Goal: Task Accomplishment & Management: Use online tool/utility

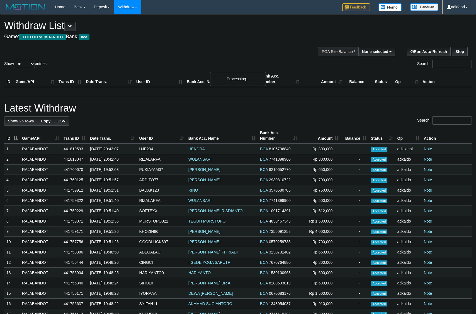
select select
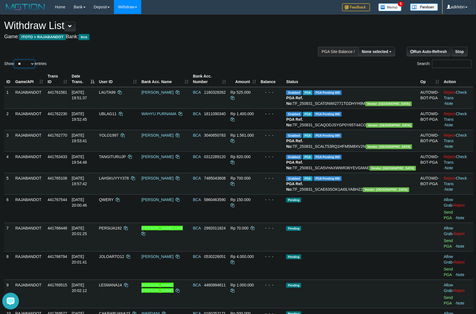
click at [20, 68] on select "** ** ** ***" at bounding box center [24, 64] width 21 height 8
select select "***"
click at [15, 66] on select "** ** ** ***" at bounding box center [24, 64] width 21 height 8
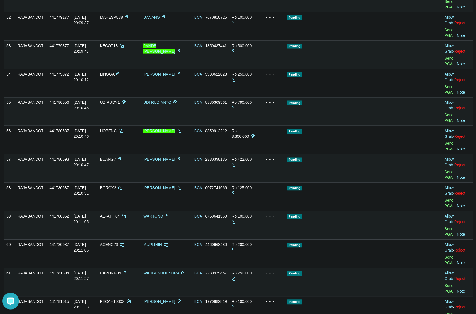
scroll to position [1359, 0]
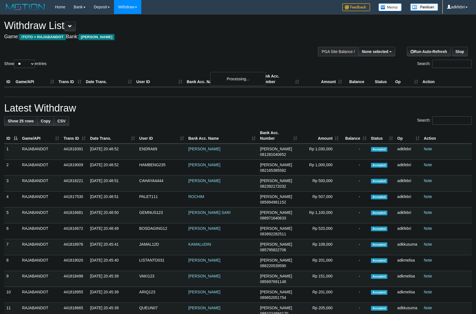
select select
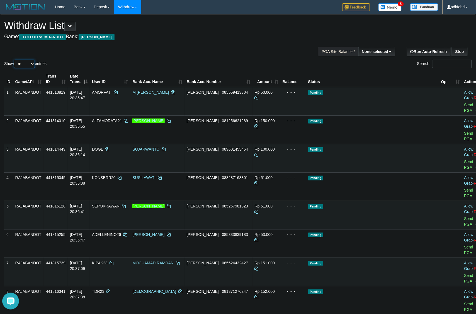
drag, startPoint x: 22, startPoint y: 71, endPoint x: 25, endPoint y: 72, distance: 3.0
click at [22, 68] on select "** ** ** ***" at bounding box center [24, 64] width 21 height 8
select select "***"
click at [15, 66] on select "** ** ** ***" at bounding box center [24, 64] width 21 height 8
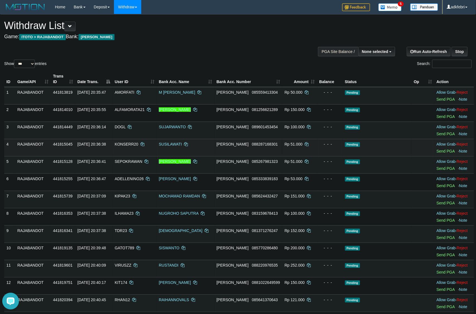
click at [385, 156] on td "Pending" at bounding box center [377, 147] width 69 height 17
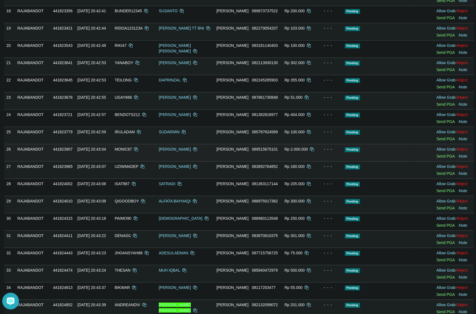
click at [444, 161] on td "Allow Grab · Reject Send PGA · Note" at bounding box center [455, 152] width 40 height 17
click at [442, 158] on link "Send PGA" at bounding box center [446, 156] width 18 height 4
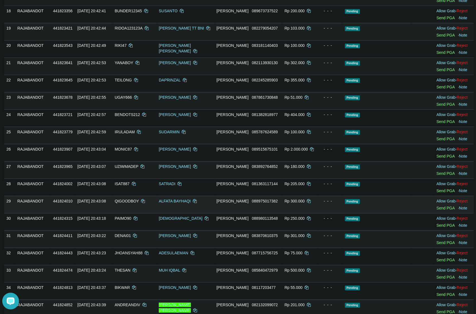
click at [367, 213] on td "Pending" at bounding box center [377, 204] width 69 height 17
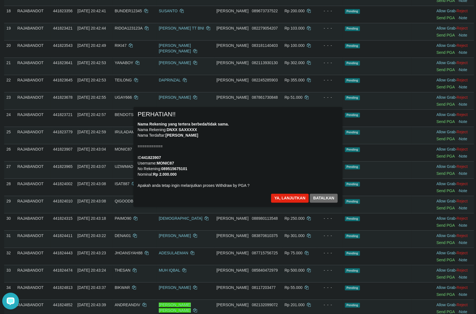
click at [363, 192] on div "× PERHATIAN!! Nama Rekening yang tertera berbeda/tidak sama. Nama Rekening: DNX…" at bounding box center [238, 157] width 326 height 100
click at [285, 156] on div "Nama Rekening yang tertera berbeda/tidak sama. Nama Rekening: DNXX SAXXXXX Nama…" at bounding box center [238, 154] width 201 height 67
click at [298, 130] on div "Nama Rekening yang tertera berbeda/tidak sama. Nama Rekening: DNXX SAXXXXX Nama…" at bounding box center [238, 154] width 201 height 67
click at [332, 195] on button "Batalkan" at bounding box center [324, 198] width 28 height 9
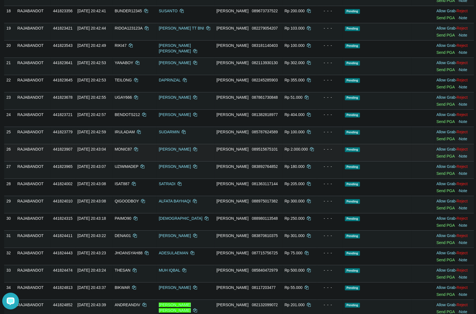
click at [382, 160] on td "Pending" at bounding box center [377, 152] width 69 height 17
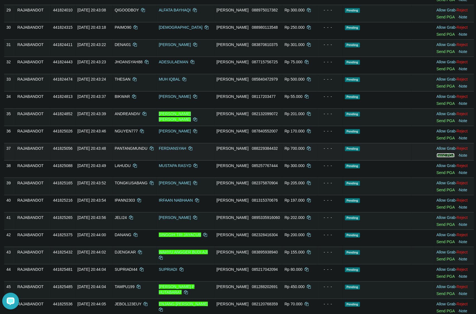
click at [439, 157] on link "Send PGA" at bounding box center [446, 155] width 18 height 4
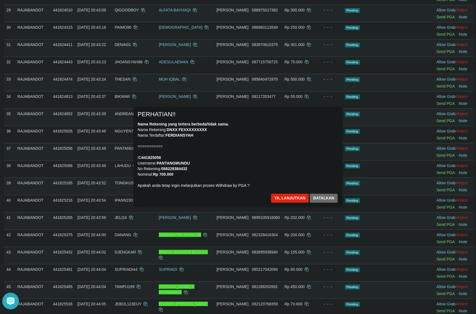
click at [275, 158] on div "Nama Rekening yang tertera berbeda/tidak sama. Nama Rekening: DNXX FEXXXXXXXXX …" at bounding box center [238, 154] width 201 height 67
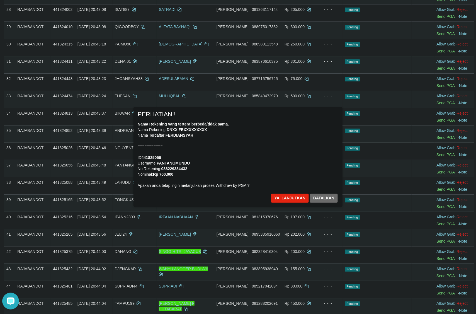
scroll to position [462, 0]
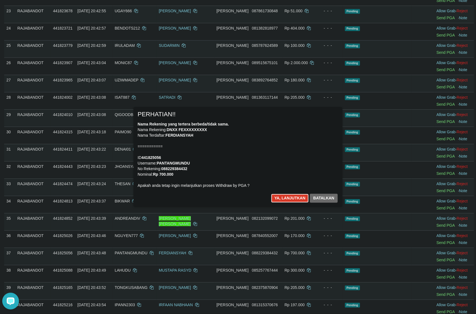
click at [290, 202] on button "Ya, lanjutkan" at bounding box center [290, 198] width 38 height 9
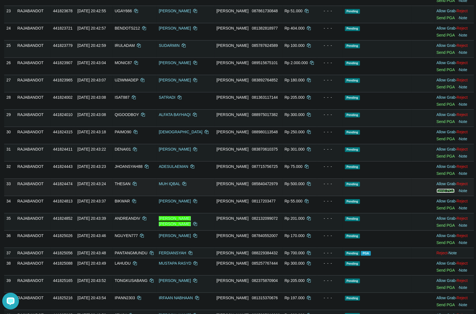
click at [443, 193] on link "Send PGA" at bounding box center [446, 190] width 18 height 4
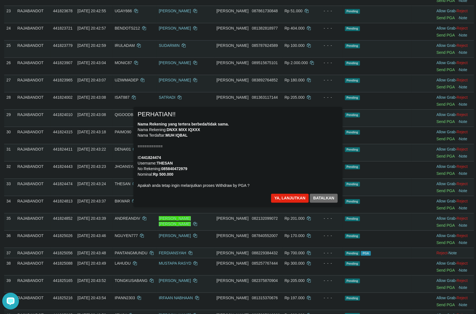
click at [340, 153] on div "× PERHATIAN!! Nama Rekening yang tertera berbeda/tidak sama. Nama Rekening: DNX…" at bounding box center [238, 157] width 209 height 100
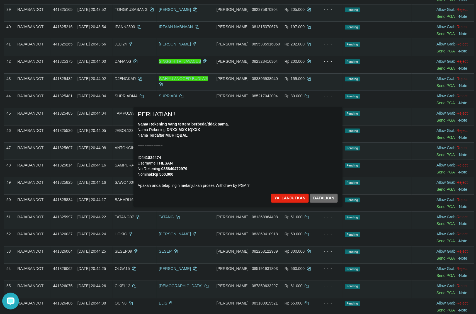
click at [275, 152] on div "Nama Rekening yang tertera berbeda/tidak sama. Nama Rekening: DNXX MXX IQXXX Na…" at bounding box center [238, 154] width 201 height 67
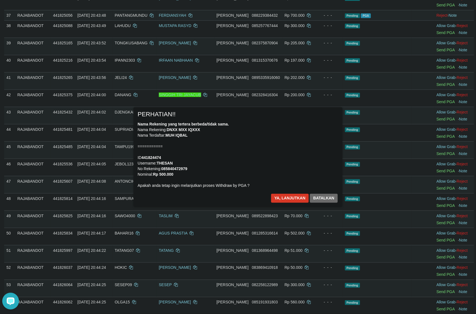
scroll to position [698, 0]
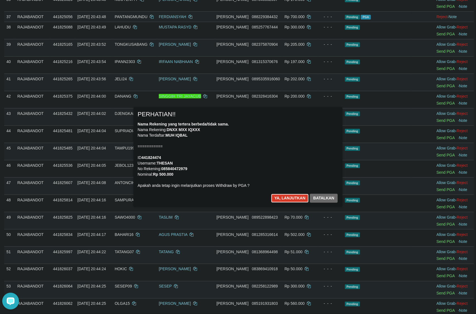
click at [287, 198] on button "Ya, lanjutkan" at bounding box center [290, 198] width 38 height 9
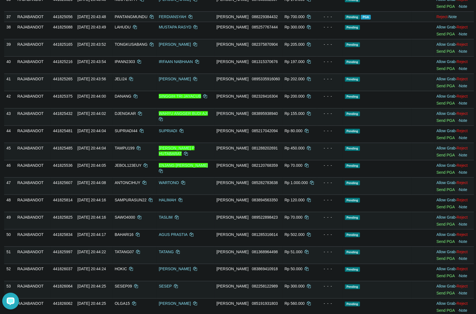
scroll to position [691, 0]
click at [437, 192] on link "Send PGA" at bounding box center [446, 189] width 18 height 4
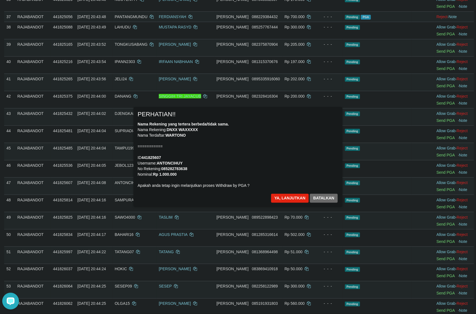
click at [268, 162] on div "Nama Rekening yang tertera berbeda/tidak sama. Nama Rekening: DNXX WAXXXXX Nama…" at bounding box center [238, 154] width 201 height 67
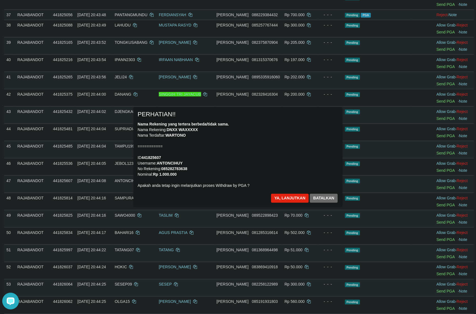
scroll to position [725, 0]
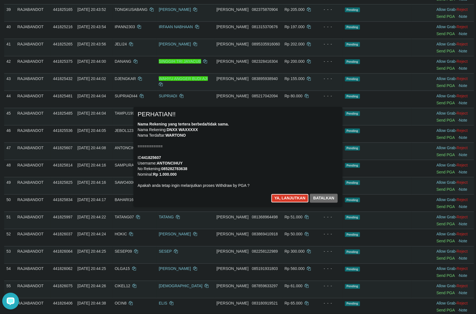
click at [275, 199] on button "Ya, lanjutkan" at bounding box center [290, 198] width 38 height 9
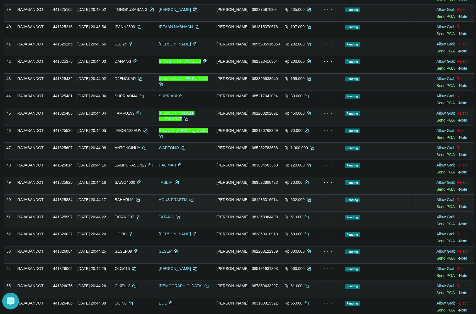
scroll to position [719, 0]
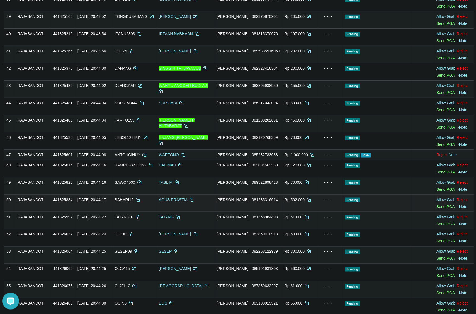
click at [443, 212] on td "Allow Grab · Reject Send PGA · Note" at bounding box center [455, 202] width 40 height 17
click at [442, 209] on link "Send PGA" at bounding box center [446, 206] width 18 height 4
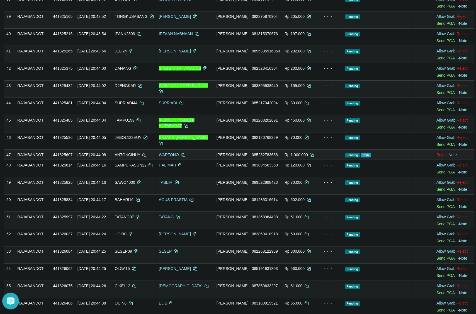
click at [282, 160] on td "Rp 1.000.000" at bounding box center [299, 154] width 35 height 10
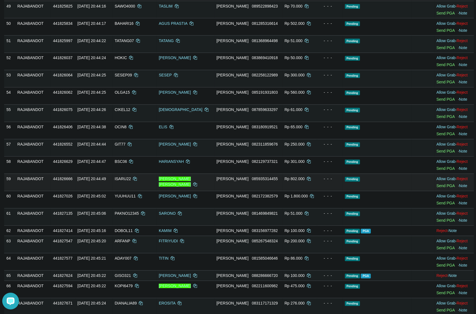
scroll to position [892, 0]
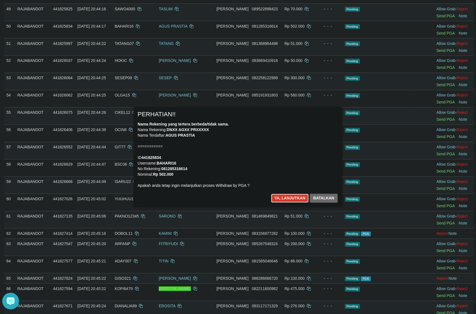
click at [285, 195] on button "Ya, lanjutkan" at bounding box center [290, 198] width 38 height 9
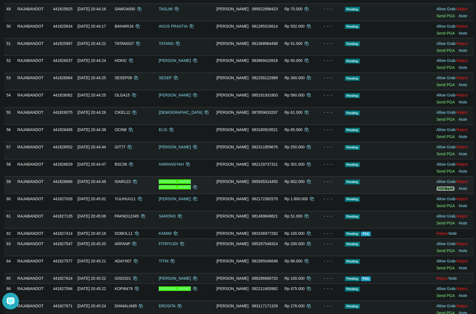
click at [445, 191] on link "Send PGA" at bounding box center [446, 188] width 18 height 4
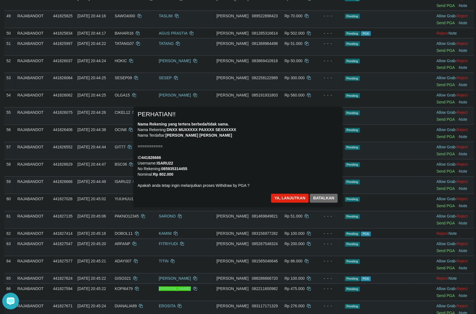
click at [271, 173] on div "Nama Rekening yang tertera berbeda/tidak sama. Nama Rekening: DNXX MUXXXXX PAXX…" at bounding box center [238, 154] width 201 height 67
click at [288, 199] on button "Ya, lanjutkan" at bounding box center [290, 198] width 38 height 9
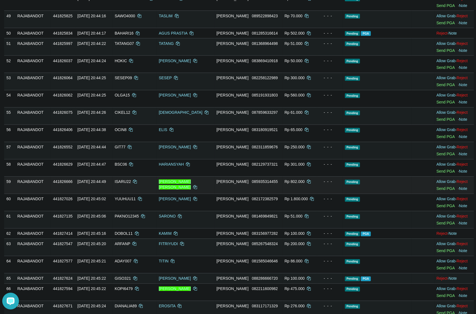
click at [349, 188] on td "Pending" at bounding box center [377, 184] width 69 height 17
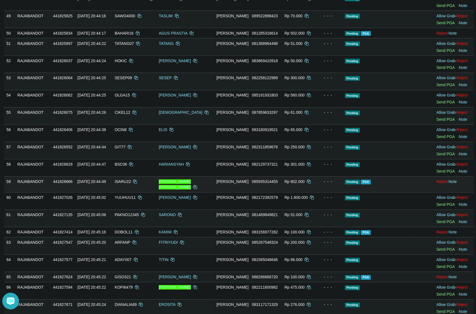
click at [377, 192] on td "Pending PGA" at bounding box center [377, 184] width 69 height 16
click at [289, 158] on td "Rp 250.000" at bounding box center [299, 150] width 35 height 17
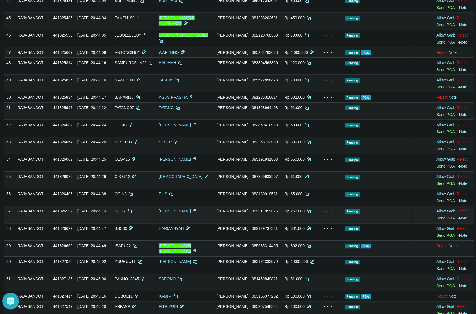
scroll to position [815, 0]
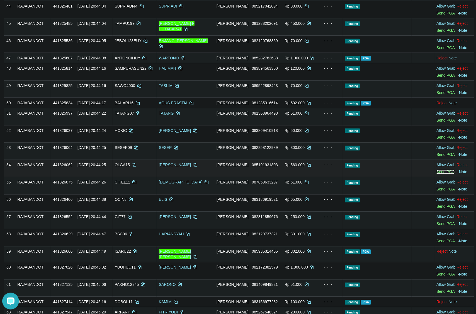
click at [440, 174] on link "Send PGA" at bounding box center [446, 172] width 18 height 4
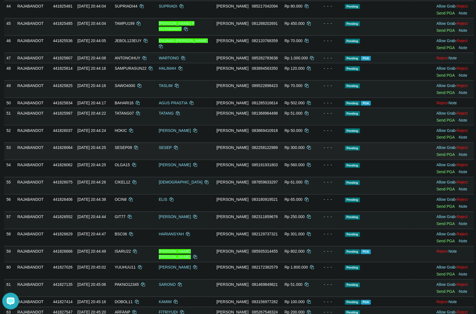
click at [317, 160] on td "- - -" at bounding box center [330, 150] width 26 height 17
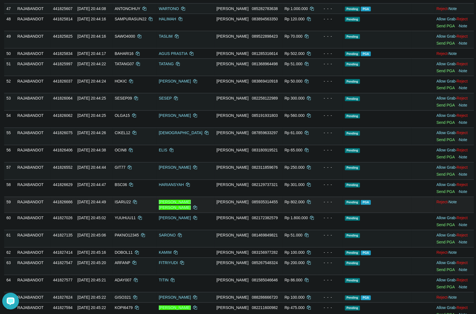
scroll to position [885, 0]
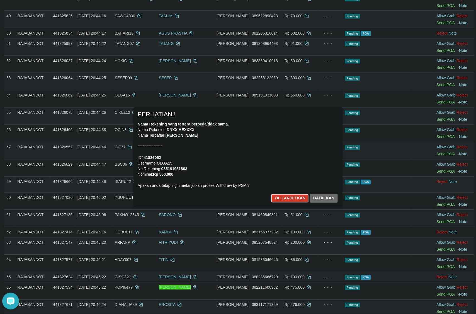
click at [284, 198] on button "Ya, lanjutkan" at bounding box center [290, 198] width 38 height 9
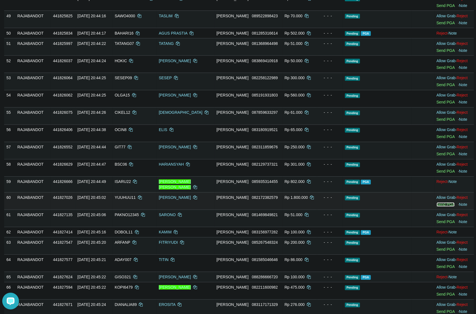
click at [440, 207] on link "Send PGA" at bounding box center [446, 204] width 18 height 4
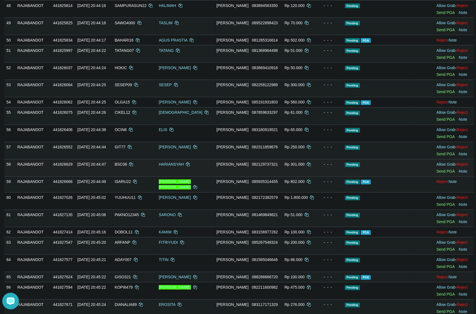
click at [265, 176] on td "DANA 082129737321" at bounding box center [248, 167] width 68 height 17
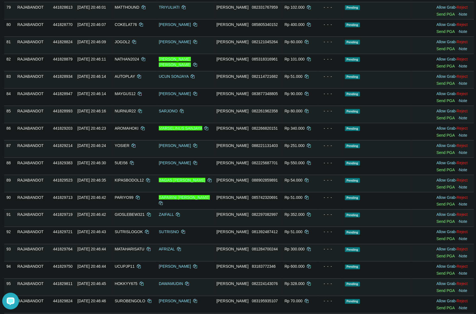
scroll to position [1366, 0]
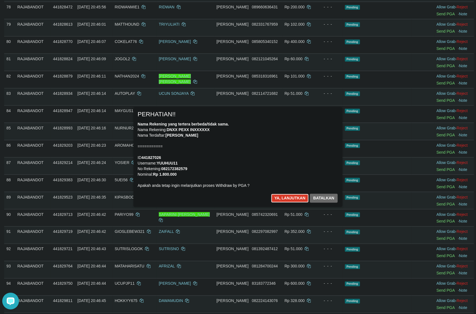
click at [289, 201] on button "Ya, lanjutkan" at bounding box center [290, 198] width 38 height 9
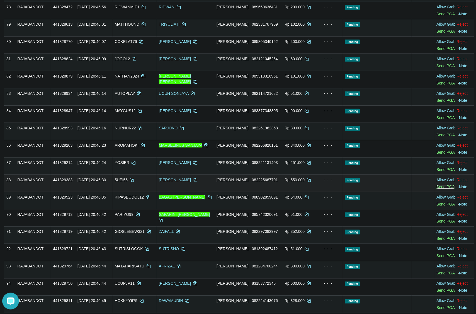
click at [441, 189] on link "Send PGA" at bounding box center [446, 187] width 18 height 4
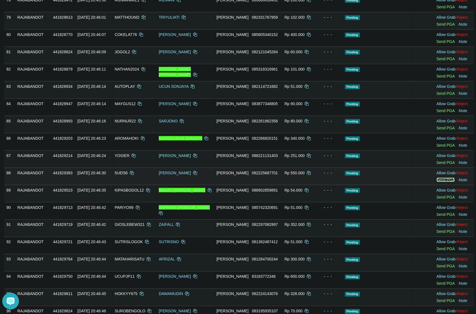
scroll to position [1359, 0]
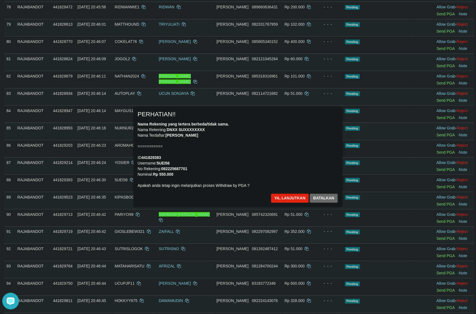
click at [305, 182] on div "Nama Rekening yang tertera berbeda/tidak sama. Nama Rekening: DNXX SUXXXXXXXX N…" at bounding box center [238, 154] width 201 height 67
click at [288, 198] on button "Ya, lanjutkan" at bounding box center [290, 198] width 38 height 9
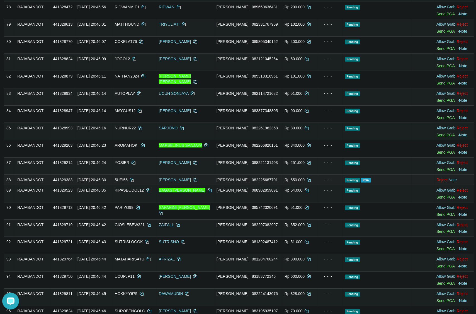
click at [384, 185] on td "Pending PGA" at bounding box center [377, 179] width 69 height 10
drag, startPoint x: 312, startPoint y: 144, endPoint x: 317, endPoint y: 144, distance: 4.5
click at [317, 140] on td "- - -" at bounding box center [330, 131] width 26 height 17
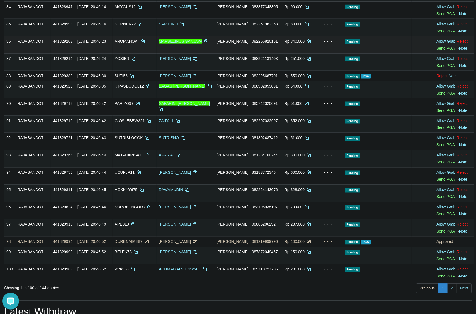
scroll to position [1463, 0]
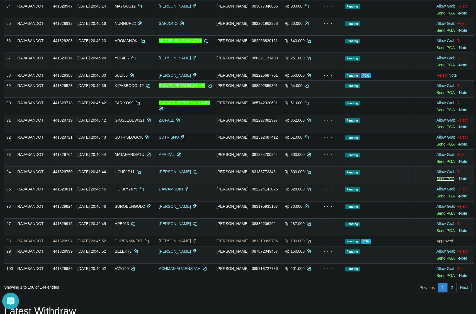
click at [441, 181] on link "Send PGA" at bounding box center [446, 179] width 18 height 4
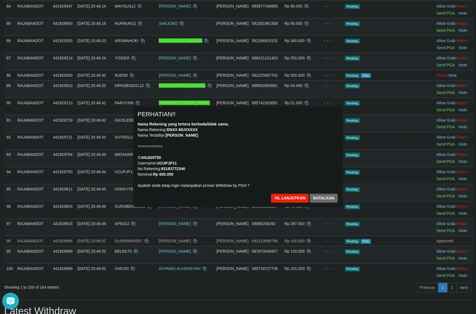
click at [199, 142] on div "Nama Rekening yang tertera berbeda/tidak sama. Nama Rekening: DNXX MUXXXXX Nama…" at bounding box center [238, 154] width 201 height 67
click at [289, 165] on div "Nama Rekening yang tertera berbeda/tidak sama. Nama Rekening: DNXX MUXXXXX Nama…" at bounding box center [238, 154] width 201 height 67
drag, startPoint x: 282, startPoint y: 199, endPoint x: 459, endPoint y: 149, distance: 184.2
click at [282, 199] on button "Ya, lanjutkan" at bounding box center [290, 198] width 38 height 9
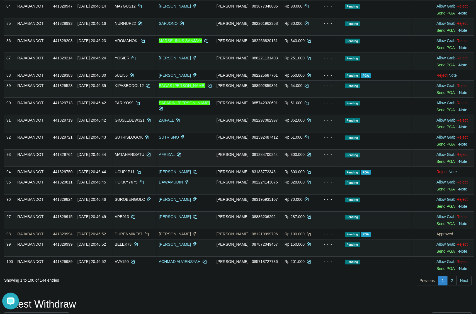
click at [388, 167] on td "Pending" at bounding box center [377, 157] width 69 height 17
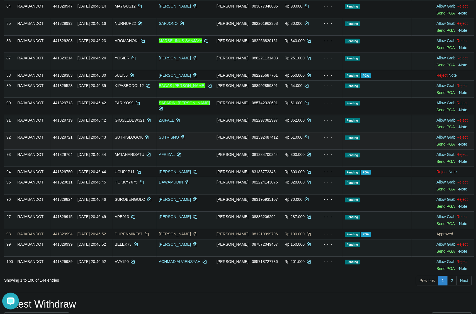
click at [361, 149] on td "Pending" at bounding box center [377, 140] width 69 height 17
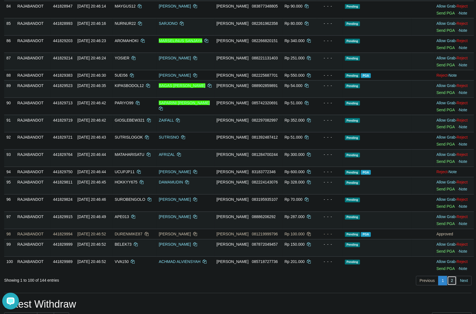
click at [449, 285] on link "2" at bounding box center [451, 280] width 9 height 9
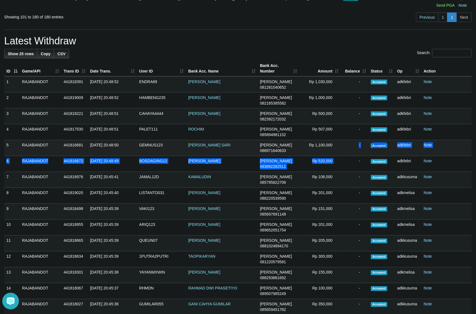
drag, startPoint x: 357, startPoint y: 162, endPoint x: 360, endPoint y: 158, distance: 4.7
click at [360, 159] on tbody "1 RAJABANDOT 441818391 31/08/2025 20:48:52 ENDRA69 ENDRA MULYONO DANA 081281040…" at bounding box center [238, 274] width 468 height 397
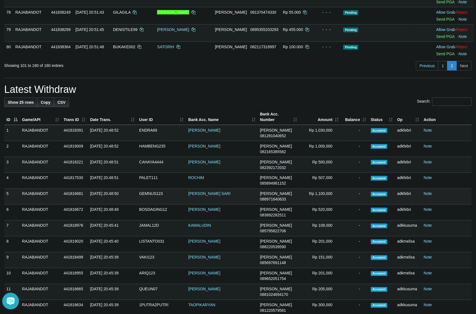
scroll to position [1324, 0]
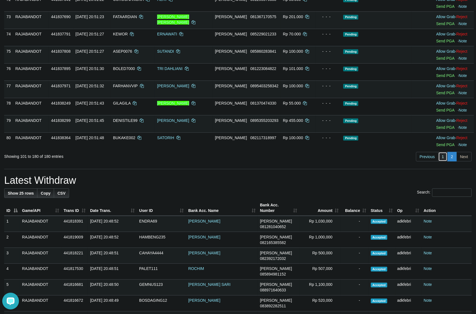
click at [439, 161] on link "1" at bounding box center [442, 156] width 9 height 9
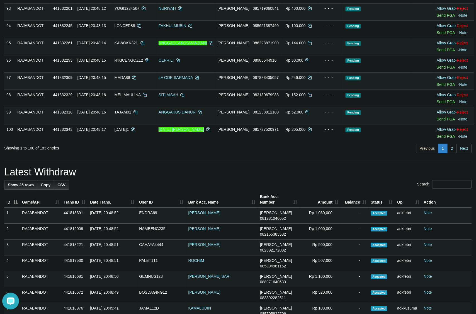
scroll to position [970, 0]
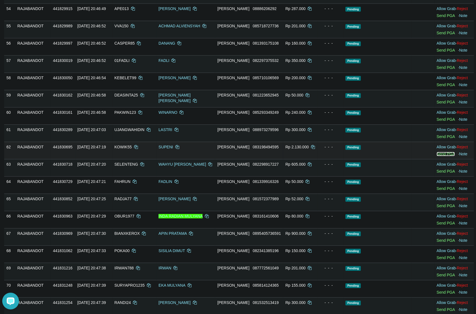
click at [443, 156] on link "Send PGA" at bounding box center [446, 154] width 18 height 4
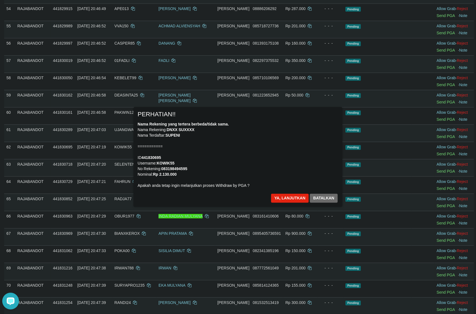
click at [270, 151] on div "× PERHATIAN!! Nama Rekening yang tertera berbeda/tidak sama. Nama Rekening: DNX…" at bounding box center [238, 157] width 326 height 100
click at [277, 192] on div "× PERHATIAN!! Nama Rekening yang tertera berbeda/tidak sama. Nama Rekening: DNX…" at bounding box center [238, 157] width 209 height 100
click at [287, 200] on button "Ya, lanjutkan" at bounding box center [290, 198] width 38 height 9
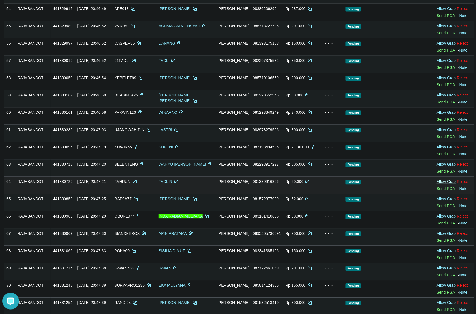
scroll to position [963, 0]
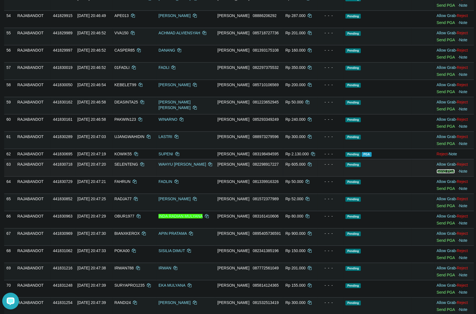
click at [444, 173] on link "Send PGA" at bounding box center [446, 171] width 18 height 4
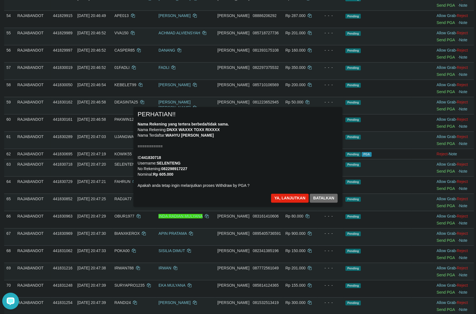
click at [333, 157] on div "Nama Rekening yang tertera berbeda/tidak sama. Nama Rekening: DNXX WAXXX TOXX R…" at bounding box center [238, 154] width 201 height 67
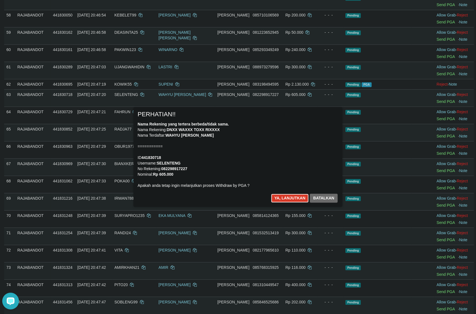
click at [288, 197] on button "Ya, lanjutkan" at bounding box center [290, 198] width 38 height 9
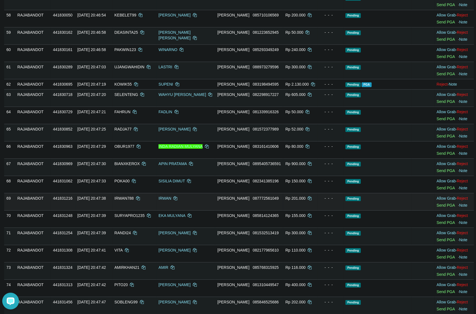
scroll to position [1026, 0]
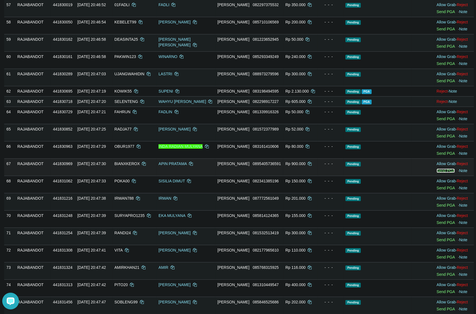
click at [445, 173] on link "Send PGA" at bounding box center [446, 170] width 18 height 4
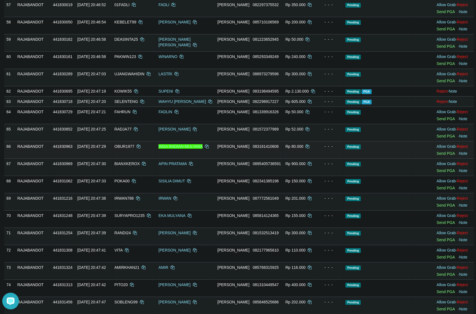
click at [298, 152] on td "Rp 80.000" at bounding box center [300, 149] width 35 height 17
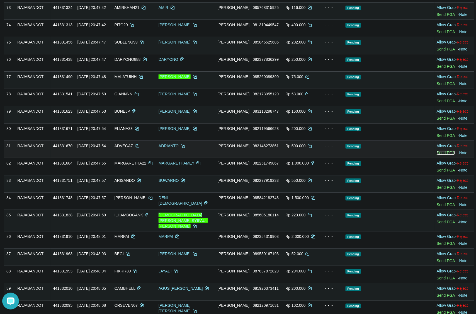
click at [438, 155] on link "Send PGA" at bounding box center [446, 153] width 18 height 4
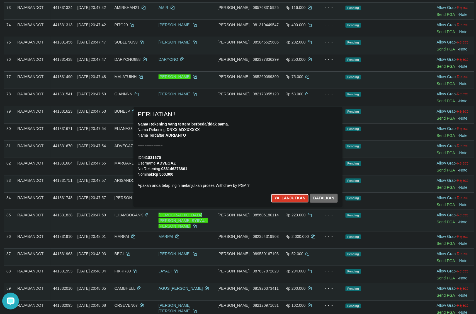
click at [287, 201] on button "Ya, lanjutkan" at bounding box center [290, 198] width 38 height 9
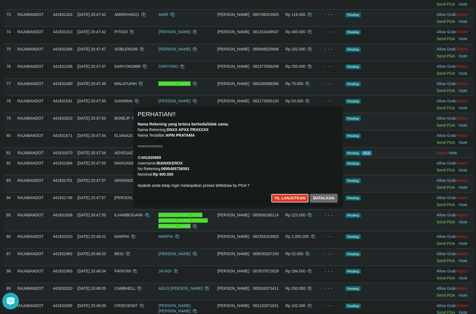
click at [293, 196] on button "Ya, lanjutkan" at bounding box center [290, 198] width 38 height 9
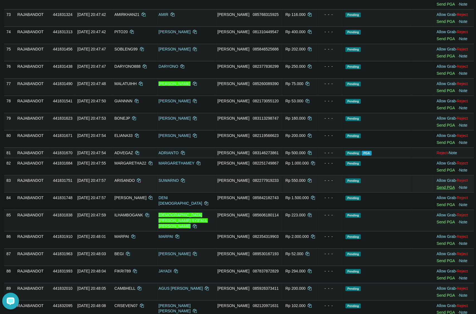
scroll to position [1272, 0]
click at [437, 190] on link "Send PGA" at bounding box center [446, 187] width 18 height 4
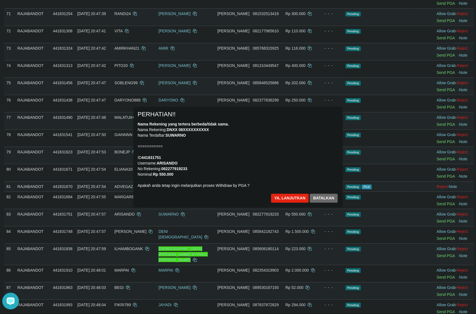
scroll to position [1237, 0]
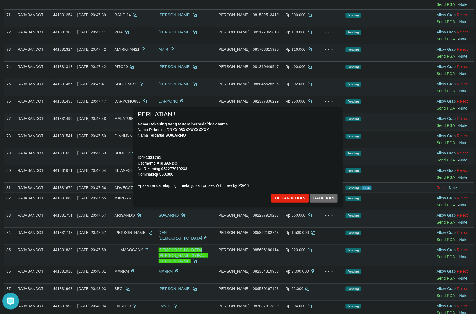
drag, startPoint x: 185, startPoint y: 160, endPoint x: 203, endPoint y: 153, distance: 20.1
click at [194, 155] on div "Nama Rekening yang tertera berbeda/tidak sama. Nama Rekening: DNXX 08XXXXXXXXXX…" at bounding box center [238, 154] width 201 height 67
click at [292, 191] on div "× PERHATIAN!! Nama Rekening yang tertera berbeda/tidak sama. Nama Rekening: DNX…" at bounding box center [238, 157] width 209 height 100
click at [292, 195] on button "Ya, lanjutkan" at bounding box center [290, 198] width 38 height 9
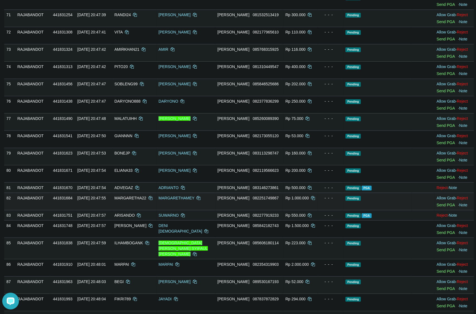
drag, startPoint x: 358, startPoint y: 213, endPoint x: 350, endPoint y: 208, distance: 9.8
click at [358, 210] on td "Pending" at bounding box center [377, 201] width 69 height 17
click at [444, 207] on link "Send PGA" at bounding box center [446, 205] width 18 height 4
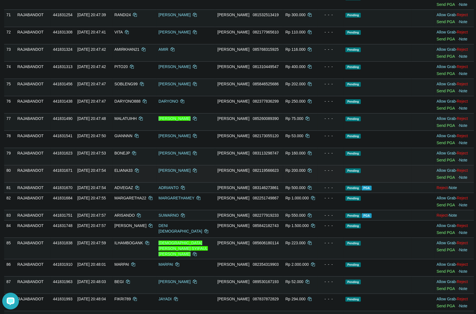
click at [343, 182] on td "Pending" at bounding box center [377, 173] width 69 height 17
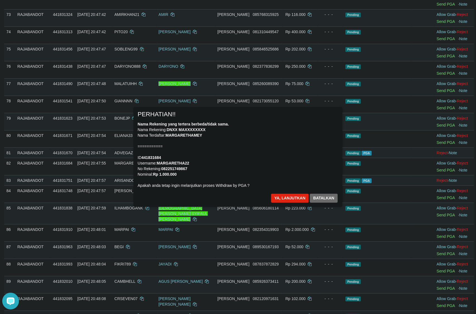
scroll to position [1307, 0]
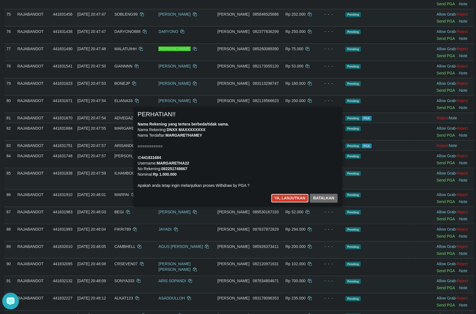
click at [288, 198] on button "Ya, lanjutkan" at bounding box center [290, 198] width 38 height 9
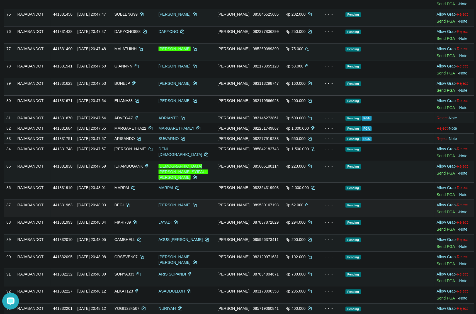
scroll to position [1300, 0]
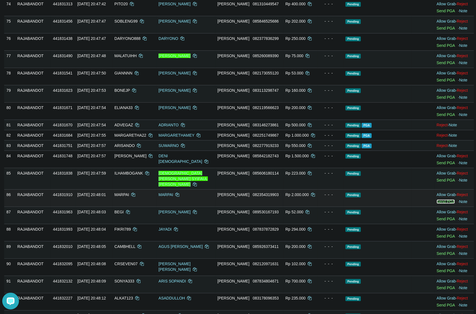
click at [437, 204] on link "Send PGA" at bounding box center [446, 201] width 18 height 4
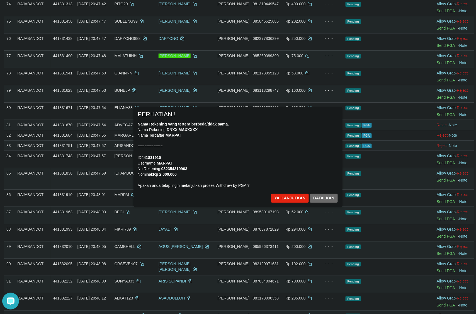
click at [279, 179] on div "Nama Rekening yang tertera berbeda/tidak sama. Nama Rekening: DNXX MAXXXXX Nama…" at bounding box center [238, 154] width 201 height 67
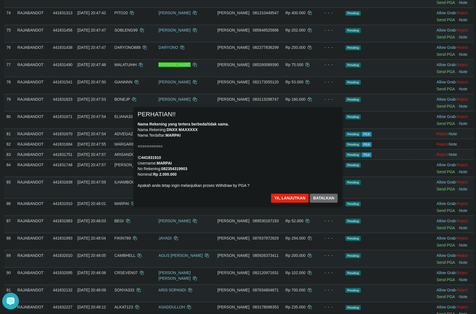
scroll to position [1265, 0]
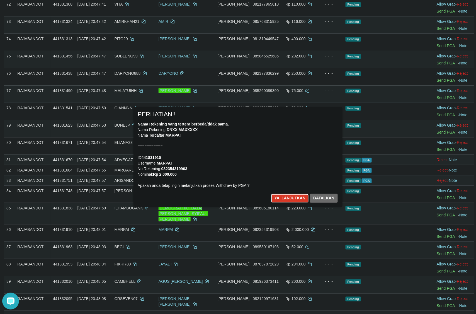
click at [275, 195] on button "Ya, lanjutkan" at bounding box center [290, 198] width 38 height 9
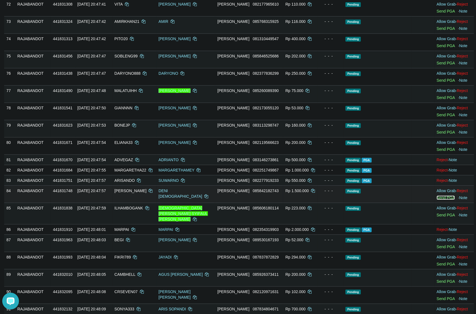
click at [444, 200] on link "Send PGA" at bounding box center [446, 197] width 18 height 4
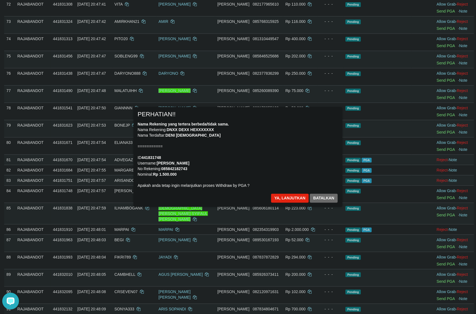
click at [337, 204] on div "Ya, lanjutkan Batalkan" at bounding box center [305, 200] width 68 height 13
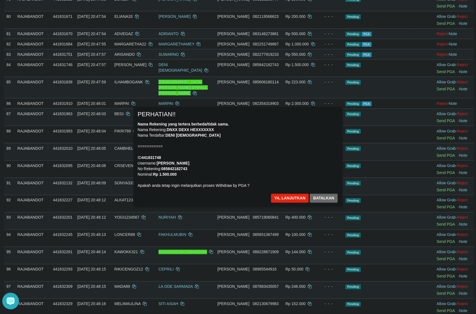
scroll to position [1390, 0]
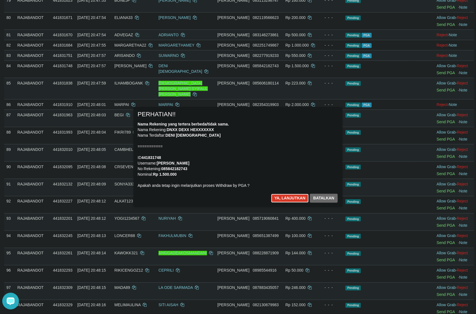
click at [288, 200] on button "Ya, lanjutkan" at bounding box center [290, 198] width 38 height 9
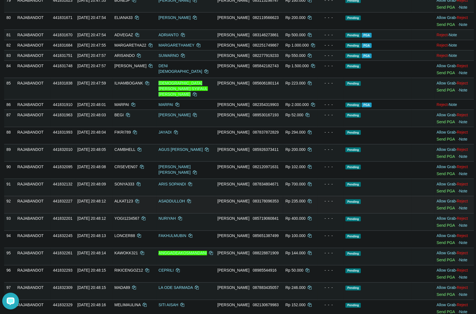
scroll to position [1383, 0]
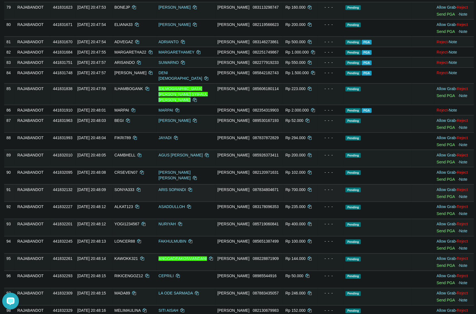
click at [439, 202] on td "Allow Grab · Reject Send PGA · Note" at bounding box center [455, 192] width 40 height 17
click at [439, 199] on link "Send PGA" at bounding box center [446, 196] width 18 height 4
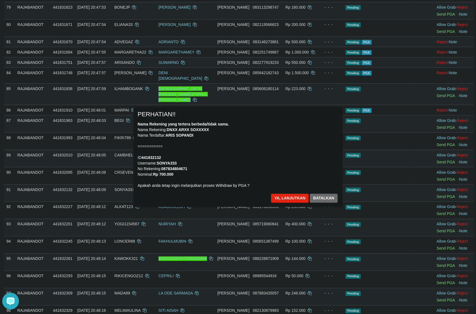
click at [272, 147] on div "Nama Rekening yang tertera berbeda/tidak sama. Nama Rekening: DNXX ARXX SOXXXXX…" at bounding box center [238, 154] width 201 height 67
click at [280, 207] on div "Ya, lanjutkan Batalkan" at bounding box center [305, 200] width 68 height 13
click at [282, 200] on button "Ya, lanjutkan" at bounding box center [290, 198] width 38 height 9
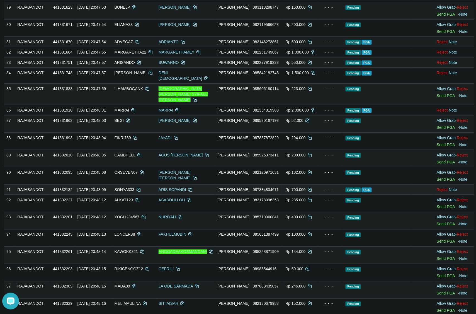
click at [418, 193] on td at bounding box center [423, 189] width 23 height 10
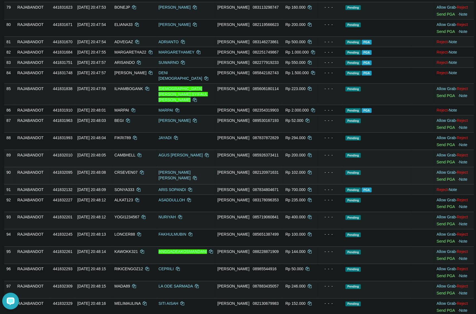
click at [377, 181] on td "Pending" at bounding box center [377, 175] width 69 height 17
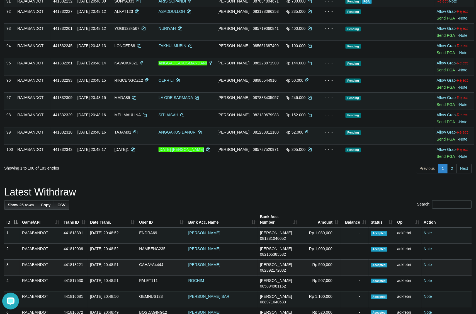
scroll to position [1657, 0]
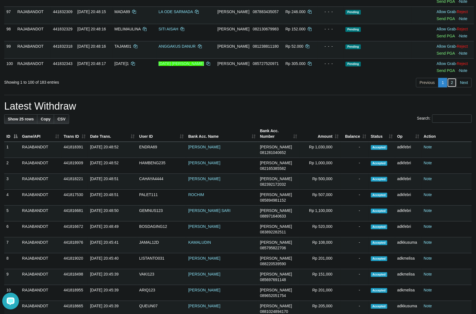
click at [454, 87] on link "2" at bounding box center [451, 82] width 9 height 9
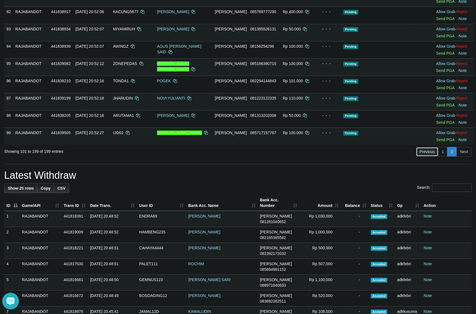
click at [431, 156] on link "Previous" at bounding box center [427, 151] width 22 height 9
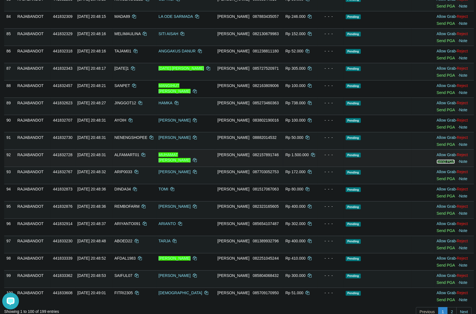
click at [439, 163] on link "Send PGA" at bounding box center [446, 161] width 18 height 4
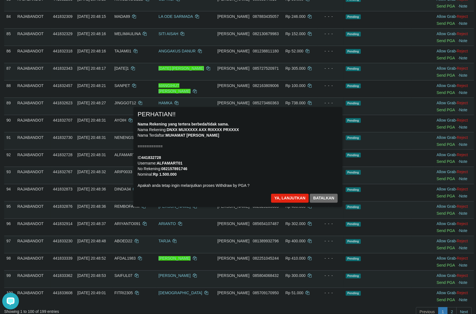
click at [312, 132] on div "Nama Rekening yang tertera berbeda/tidak sama. Nama Rekening: DNXX MUXXXXX AXX …" at bounding box center [238, 154] width 201 height 67
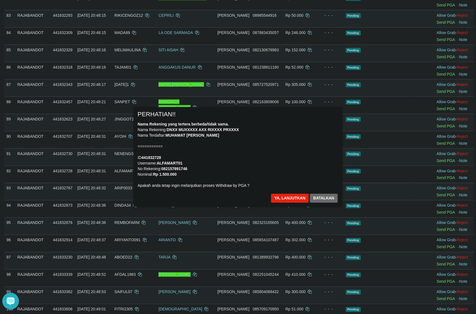
scroll to position [1358, 0]
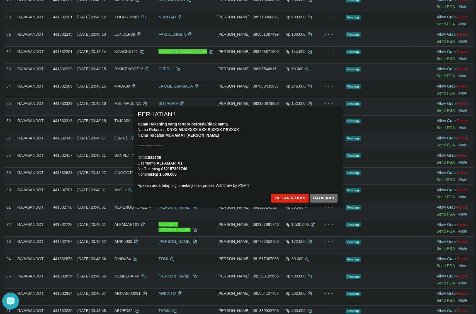
click at [286, 193] on div "× PERHATIAN!! Nama Rekening yang tertera berbeda/tidak sama. Nama Rekening: DNX…" at bounding box center [238, 157] width 209 height 100
click at [289, 200] on button "Ya, lanjutkan" at bounding box center [290, 198] width 38 height 9
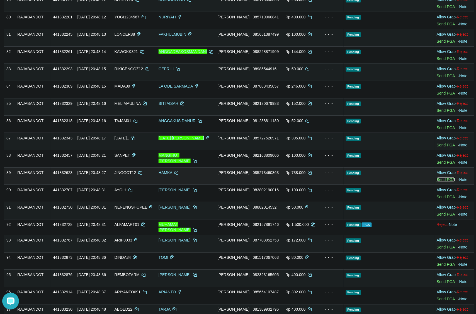
click at [442, 181] on link "Send PGA" at bounding box center [446, 179] width 18 height 4
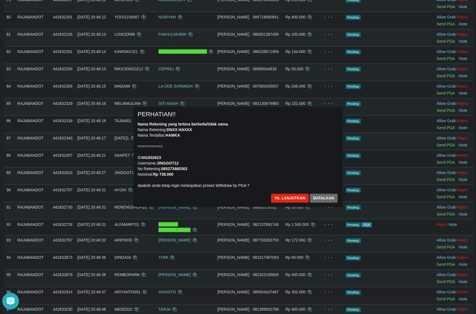
click at [306, 163] on div "Nama Rekening yang tertera berbeda/tidak sama. Nama Rekening: DNXX HAXXX Nama T…" at bounding box center [238, 154] width 201 height 67
click at [282, 202] on button "Ya, lanjutkan" at bounding box center [290, 198] width 38 height 9
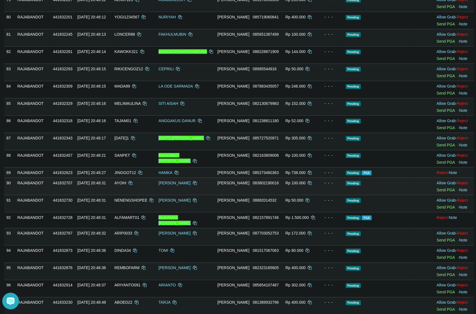
click at [413, 185] on td at bounding box center [423, 186] width 23 height 17
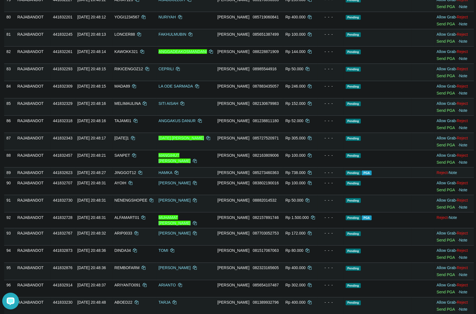
scroll to position [1633, 0]
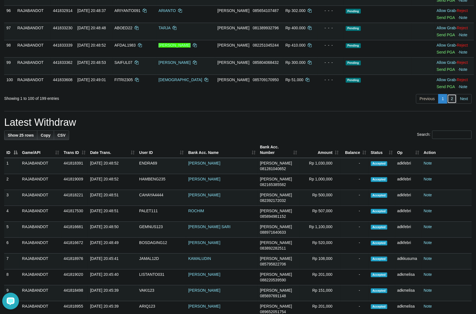
click at [452, 99] on link "2" at bounding box center [451, 98] width 9 height 9
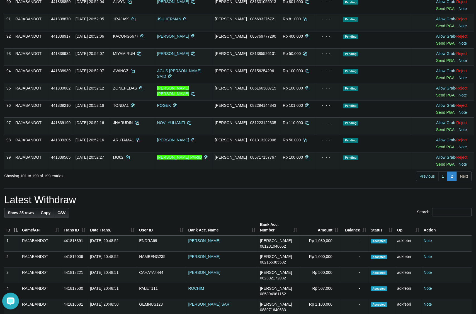
scroll to position [306, 0]
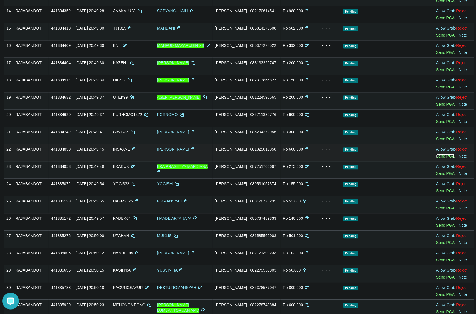
click at [446, 159] on link "Send PGA" at bounding box center [445, 156] width 18 height 4
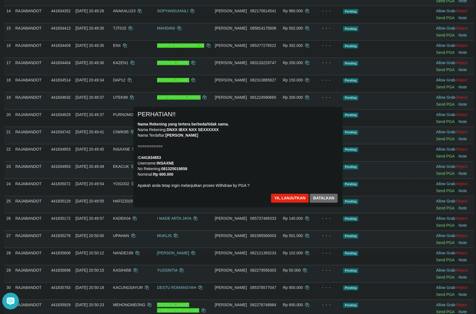
click at [284, 140] on div "Nama Rekening yang tertera berbeda/tidak sama. Nama Rekening: DNXX IBXX NXX SEX…" at bounding box center [238, 154] width 201 height 67
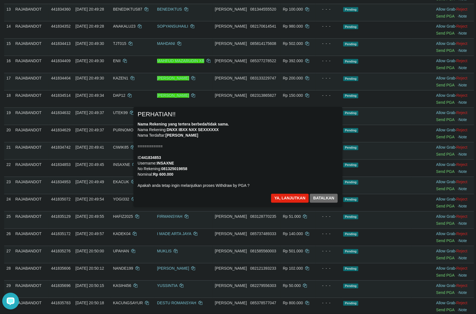
scroll to position [236, 0]
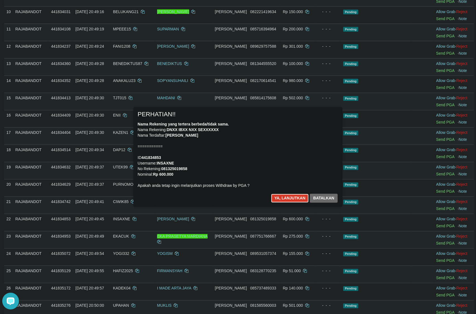
click at [279, 197] on button "Ya, lanjutkan" at bounding box center [290, 198] width 38 height 9
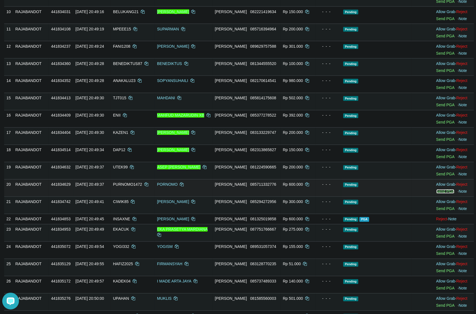
click at [438, 194] on link "Send PGA" at bounding box center [445, 191] width 18 height 4
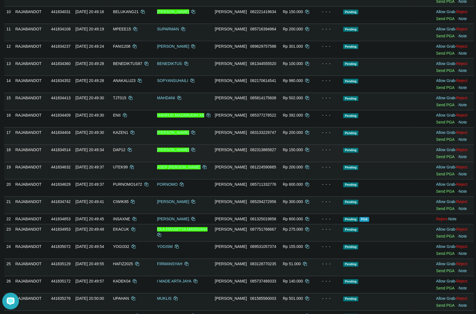
click at [363, 158] on td "Pending" at bounding box center [376, 153] width 70 height 17
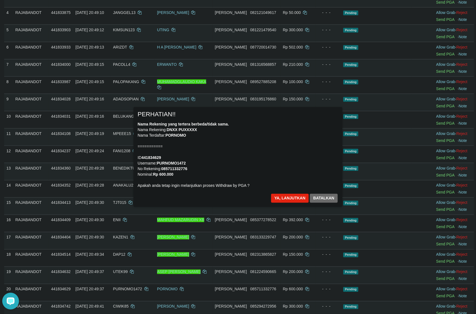
scroll to position [0, 0]
click at [297, 196] on button "Ya, lanjutkan" at bounding box center [290, 198] width 38 height 9
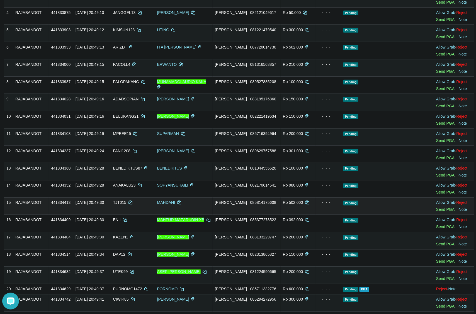
click at [444, 215] on td "Allow Grab · Reject Send PGA · Note" at bounding box center [454, 205] width 40 height 17
click at [444, 212] on link "Send PGA" at bounding box center [445, 209] width 18 height 4
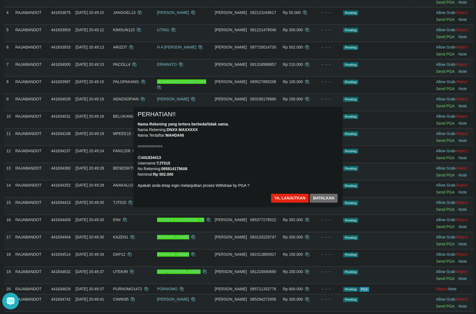
click at [278, 177] on div "Nama Rekening yang tertera berbeda/tidak sama. Nama Rekening: DNXX MAXXXXX Nama…" at bounding box center [238, 154] width 201 height 67
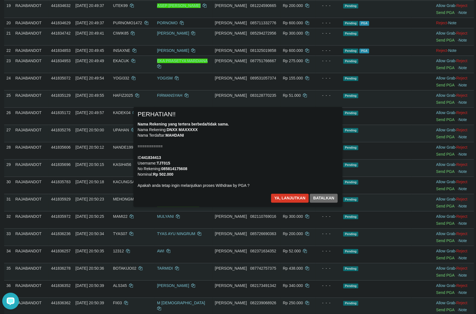
scroll to position [396, 0]
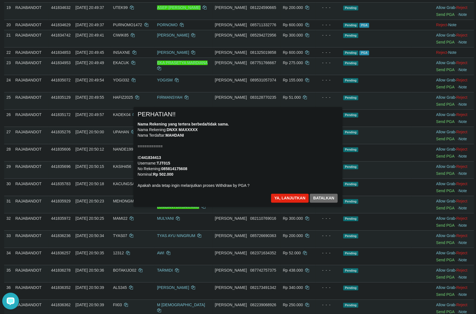
click at [284, 203] on div "Ya, lanjutkan Batalkan" at bounding box center [305, 200] width 68 height 13
click at [283, 201] on button "Ya, lanjutkan" at bounding box center [290, 198] width 38 height 9
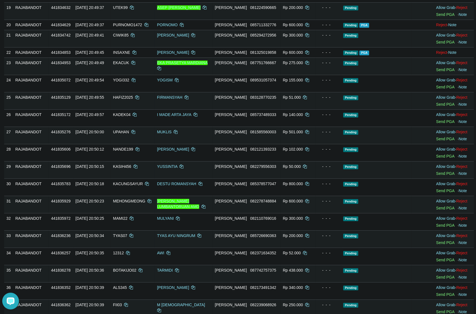
scroll to position [389, 0]
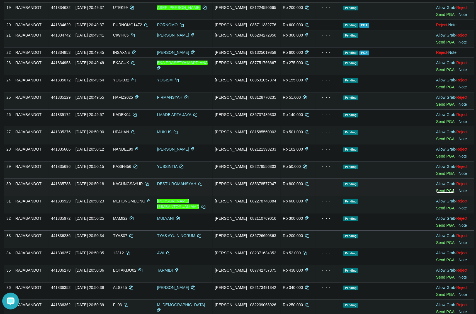
click at [448, 193] on link "Send PGA" at bounding box center [445, 190] width 18 height 4
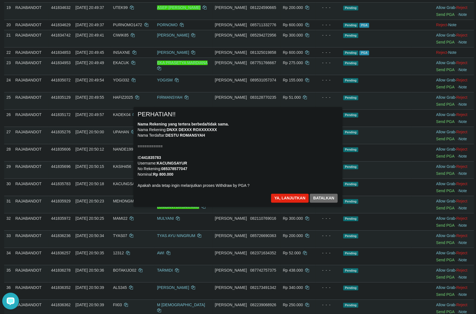
click at [318, 158] on div "Nama Rekening yang tertera berbeda/tidak sama. Nama Rekening: DNXX DEXXX ROXXXX…" at bounding box center [238, 154] width 201 height 67
click at [287, 197] on button "Ya, lanjutkan" at bounding box center [290, 198] width 38 height 9
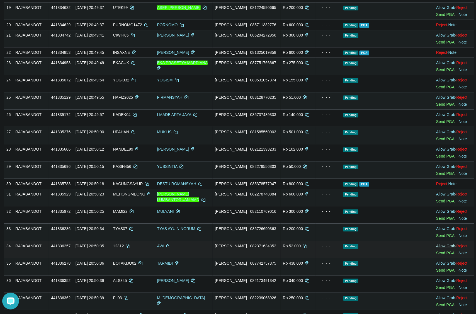
scroll to position [382, 0]
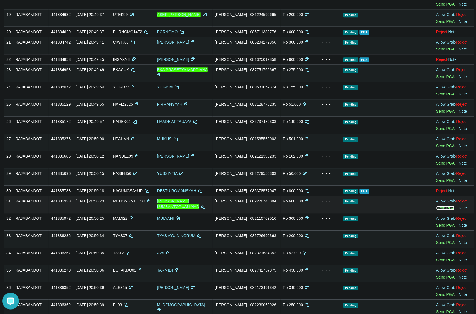
click at [443, 210] on link "Send PGA" at bounding box center [445, 208] width 18 height 4
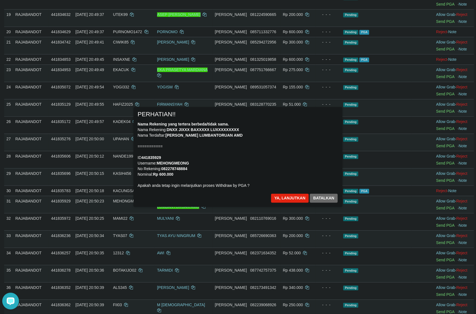
click at [264, 163] on div "Nama Rekening yang tertera berbeda/tidak sama. Nama Rekening: DNXX JIXXX BAXXXX…" at bounding box center [238, 154] width 201 height 67
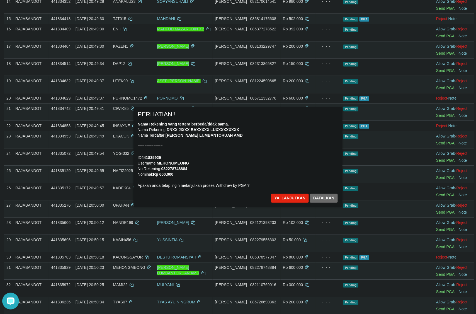
scroll to position [312, 0]
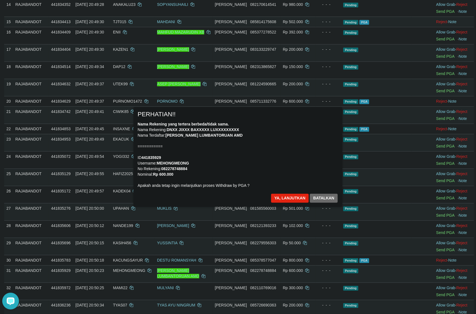
click at [285, 193] on div "× PERHATIAN!! Nama Rekening yang tertera berbeda/tidak sama. Nama Rekening: DNX…" at bounding box center [238, 157] width 209 height 100
drag, startPoint x: 282, startPoint y: 194, endPoint x: 309, endPoint y: 226, distance: 41.0
click at [283, 194] on button "Ya, lanjutkan" at bounding box center [290, 198] width 38 height 9
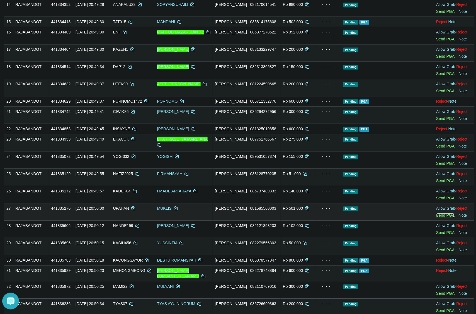
click at [443, 218] on link "Send PGA" at bounding box center [445, 215] width 18 height 4
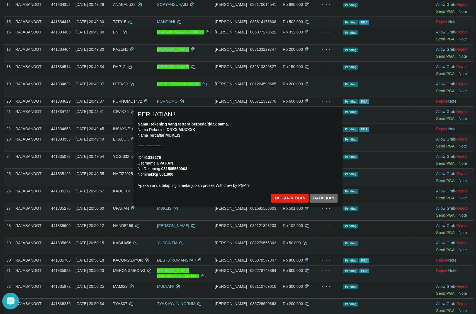
drag, startPoint x: 260, startPoint y: 178, endPoint x: 266, endPoint y: 176, distance: 7.0
click at [260, 178] on div "Nama Rekening yang tertera berbeda/tidak sama. Nama Rekening: DNXX MUXXXX Nama …" at bounding box center [238, 154] width 201 height 67
click at [285, 196] on button "Ya, lanjutkan" at bounding box center [290, 198] width 38 height 9
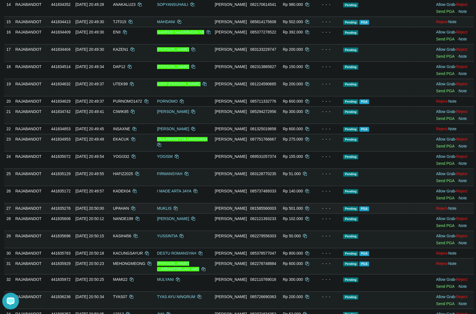
click at [378, 213] on td "Pending PGA" at bounding box center [376, 208] width 70 height 10
click at [399, 213] on td "Pending PGA" at bounding box center [376, 208] width 70 height 10
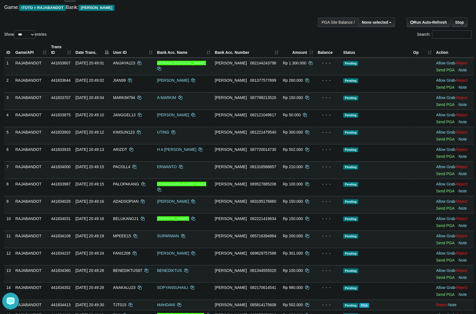
scroll to position [0, 0]
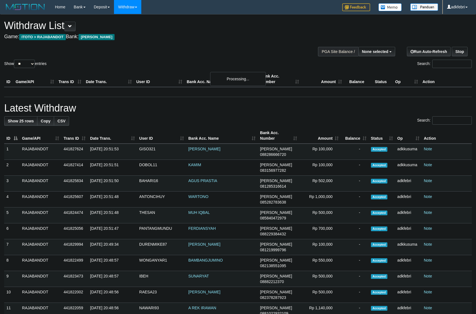
select select
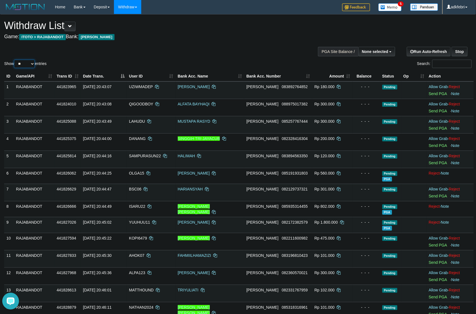
click at [23, 68] on select "** ** ** ***" at bounding box center [24, 64] width 21 height 8
select select "***"
click at [15, 66] on select "** ** ** ***" at bounding box center [24, 64] width 21 height 8
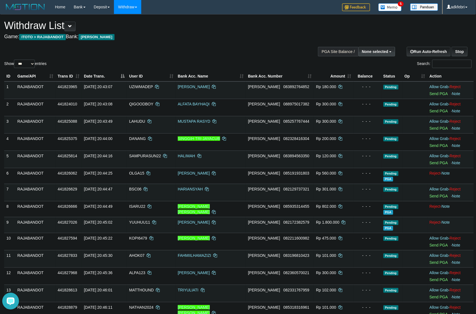
click at [375, 52] on span "None selected" at bounding box center [375, 51] width 26 height 4
click at [368, 78] on label "[ITOTO] RAJABANDOT" at bounding box center [366, 79] width 58 height 7
select select "***"
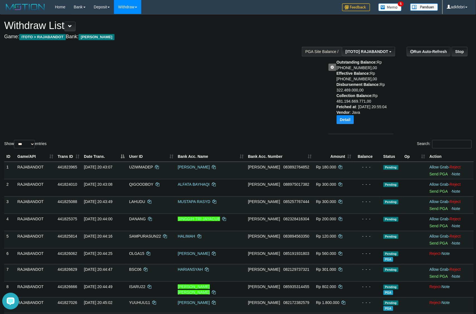
click at [232, 91] on div "Show ** ** ** *** entries Search:" at bounding box center [238, 81] width 476 height 135
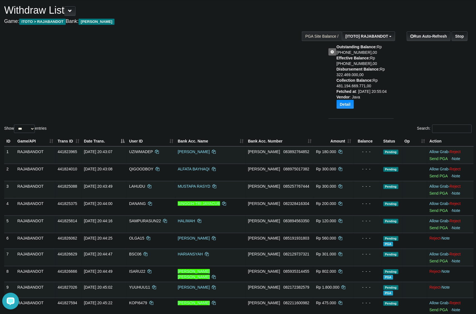
scroll to position [0, 0]
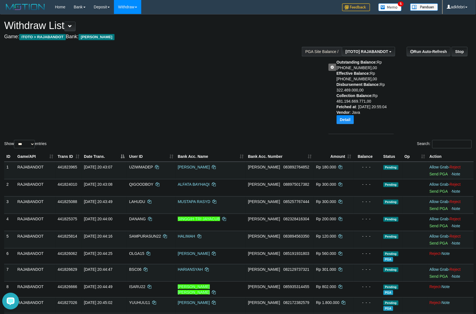
click at [331, 71] on div "Outstanding Balance: Rp 21.887.157.683,00 Effective Balance: Rp 15.638.129.719,…" at bounding box center [361, 93] width 74 height 69
click at [331, 68] on span at bounding box center [332, 67] width 3 height 4
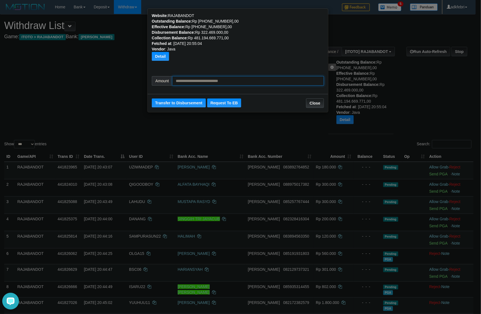
click at [240, 84] on input "text" at bounding box center [248, 80] width 152 height 9
type input "*********"
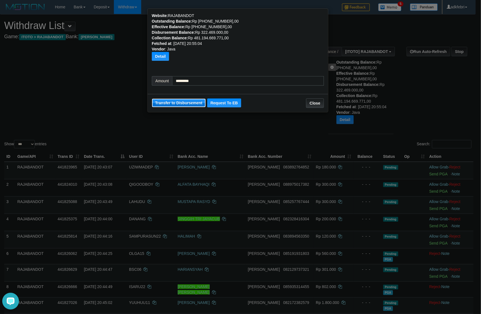
click at [178, 102] on button "Transfer to Disbursement" at bounding box center [179, 102] width 54 height 9
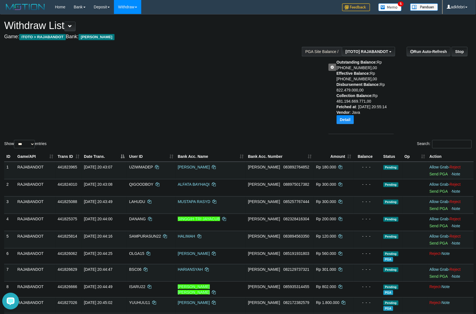
click at [98, 90] on div "Show ** ** ** *** entries Search:" at bounding box center [238, 81] width 476 height 135
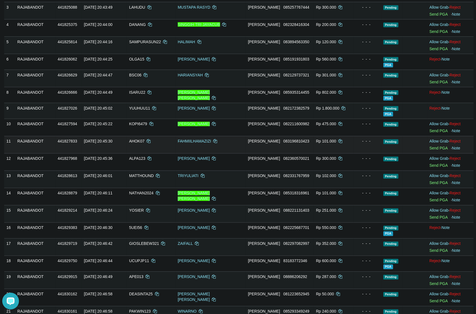
scroll to position [275, 0]
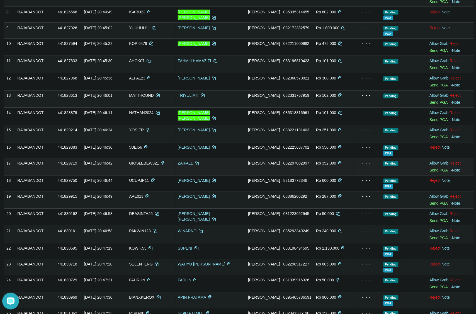
click at [278, 172] on td "DANA 082297082997" at bounding box center [280, 166] width 68 height 17
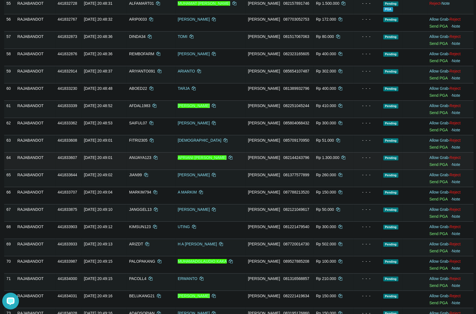
click at [428, 166] on td "Allow Grab · Reject Send PGA · Note" at bounding box center [450, 160] width 47 height 17
click at [430, 162] on link "Send PGA" at bounding box center [438, 164] width 18 height 4
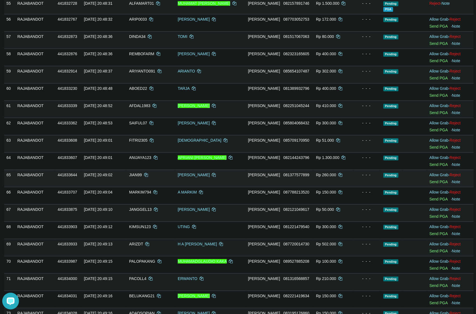
click at [314, 170] on td "Rp 260.000" at bounding box center [334, 177] width 40 height 17
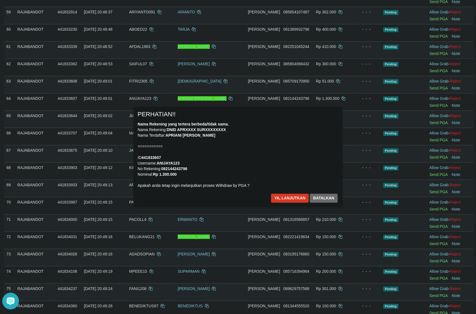
scroll to position [1150, 0]
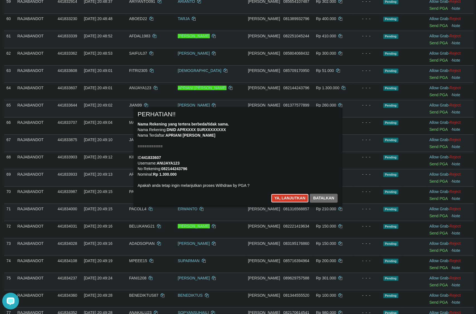
click at [280, 200] on button "Ya, lanjutkan" at bounding box center [290, 198] width 38 height 9
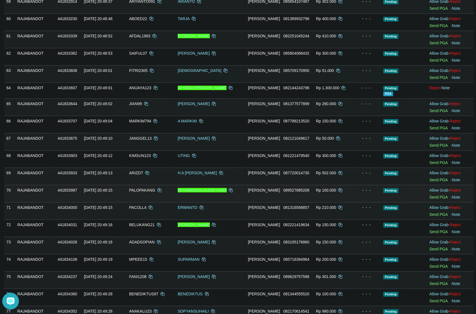
scroll to position [1148, 0]
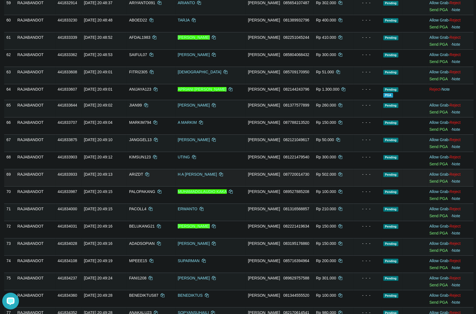
click at [434, 183] on td "Allow Grab · Reject Send PGA · Note" at bounding box center [450, 177] width 47 height 17
click at [434, 182] on link "Send PGA" at bounding box center [438, 181] width 18 height 4
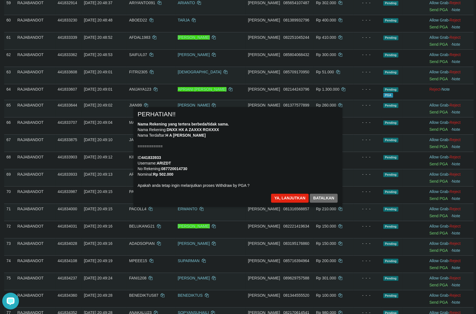
click at [355, 157] on div "× PERHATIAN!! Nama Rekening yang tertera berbeda/tidak sama. Nama Rekening: DNX…" at bounding box center [238, 157] width 326 height 100
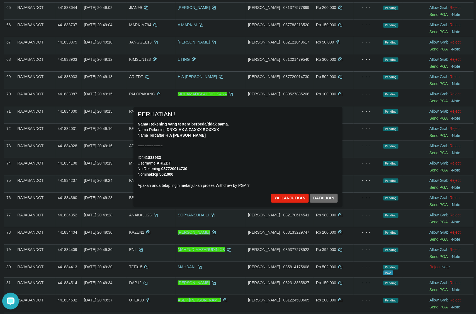
scroll to position [1254, 0]
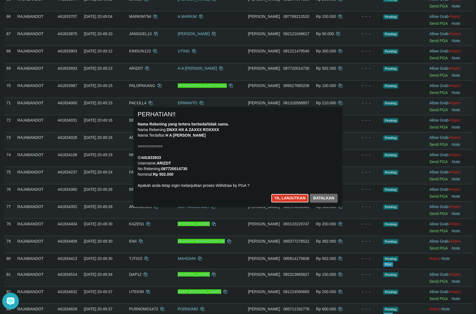
click at [279, 200] on button "Ya, lanjutkan" at bounding box center [290, 198] width 38 height 9
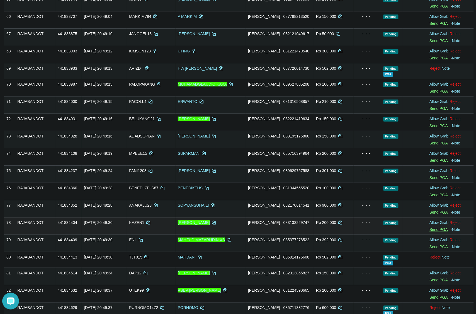
scroll to position [1253, 0]
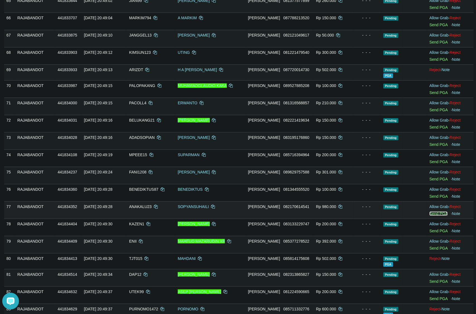
click at [433, 213] on link "Send PGA" at bounding box center [438, 213] width 18 height 4
click at [339, 148] on td "Rp 150.000" at bounding box center [334, 140] width 40 height 17
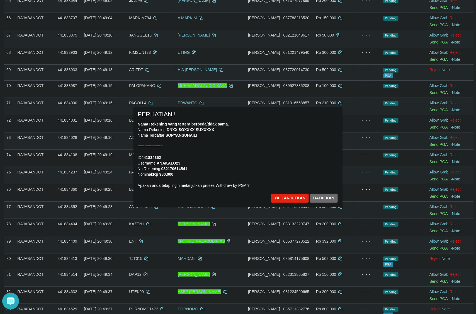
click at [258, 161] on div "Nama Rekening yang tertera berbeda/tidak sama. Nama Rekening: DNXX SOXXXX SUXXX…" at bounding box center [238, 154] width 201 height 67
click at [279, 196] on button "Ya, lanjutkan" at bounding box center [290, 198] width 38 height 9
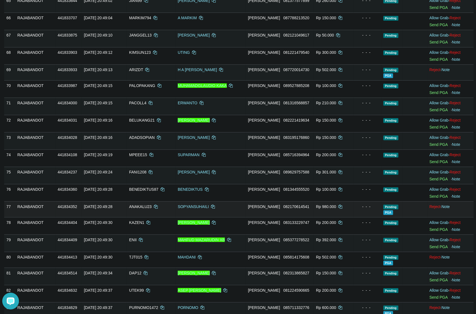
click at [402, 208] on td at bounding box center [414, 209] width 25 height 16
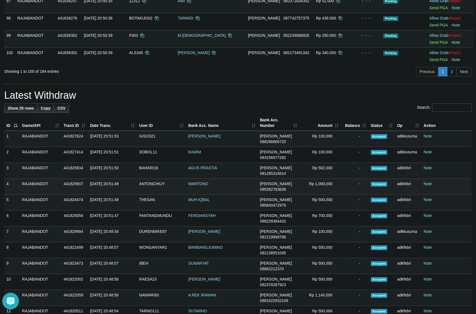
scroll to position [1802, 0]
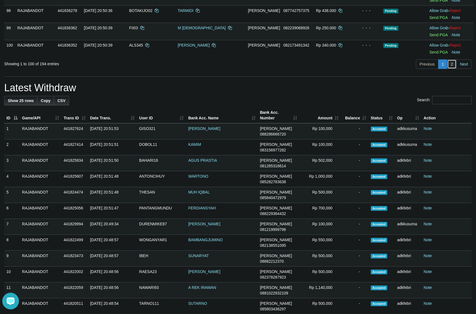
click at [452, 69] on link "2" at bounding box center [451, 63] width 9 height 9
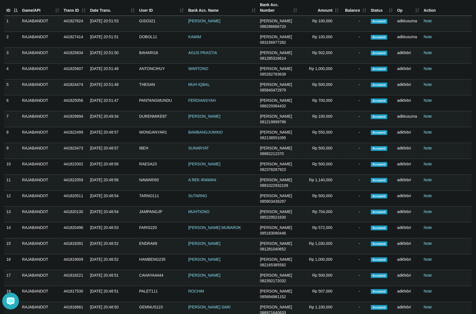
scroll to position [1607, 0]
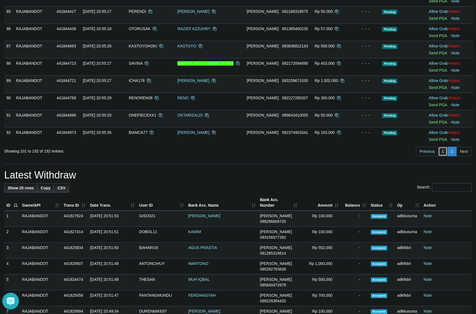
click at [445, 156] on link "1" at bounding box center [442, 151] width 9 height 9
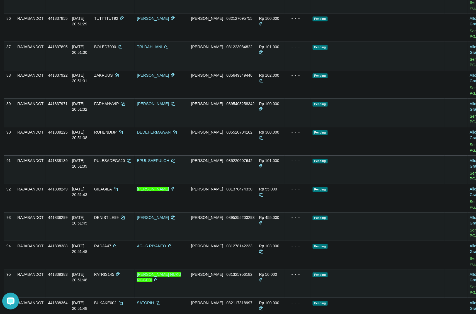
scroll to position [1484, 0]
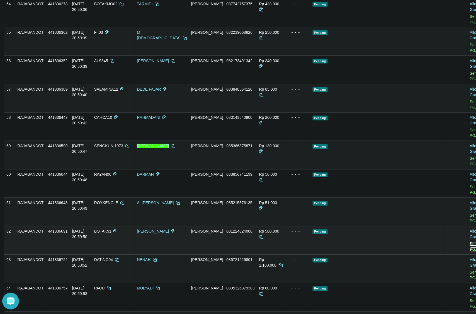
click at [470, 242] on link "Send PGA" at bounding box center [474, 247] width 9 height 10
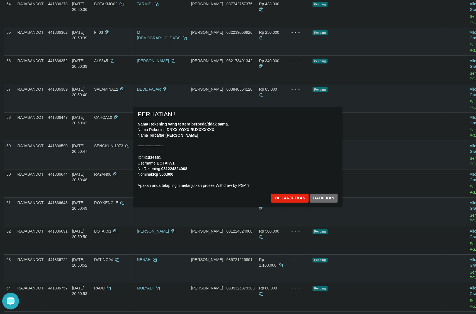
click at [280, 157] on div "Nama Rekening yang tertera berbeda/tidak sama. Nama Rekening: DNXX YOXX RUXXXXX…" at bounding box center [238, 154] width 201 height 67
click at [284, 200] on button "Ya, lanjutkan" at bounding box center [290, 198] width 38 height 9
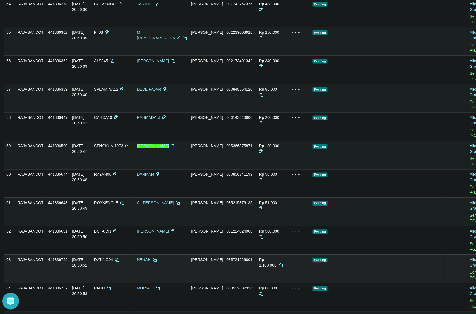
scroll to position [1477, 0]
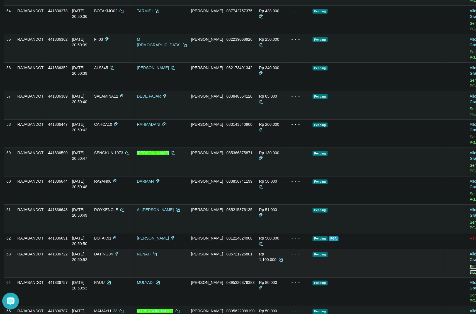
click at [470, 264] on link "Send PGA" at bounding box center [474, 269] width 9 height 10
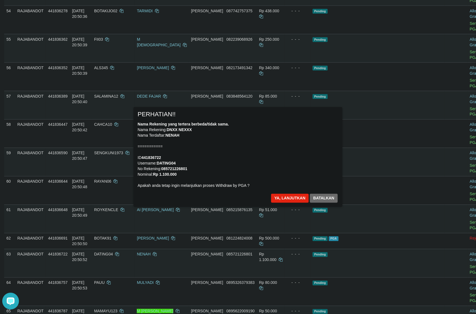
click at [215, 146] on div "Nama Rekening yang tertera berbeda/tidak sama. Nama Rekening: DNXX NEXXX Nama T…" at bounding box center [238, 154] width 201 height 67
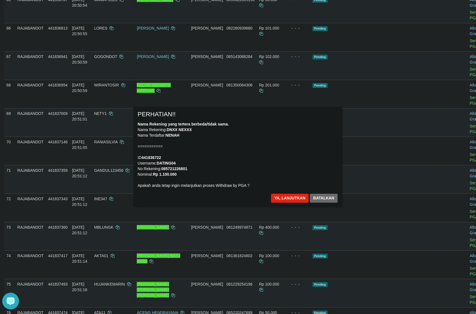
scroll to position [1787, 0]
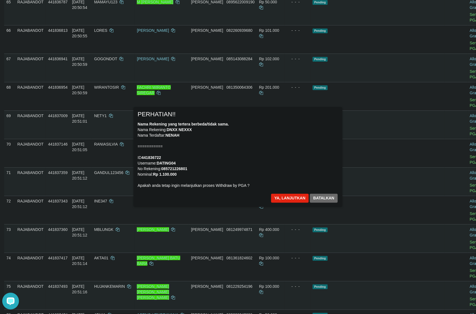
click at [283, 187] on div "Nama Rekening yang tertera berbeda/tidak sama. Nama Rekening: DNXX NEXXX Nama T…" at bounding box center [238, 154] width 201 height 67
click at [283, 193] on div "× PERHATIAN!! Nama Rekening yang tertera berbeda/tidak sama. Nama Rekening: DNX…" at bounding box center [238, 157] width 209 height 100
click at [296, 203] on div "Ya, lanjutkan Batalkan" at bounding box center [305, 200] width 68 height 13
click at [292, 200] on button "Ya, lanjutkan" at bounding box center [290, 198] width 38 height 9
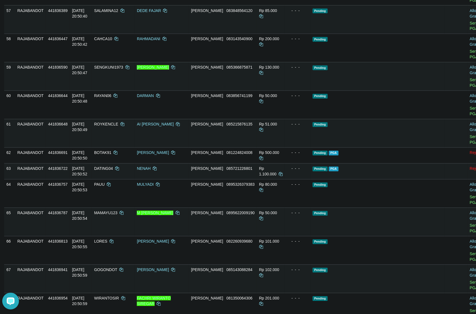
scroll to position [1814, 0]
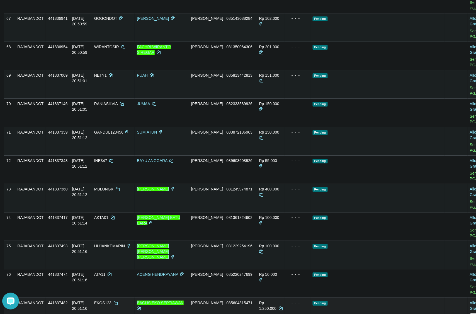
click at [470, 313] on link "Send PGA" at bounding box center [474, 318] width 9 height 10
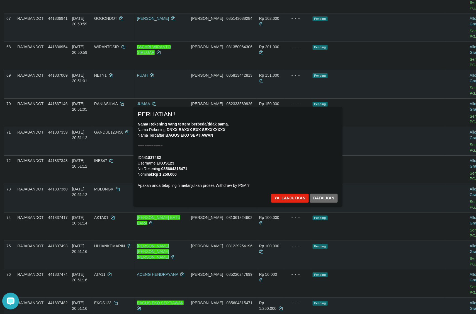
click at [339, 190] on div "× PERHATIAN!! Nama Rekening yang tertera berbeda/tidak sama. Nama Rekening: DNX…" at bounding box center [238, 157] width 209 height 100
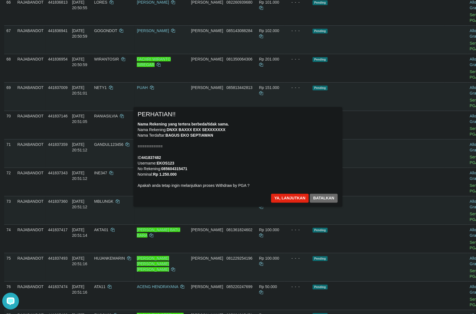
scroll to position [1780, 0]
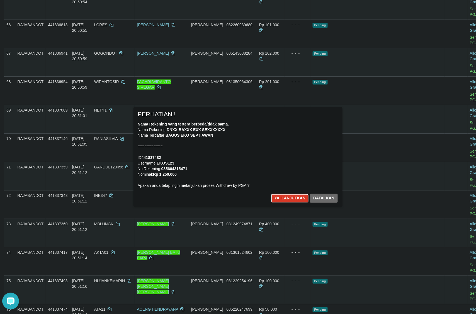
click at [284, 198] on button "Ya, lanjutkan" at bounding box center [290, 198] width 38 height 9
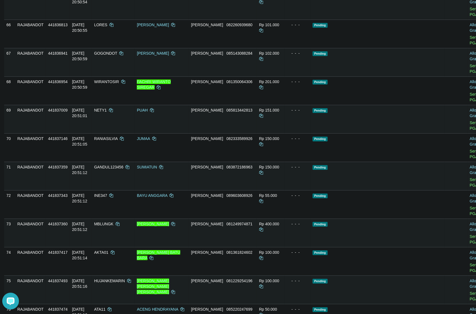
drag, startPoint x: 141, startPoint y: 191, endPoint x: 265, endPoint y: 196, distance: 124.4
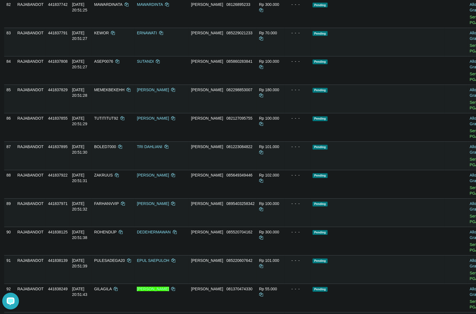
scroll to position [2329, 0]
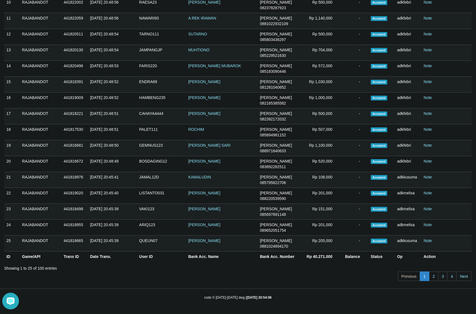
scroll to position [1520, 0]
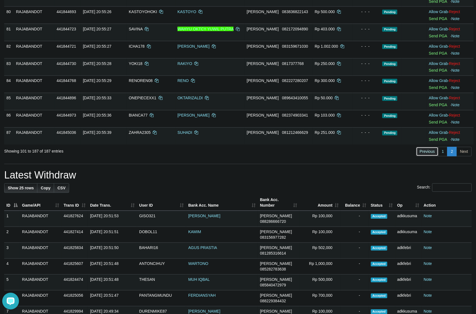
click at [429, 155] on link "Previous" at bounding box center [427, 151] width 22 height 9
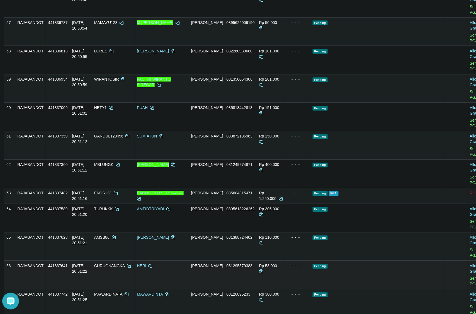
click at [357, 261] on td "Pending" at bounding box center [377, 275] width 134 height 28
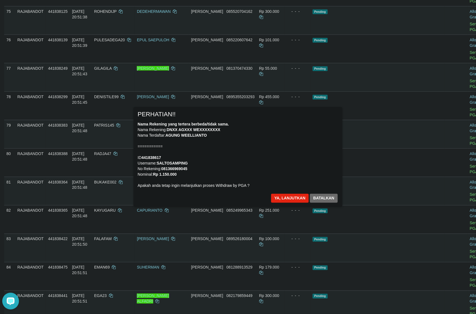
drag, startPoint x: 480, startPoint y: 163, endPoint x: 337, endPoint y: 174, distance: 142.8
click at [338, 175] on div "Nama Rekening yang tertera berbeda/tidak sama. Nama Rekening: DNXX AGXXX WEXXXX…" at bounding box center [238, 154] width 201 height 67
click at [282, 205] on div "Ya, lanjutkan Batalkan" at bounding box center [305, 200] width 68 height 13
click at [281, 198] on button "Ya, lanjutkan" at bounding box center [290, 198] width 38 height 9
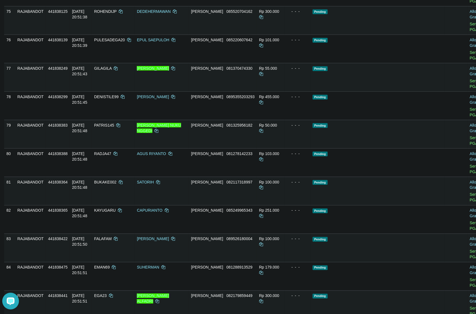
scroll to position [2029, 0]
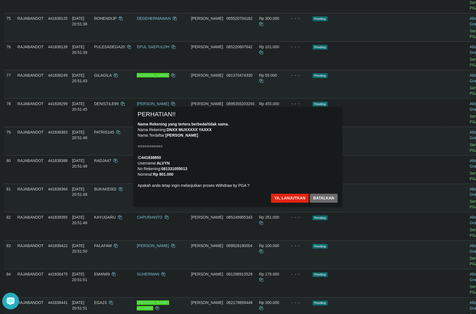
click at [257, 155] on div "Nama Rekening yang tertera berbeda/tidak sama. Nama Rekening: DNXX MUXXXXX YAXX…" at bounding box center [238, 154] width 201 height 67
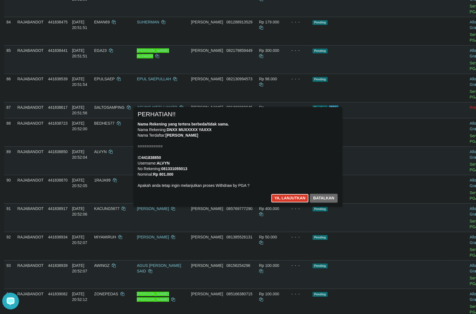
click at [289, 201] on button "Ya, lanjutkan" at bounding box center [290, 198] width 38 height 9
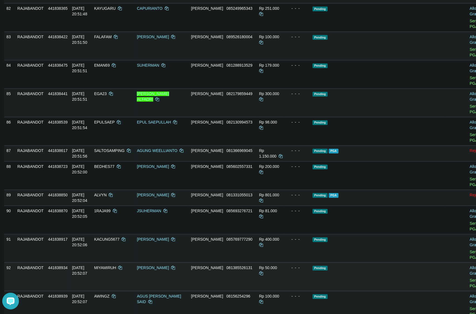
scroll to position [2243, 0]
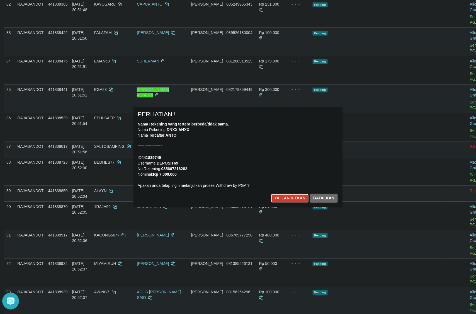
click at [282, 200] on button "Ya, lanjutkan" at bounding box center [290, 198] width 38 height 9
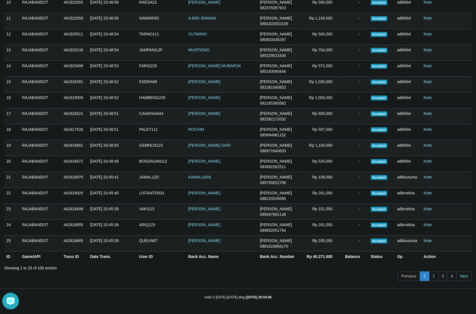
scroll to position [1607, 0]
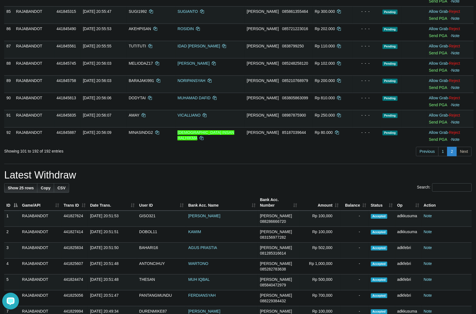
click at [381, 158] on div "Previous 1 2 Next" at bounding box center [337, 152] width 269 height 12
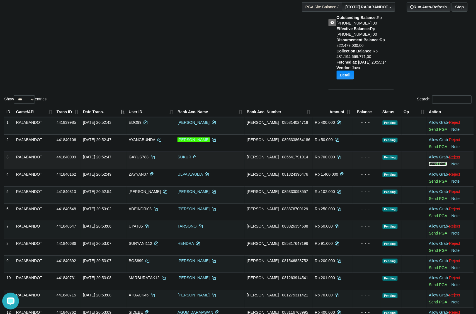
click at [436, 163] on link "Send PGA" at bounding box center [438, 164] width 18 height 4
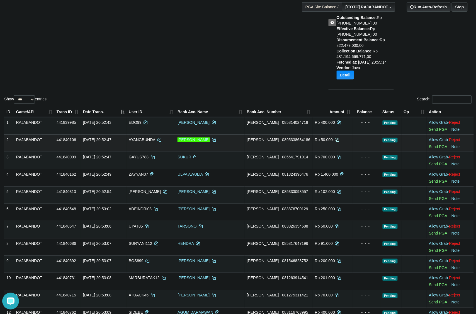
click at [331, 139] on td "Rp 50.000" at bounding box center [333, 142] width 40 height 17
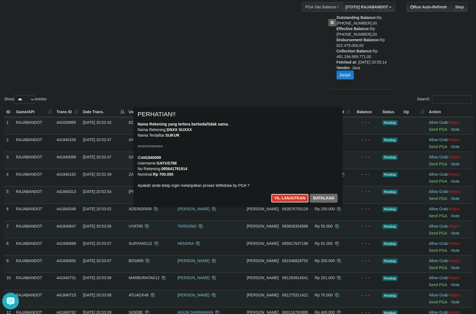
click at [287, 200] on button "Ya, lanjutkan" at bounding box center [290, 198] width 38 height 9
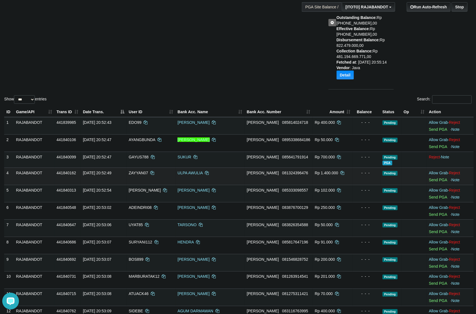
scroll to position [43, 0]
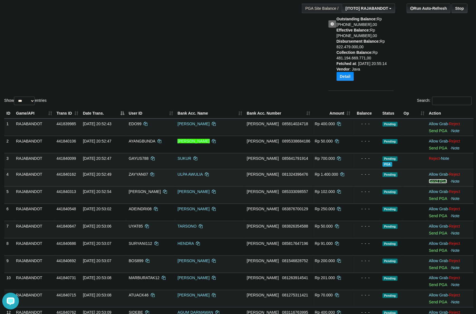
click at [435, 180] on link "Send PGA" at bounding box center [438, 181] width 18 height 4
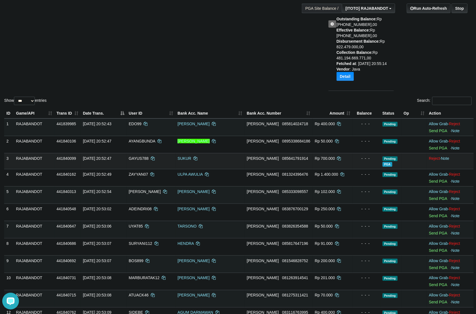
click at [361, 167] on td "- - -" at bounding box center [367, 161] width 28 height 16
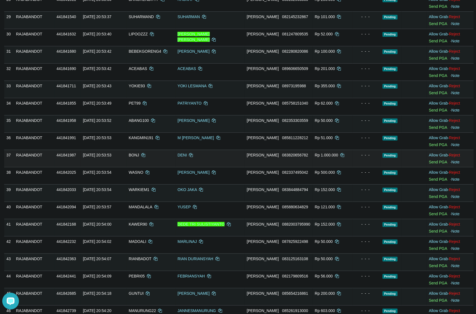
click at [436, 159] on div at bounding box center [450, 158] width 43 height 1
click at [434, 164] on link "Send PGA" at bounding box center [438, 162] width 18 height 4
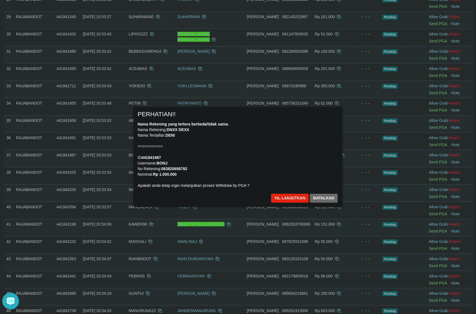
click at [306, 153] on div "Nama Rekening yang tertera berbeda/tidak sama. Nama Rekening: DNXX DEXX Nama Te…" at bounding box center [238, 154] width 201 height 67
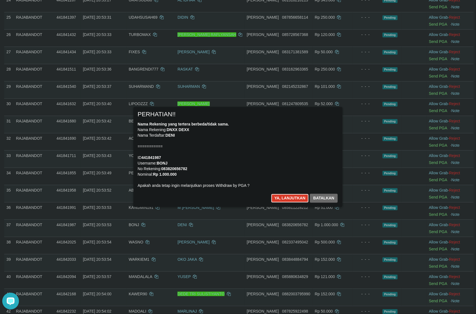
click at [280, 198] on button "Ya, lanjutkan" at bounding box center [290, 198] width 38 height 9
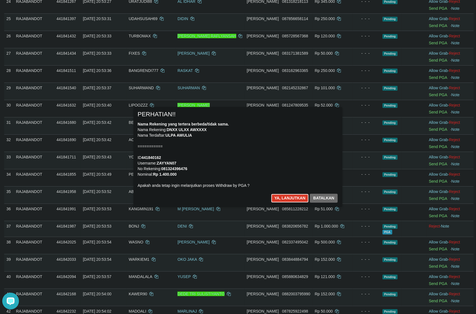
click at [280, 200] on button "Ya, lanjutkan" at bounding box center [290, 198] width 38 height 9
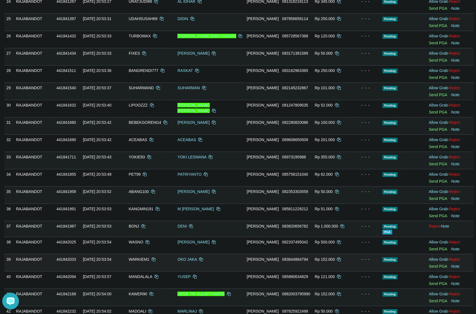
scroll to position [560, 0]
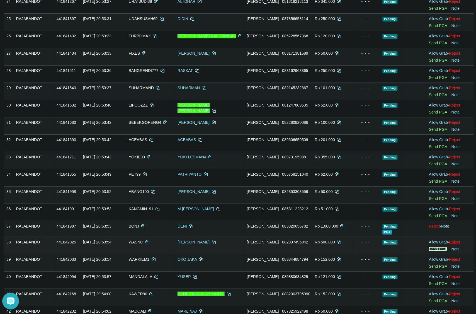
click at [431, 250] on link "Send PGA" at bounding box center [438, 249] width 18 height 4
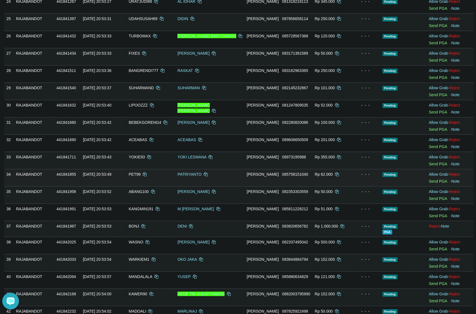
click at [297, 173] on td "DANA 085758151040" at bounding box center [279, 177] width 68 height 17
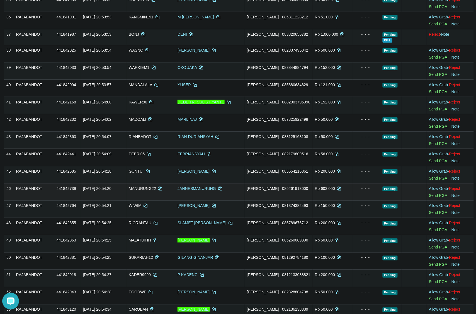
scroll to position [751, 0]
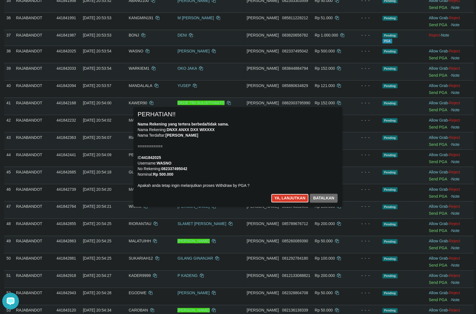
click at [281, 195] on button "Ya, lanjutkan" at bounding box center [290, 198] width 38 height 9
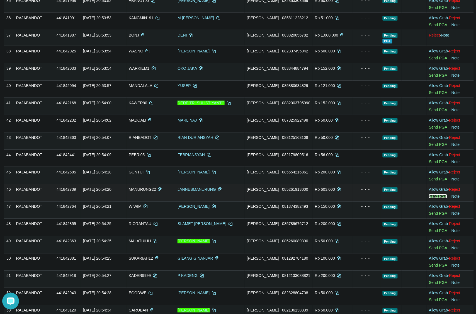
click at [435, 198] on link "Send PGA" at bounding box center [438, 196] width 18 height 4
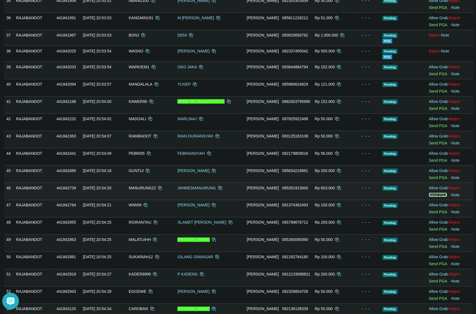
scroll to position [750, 0]
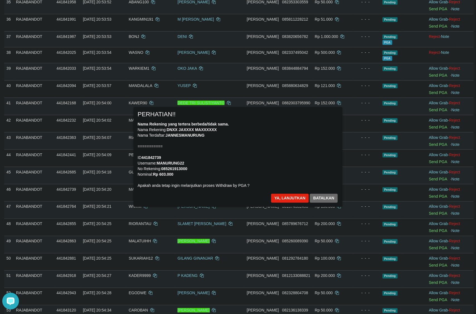
click at [258, 162] on div "Nama Rekening yang tertera berbeda/tidak sama. Nama Rekening: DNXX JAXXXX MAXXX…" at bounding box center [238, 154] width 201 height 67
click at [279, 196] on button "Ya, lanjutkan" at bounding box center [290, 198] width 38 height 9
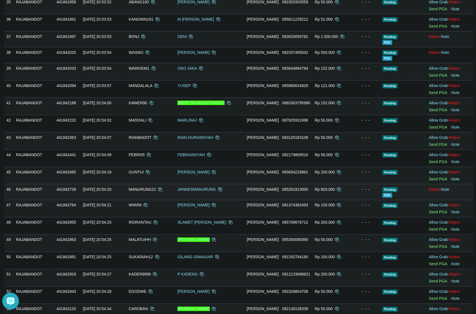
click at [343, 200] on td "Rp 603.000" at bounding box center [333, 192] width 40 height 16
click at [353, 197] on td "- - -" at bounding box center [367, 192] width 28 height 16
click at [383, 196] on span "PGA" at bounding box center [388, 195] width 10 height 5
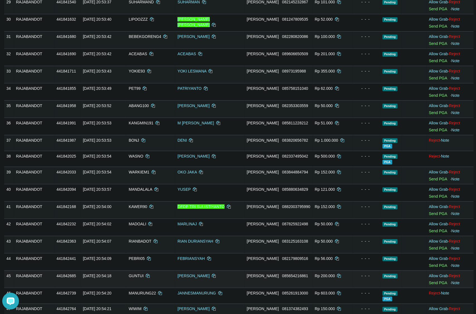
scroll to position [645, 0]
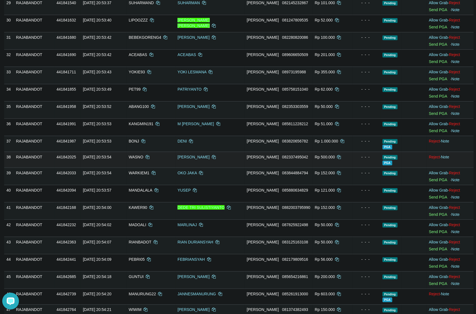
click at [402, 161] on td at bounding box center [414, 160] width 25 height 16
click at [413, 158] on td at bounding box center [414, 160] width 25 height 16
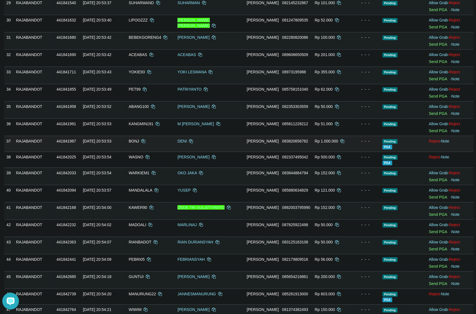
click at [346, 145] on td "Rp 1.000.000" at bounding box center [333, 144] width 40 height 16
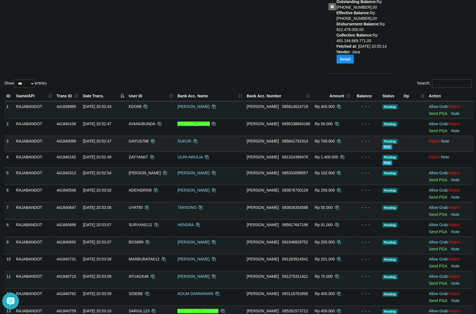
click at [353, 147] on td "- - -" at bounding box center [367, 144] width 28 height 16
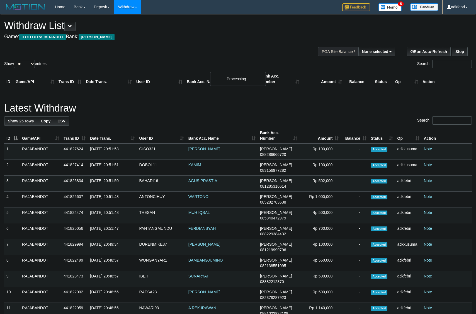
select select
drag, startPoint x: 25, startPoint y: 69, endPoint x: 31, endPoint y: 73, distance: 7.2
click at [25, 68] on select "** ** ** ***" at bounding box center [24, 64] width 21 height 8
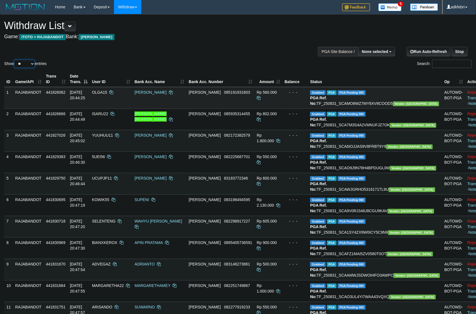
select select "***"
click at [15, 66] on select "** ** ** ***" at bounding box center [24, 64] width 21 height 8
click at [122, 55] on div "Show ** ** ** *** entries Search:" at bounding box center [238, 41] width 476 height 55
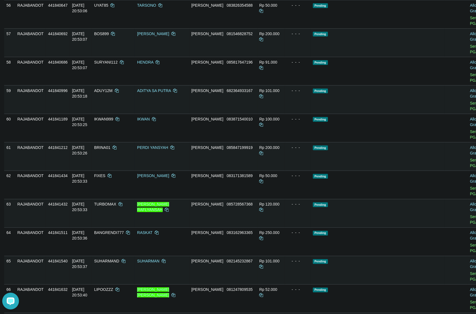
scroll to position [1403, 0]
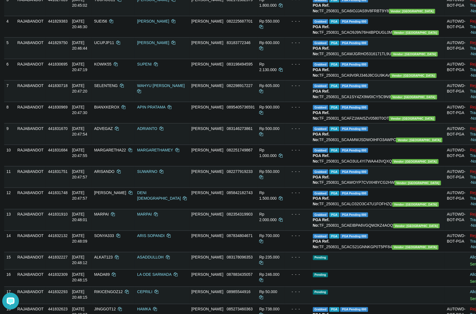
scroll to position [10, 0]
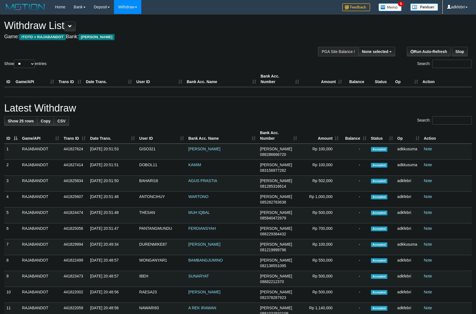
select select
select select "**"
select select
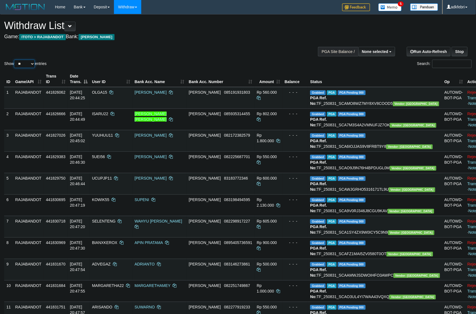
drag, startPoint x: 31, startPoint y: 67, endPoint x: 38, endPoint y: 74, distance: 9.7
click at [31, 67] on select "** ** ** ***" at bounding box center [24, 64] width 21 height 8
select select "***"
click at [15, 66] on select "** ** ** ***" at bounding box center [24, 64] width 21 height 8
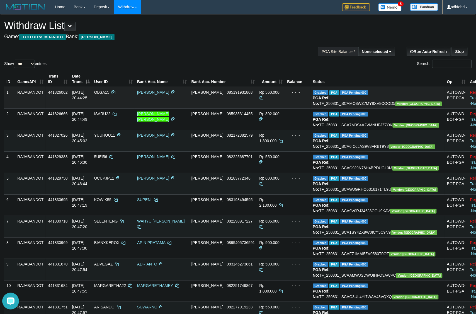
click at [109, 94] on span "OLGA15" at bounding box center [101, 92] width 15 height 4
copy td "OLGA15"
click at [276, 69] on div "Search:" at bounding box center [357, 65] width 230 height 10
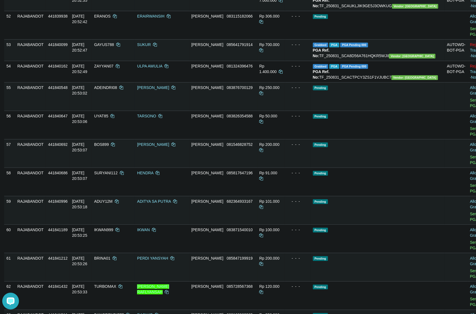
scroll to position [1394, 0]
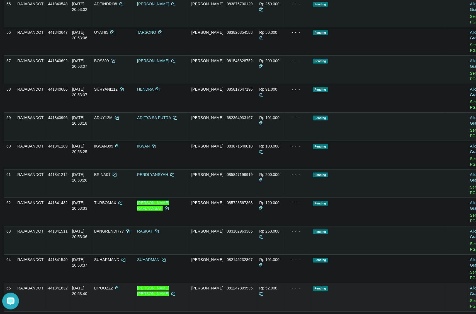
click at [362, 283] on td "Pending" at bounding box center [378, 297] width 134 height 28
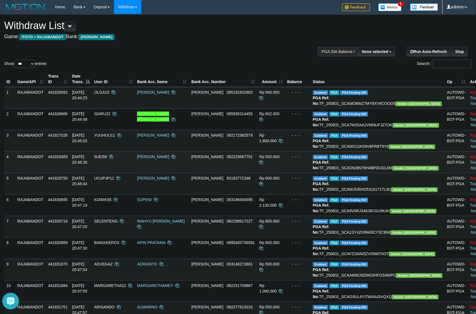
click at [383, 173] on td "Grabbed PGA PGA Pending 000 {"status":"000","data":{"unique_id":"298-441829383-…" at bounding box center [378, 161] width 134 height 21
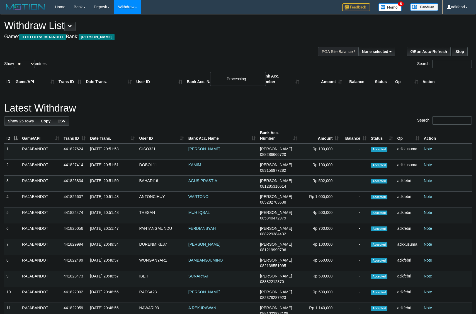
select select
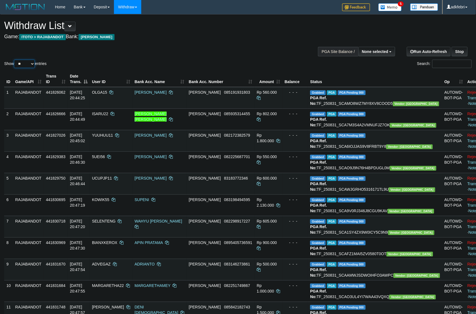
click at [31, 68] on select "** ** ** ***" at bounding box center [24, 64] width 21 height 8
select select "***"
click at [15, 66] on select "** ** ** ***" at bounding box center [24, 64] width 21 height 8
click at [82, 67] on div "Show ** ** ** *** entries" at bounding box center [119, 65] width 230 height 10
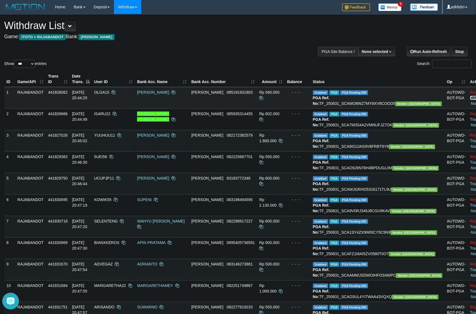
click at [470, 99] on link "Check Trans" at bounding box center [481, 95] width 23 height 10
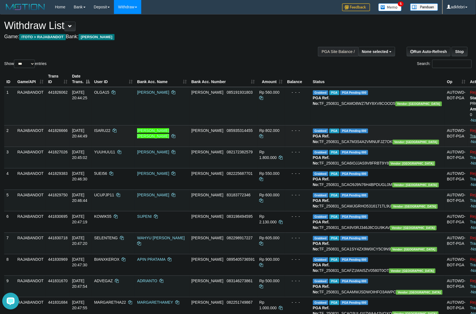
click at [468, 124] on td "Reject · Status: ON PROCESS (0) Amount: 560000 0 · Note" at bounding box center [484, 106] width 33 height 38
click at [468, 133] on td "Reject · Check Trans · Note" at bounding box center [484, 135] width 33 height 21
click at [470, 137] on link "Check Trans" at bounding box center [481, 133] width 23 height 10
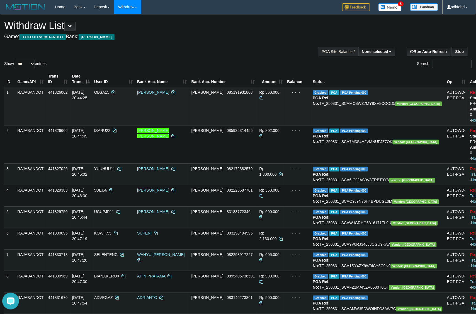
click at [121, 95] on td "OLGA15" at bounding box center [113, 106] width 43 height 38
copy td "OLGA15"
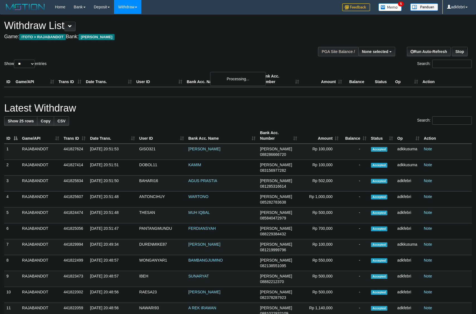
select select
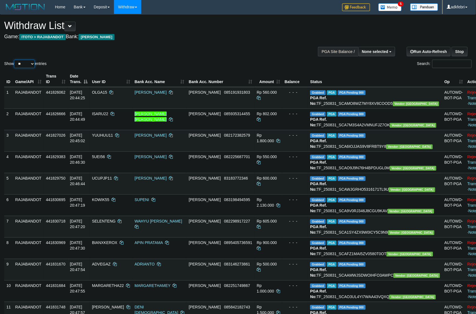
drag, startPoint x: 30, startPoint y: 71, endPoint x: 40, endPoint y: 92, distance: 23.8
click at [30, 68] on select "** ** ** ***" at bounding box center [24, 64] width 21 height 8
select select "***"
click at [15, 66] on select "** ** ** ***" at bounding box center [24, 64] width 21 height 8
click at [174, 50] on div "Show ** ** ** *** entries Search:" at bounding box center [238, 41] width 476 height 55
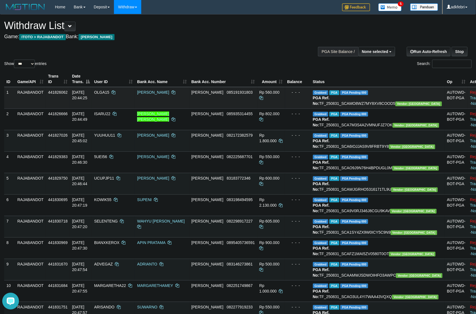
click at [109, 94] on span "OLGA15" at bounding box center [101, 92] width 15 height 4
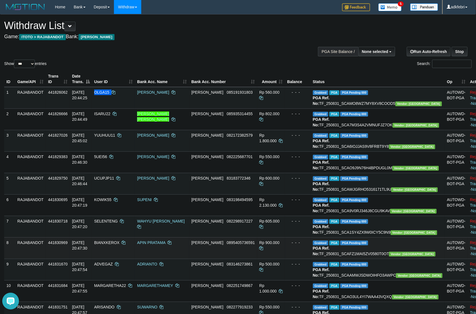
copy td "OLGA15"
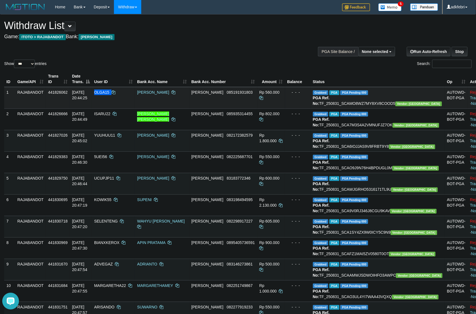
click at [109, 94] on span "OLGA15" at bounding box center [101, 92] width 15 height 4
click at [470, 98] on link "Check Trans" at bounding box center [481, 95] width 23 height 10
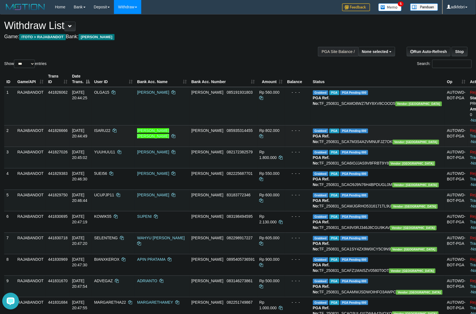
click at [130, 132] on td "ISARU22" at bounding box center [113, 135] width 43 height 21
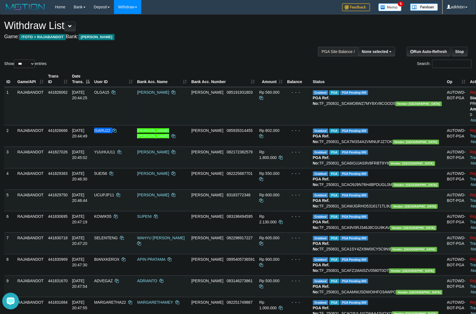
copy td "ISARU22"
click at [115, 154] on span "YUUHUU11" at bounding box center [104, 152] width 21 height 4
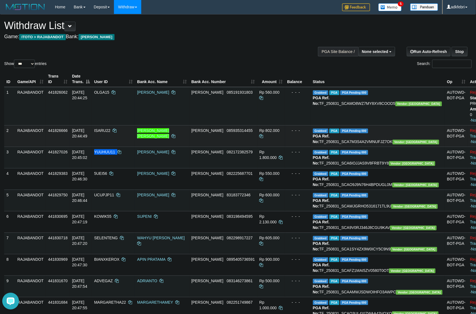
copy td "YUUHUU11"
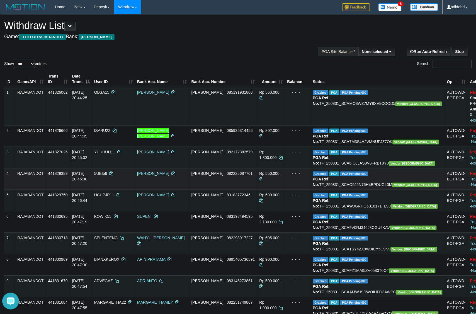
click at [122, 190] on td "5UEI56" at bounding box center [113, 178] width 43 height 21
copy td "5UEI56"
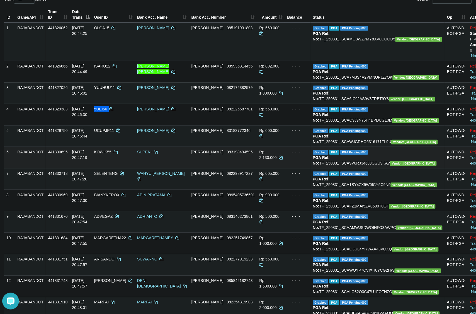
scroll to position [70, 0]
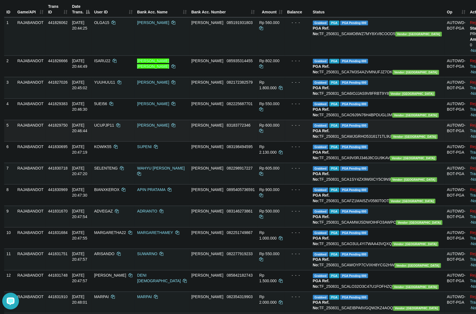
click at [125, 141] on td "UCUPJP11" at bounding box center [113, 130] width 43 height 21
copy td "UCUPJP11"
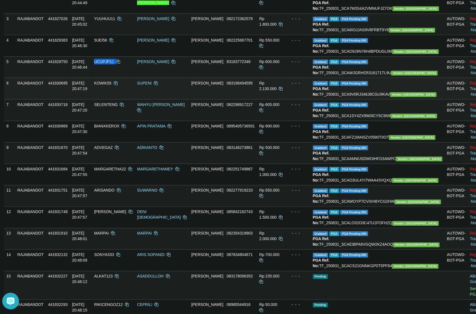
scroll to position [139, 0]
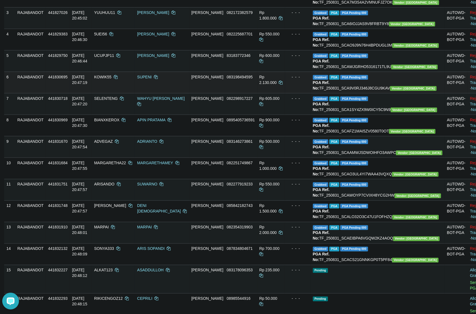
click at [124, 93] on td "KOWIK55" at bounding box center [113, 82] width 43 height 21
click at [111, 79] on span "KOWIK55" at bounding box center [102, 77] width 17 height 4
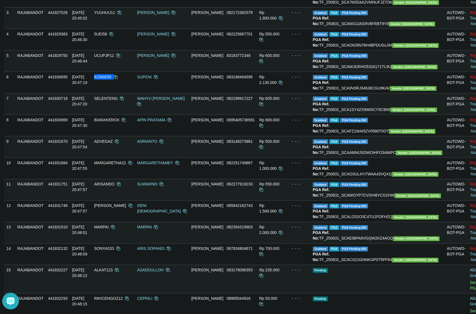
copy td "KOWIK55"
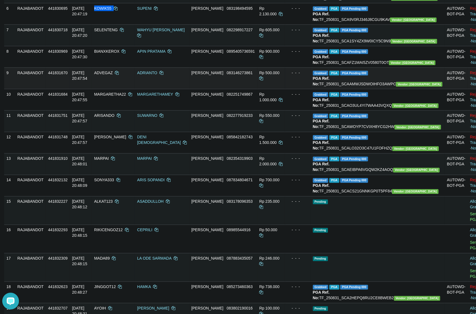
scroll to position [209, 0]
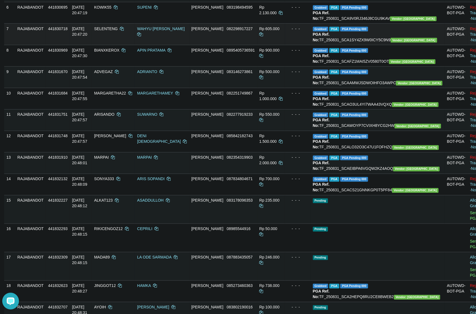
click at [118, 31] on span "SELENTENG" at bounding box center [106, 28] width 24 height 4
copy td "SELENTENG"
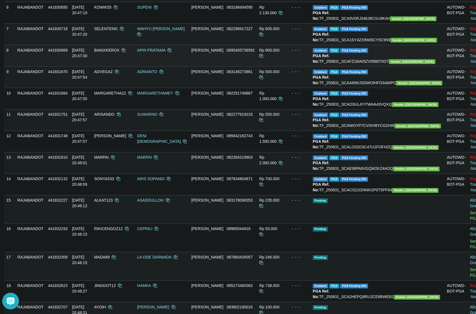
click at [120, 52] on span "BIANXKEROX" at bounding box center [106, 50] width 25 height 4
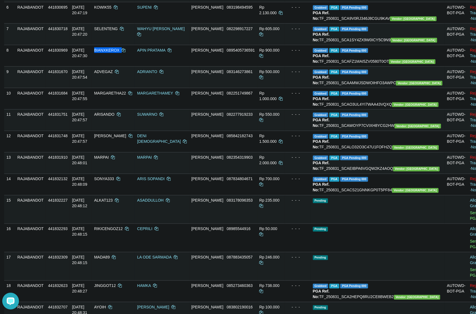
copy td "BIANXKEROX"
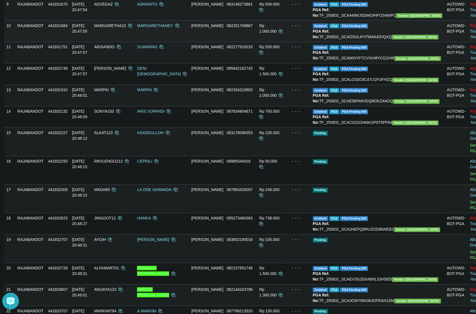
scroll to position [279, 0]
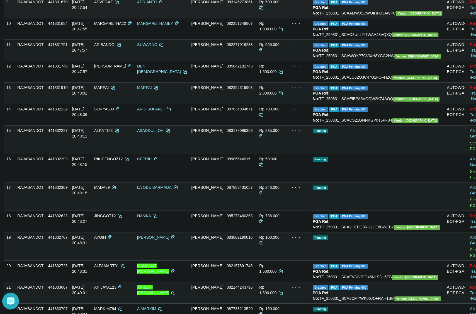
click at [113, 4] on span "ADVEGAZ" at bounding box center [103, 2] width 19 height 4
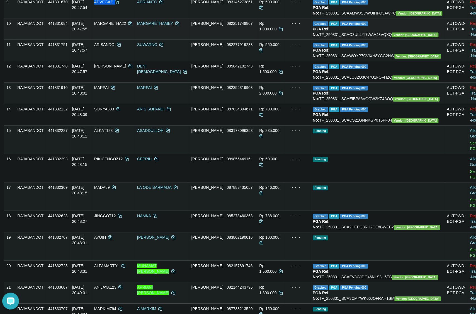
copy td "ADVEGAZ"
click at [120, 26] on span "MARGARETHA22" at bounding box center [110, 23] width 32 height 4
copy td "MARGARETHA22"
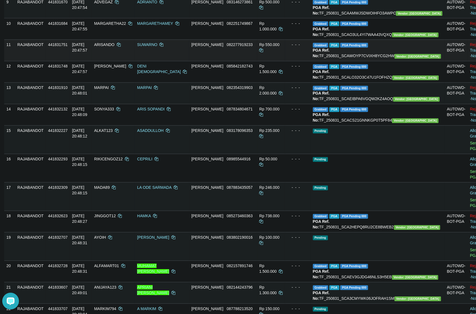
click at [115, 47] on span "ARISANDO" at bounding box center [104, 45] width 20 height 4
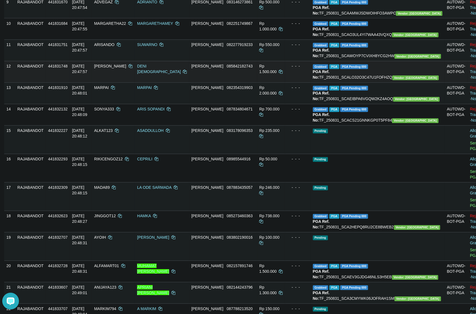
click at [120, 69] on span "[PERSON_NAME]" at bounding box center [110, 66] width 32 height 4
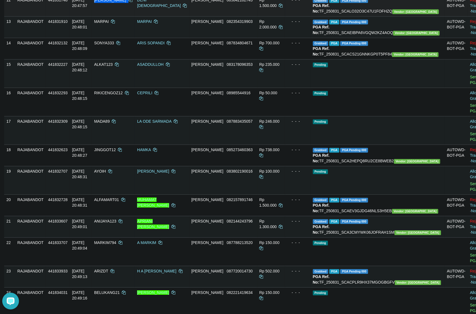
scroll to position [348, 0]
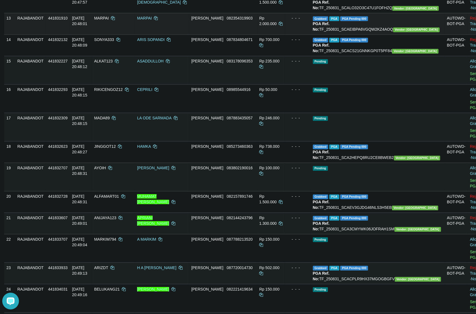
click at [109, 20] on span "MARPAI" at bounding box center [101, 18] width 15 height 4
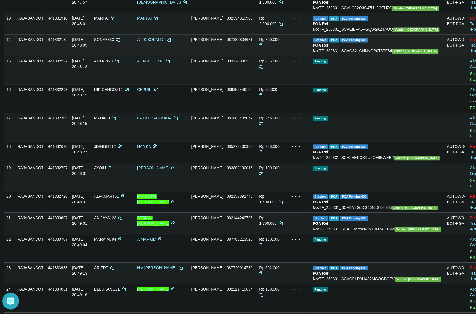
click at [131, 56] on td "SONYA333" at bounding box center [113, 44] width 43 height 21
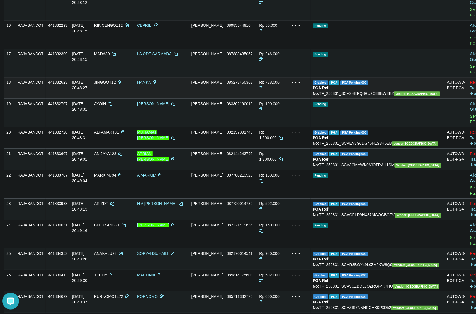
scroll to position [418, 0]
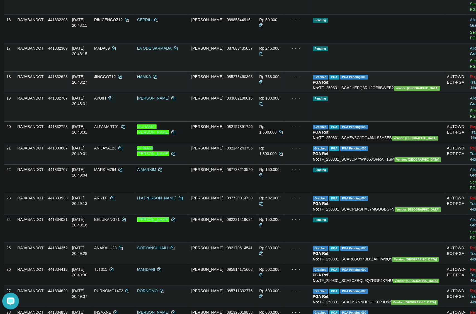
click at [116, 79] on span "JINGGOT12" at bounding box center [105, 76] width 22 height 4
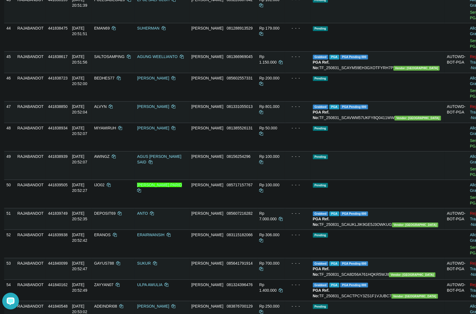
scroll to position [1010, 0]
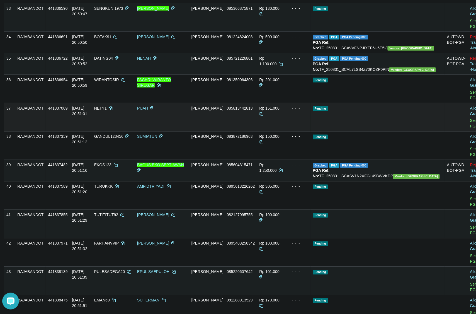
click at [273, 110] on span "Rp 151.000" at bounding box center [269, 108] width 20 height 4
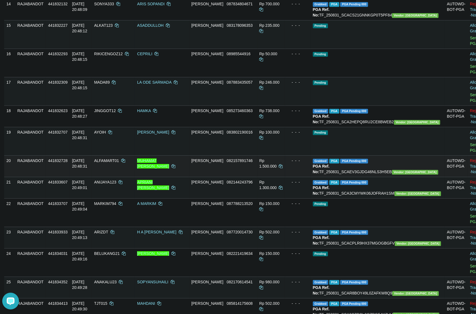
click at [127, 177] on td "ALFAMART01" at bounding box center [113, 165] width 43 height 21
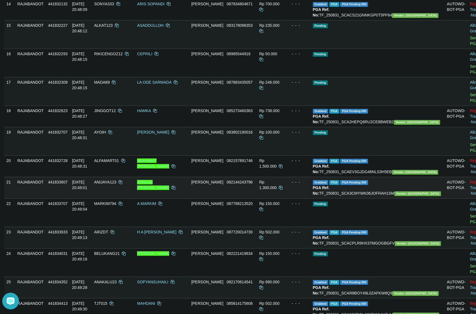
click at [132, 198] on td "ANIJAYA123" at bounding box center [113, 187] width 43 height 21
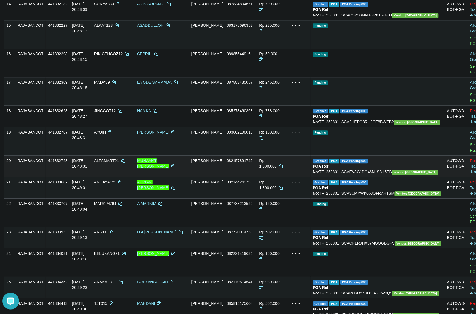
click at [119, 163] on span "ALFAMART01" at bounding box center [106, 160] width 25 height 4
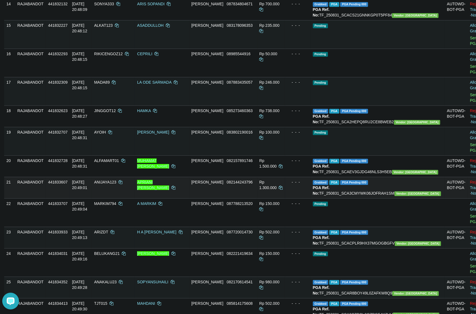
click at [117, 184] on span "ANIJAYA123" at bounding box center [105, 182] width 22 height 4
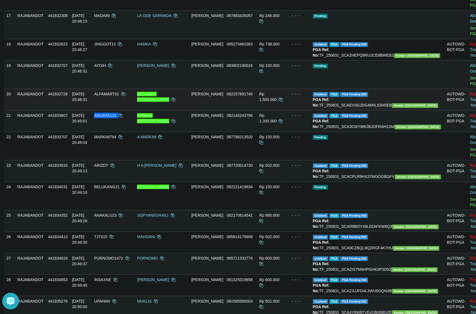
scroll to position [454, 0]
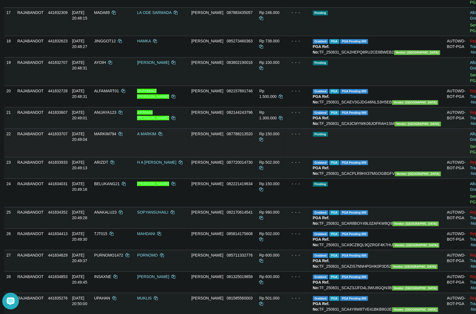
click at [116, 136] on span "MARKIM794" at bounding box center [105, 134] width 22 height 4
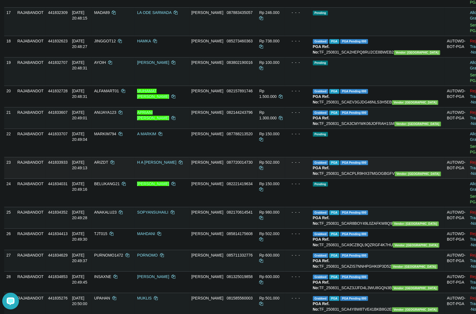
click at [108, 164] on span "ARIZDT" at bounding box center [101, 162] width 14 height 4
click at [117, 115] on span "ANIJAYA123" at bounding box center [105, 112] width 22 height 4
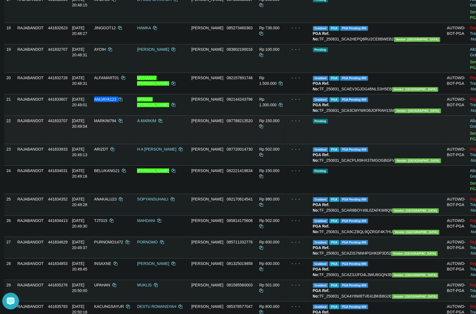
scroll to position [523, 0]
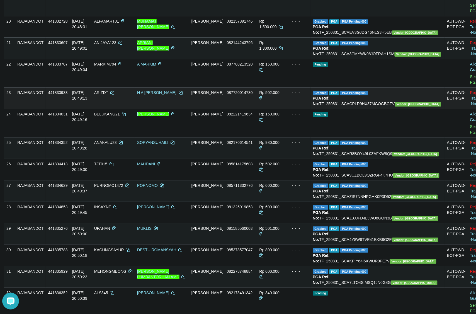
click at [108, 95] on span "ARIZDT" at bounding box center [101, 92] width 14 height 4
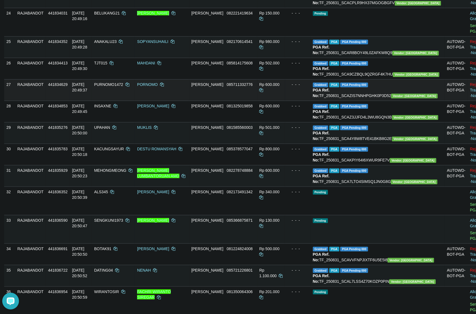
scroll to position [628, 0]
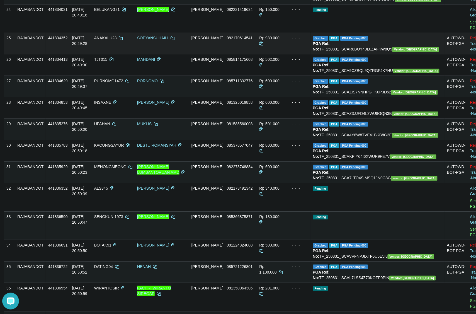
click at [128, 54] on td "ANAKALU23" at bounding box center [113, 43] width 43 height 21
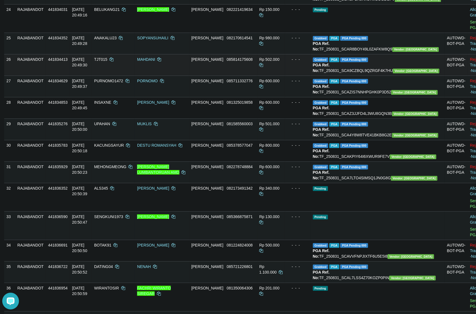
click at [123, 76] on td "TJT015" at bounding box center [113, 64] width 43 height 21
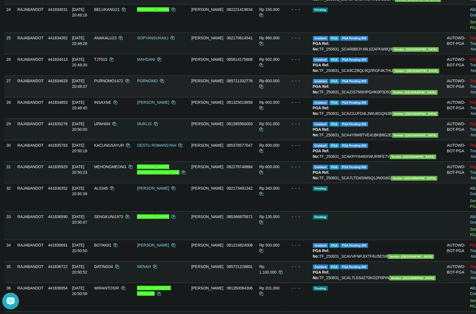
click at [92, 97] on td "[DATE] 20:49:37" at bounding box center [81, 86] width 22 height 21
click at [115, 97] on td "PURNOMO1472" at bounding box center [113, 86] width 43 height 21
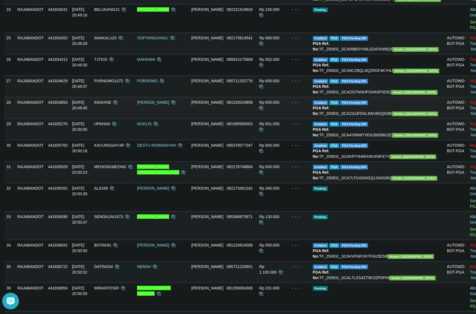
click at [117, 118] on td "INSAXNE" at bounding box center [113, 107] width 43 height 21
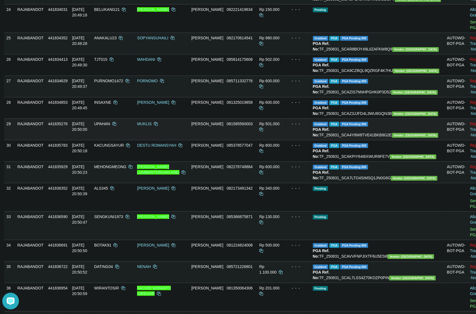
click at [110, 126] on span "UPAHAN" at bounding box center [102, 124] width 16 height 4
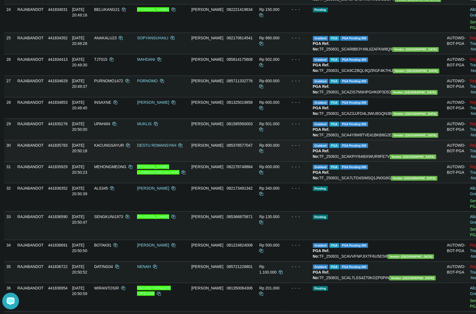
click at [124, 147] on span "KACUNGSAYUR" at bounding box center [109, 145] width 30 height 4
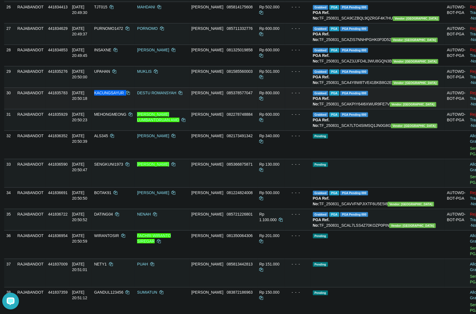
scroll to position [663, 0]
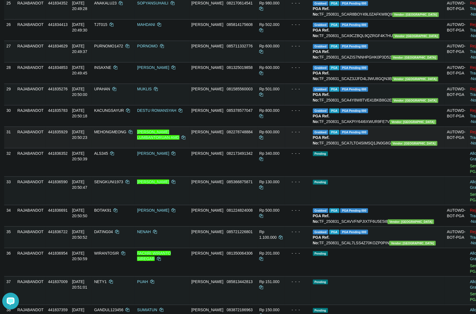
click at [127, 134] on span "MEHONGMEONG" at bounding box center [110, 132] width 32 height 4
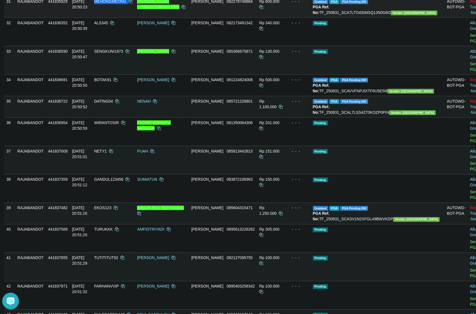
scroll to position [802, 0]
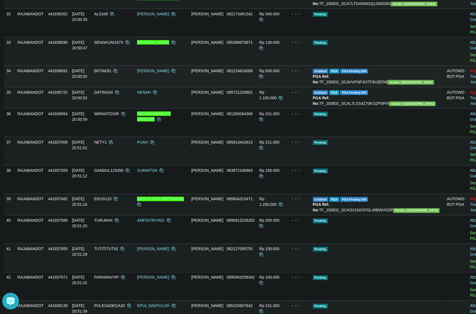
click at [111, 73] on span "BOTAK91" at bounding box center [102, 71] width 17 height 4
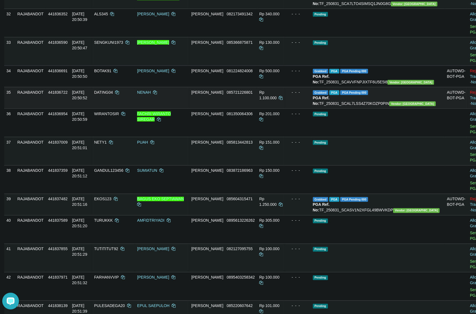
click at [113, 94] on span "DATING04" at bounding box center [103, 92] width 19 height 4
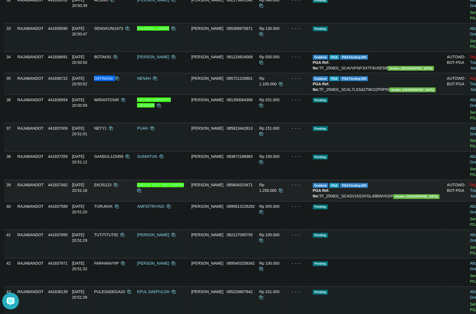
scroll to position [872, 0]
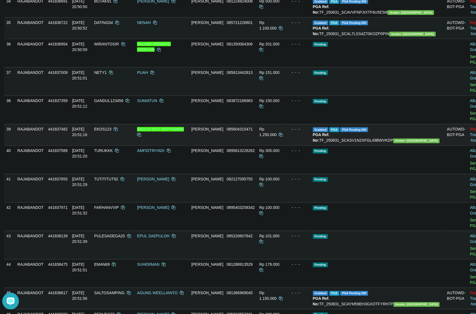
click at [111, 132] on span "EKOS123" at bounding box center [102, 129] width 17 height 4
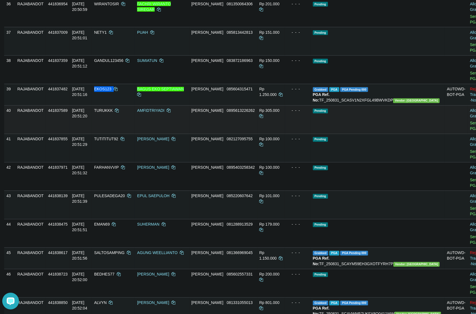
scroll to position [976, 0]
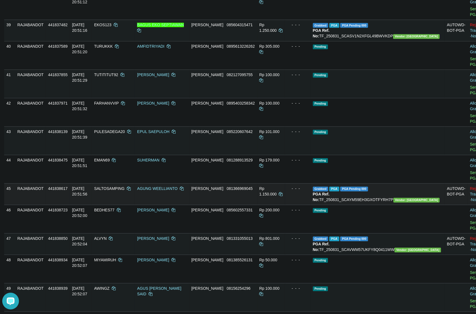
click at [125, 186] on span "SALTOSAMPING" at bounding box center [109, 188] width 30 height 4
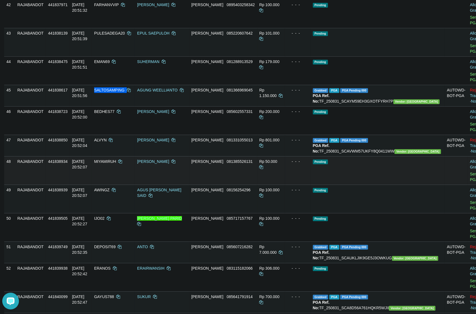
scroll to position [1081, 0]
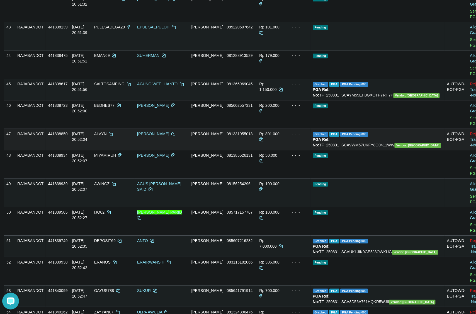
click at [107, 132] on span "ALVYN" at bounding box center [100, 134] width 13 height 4
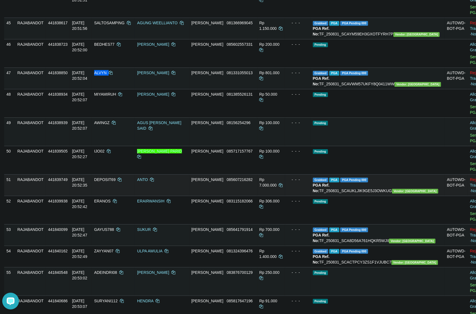
scroll to position [1151, 0]
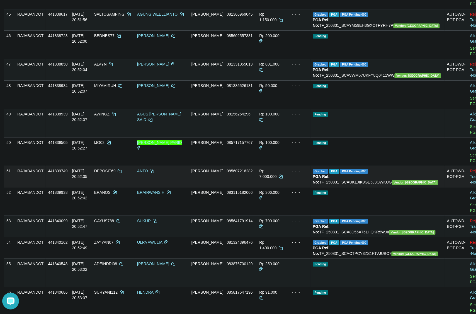
click at [116, 169] on span "DEPOSIT69" at bounding box center [104, 171] width 21 height 4
click at [114, 219] on span "GAYUS788" at bounding box center [104, 221] width 20 height 4
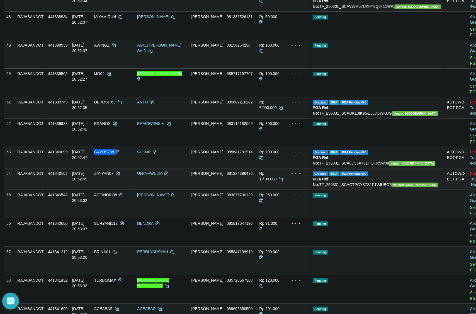
scroll to position [1220, 0]
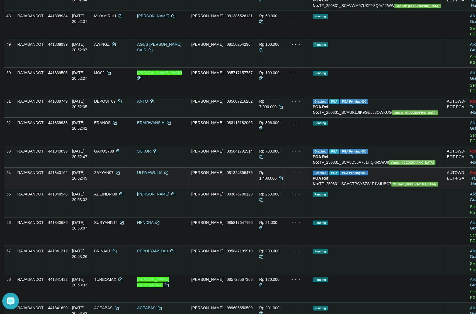
click at [135, 167] on td "ZAYYAN07" at bounding box center [113, 177] width 43 height 21
click at [125, 167] on td "ZAYYAN07" at bounding box center [113, 177] width 43 height 21
click at [126, 167] on td "ZAYYAN07" at bounding box center [113, 177] width 43 height 21
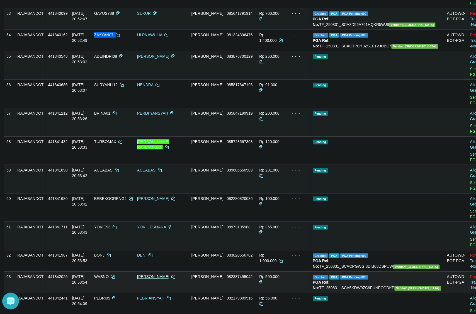
scroll to position [1394, 0]
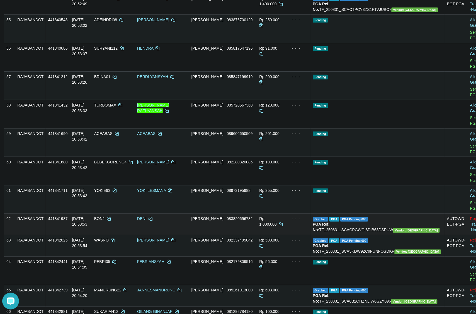
click at [119, 213] on td "BONJ" at bounding box center [113, 223] width 43 height 21
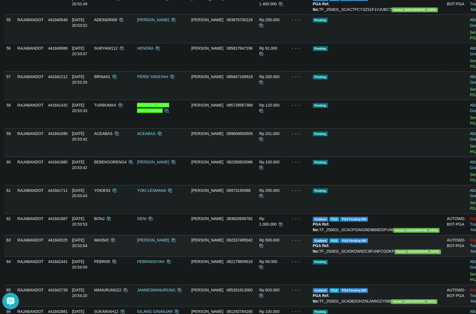
click at [109, 238] on span "WASNO" at bounding box center [101, 240] width 14 height 4
click at [122, 288] on span "MANURUNG22" at bounding box center [107, 290] width 27 height 4
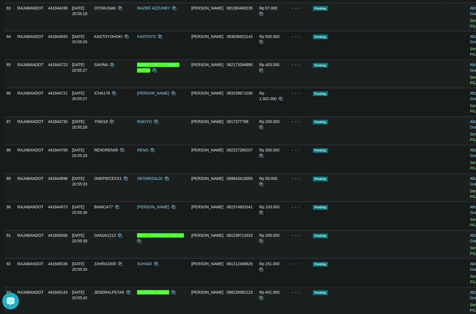
scroll to position [2231, 0]
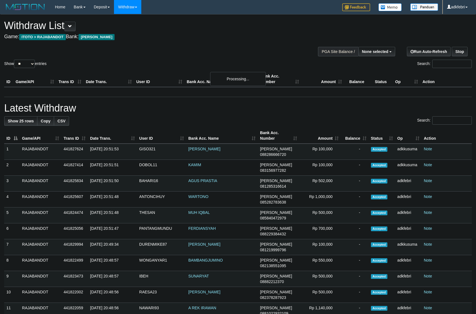
select select
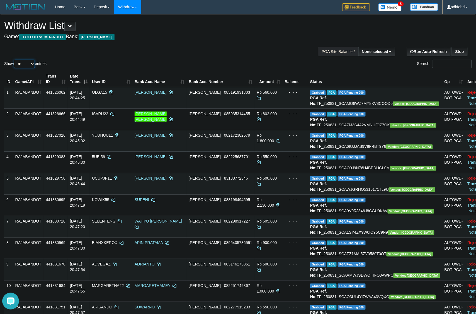
drag, startPoint x: 23, startPoint y: 68, endPoint x: 48, endPoint y: 88, distance: 32.2
click at [23, 68] on select "** ** ** ***" at bounding box center [24, 64] width 21 height 8
select select "***"
click at [15, 66] on select "** ** ** ***" at bounding box center [24, 64] width 21 height 8
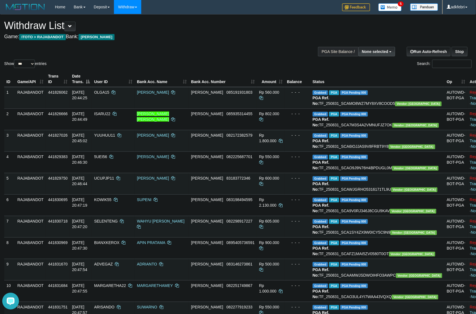
click at [371, 54] on button "None selected" at bounding box center [376, 51] width 37 height 9
click at [360, 83] on label "[ITOTO] RAJABANDOT" at bounding box center [366, 79] width 58 height 7
select select "***"
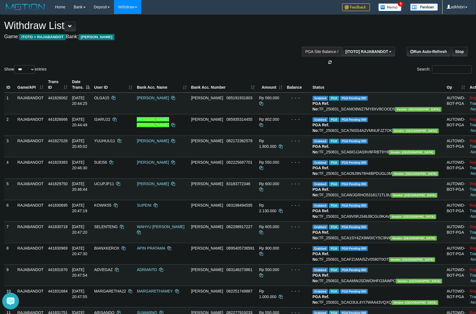
scroll to position [5, 0]
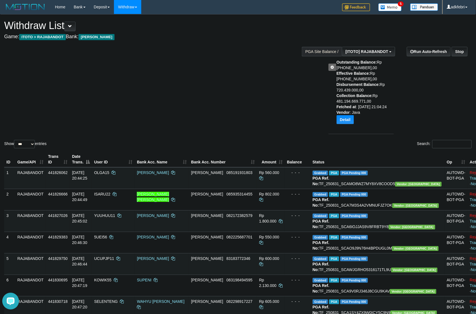
click at [239, 95] on div "Show ** ** ** *** entries Search:" at bounding box center [238, 81] width 476 height 135
click at [191, 92] on div "Show ** ** ** *** entries Search:" at bounding box center [238, 81] width 476 height 135
click at [261, 107] on div "Show ** ** ** *** entries Search:" at bounding box center [238, 81] width 476 height 135
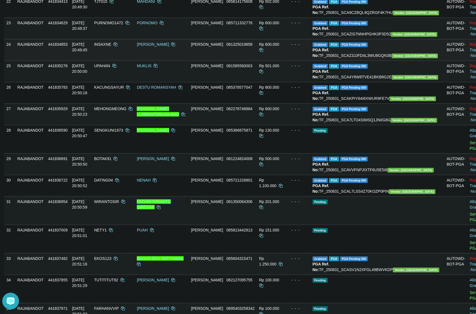
scroll to position [836, 0]
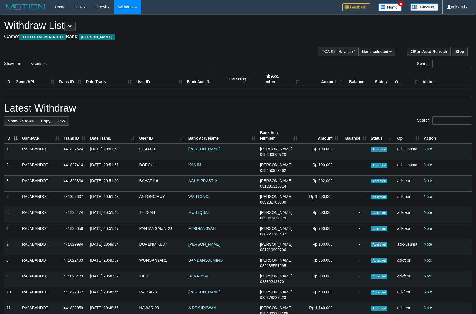
select select
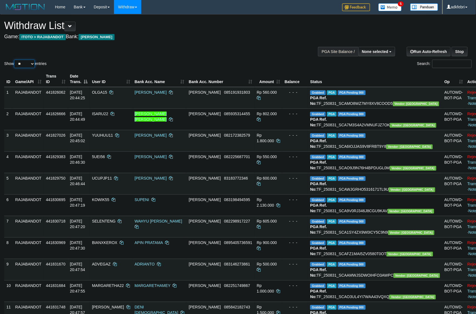
click at [28, 68] on select "** ** ** ***" at bounding box center [24, 64] width 21 height 8
select select "***"
click at [15, 66] on select "** ** ** ***" at bounding box center [24, 64] width 21 height 8
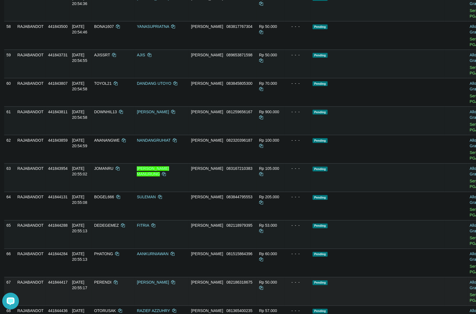
scroll to position [1463, 0]
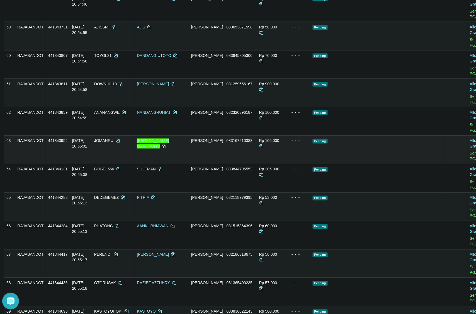
drag, startPoint x: 377, startPoint y: 184, endPoint x: 289, endPoint y: 72, distance: 142.1
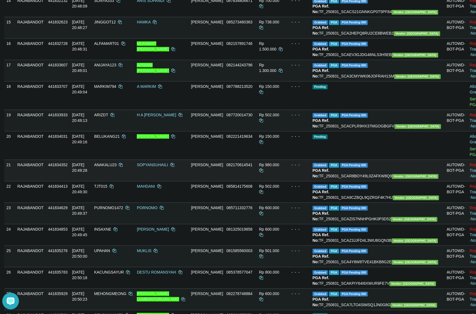
scroll to position [244, 0]
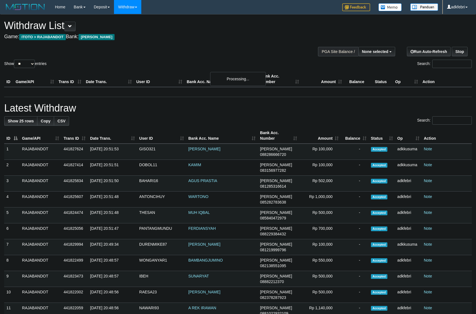
select select
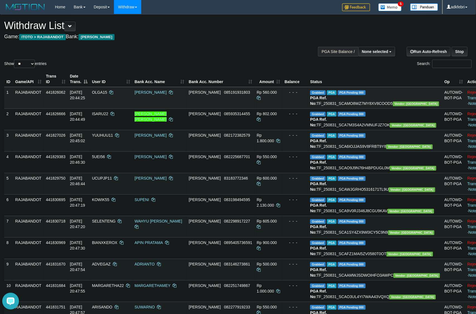
click at [365, 109] on td "Grabbed PGA PGA Pending 000 {"status":"000","data":{"unique_id":"298-441826062-…" at bounding box center [375, 98] width 134 height 22
drag, startPoint x: 365, startPoint y: 109, endPoint x: 379, endPoint y: 114, distance: 14.6
click at [365, 109] on td "Grabbed PGA PGA Pending 000 {"status":"000","data":{"unique_id":"298-441826062-…" at bounding box center [375, 98] width 134 height 22
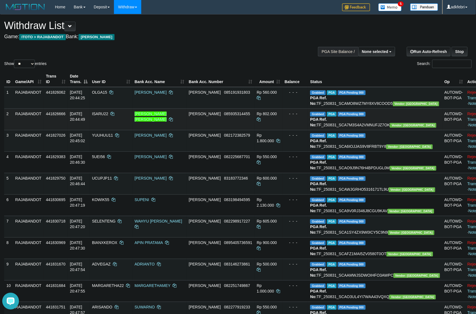
copy td "TF_250831_SCAMO8WZ7MY8XV8COOD5"
click at [393, 130] on td "Grabbed PGA PGA Pending 000 {"status":"000","data":{"unique_id":"298-441826666-…" at bounding box center [375, 118] width 134 height 21
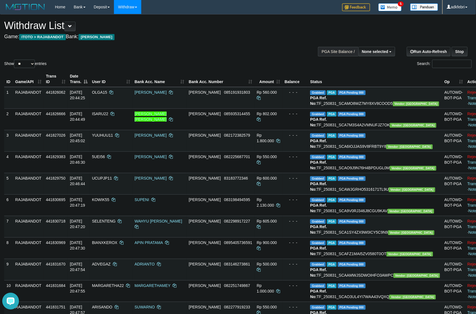
copy td "TF_250831_SCA7M3S4A2VMNUFJZ7OK"
click at [392, 151] on td "Grabbed PGA PGA Pending 000 {"status":"000","data":{"unique_id":"298-441827026-…" at bounding box center [375, 140] width 134 height 21
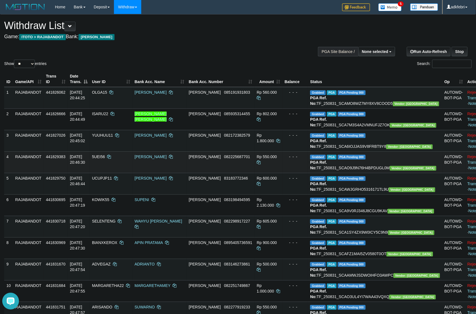
copy td "TF_250831_SCA6IOJJAS9V8FRBT9Y8"
click at [389, 173] on td "Grabbed PGA PGA Pending 000 {"status":"000","data":{"unique_id":"298-441829383-…" at bounding box center [375, 161] width 134 height 21
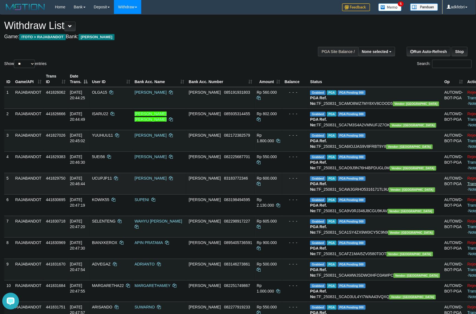
copy td "TF_250831_SCAO9J9N76H4BPDUGL0M"
click at [379, 194] on td "Grabbed PGA PGA Pending 000 {"status":"000","data":{"unique_id":"298-441829750-…" at bounding box center [375, 183] width 134 height 21
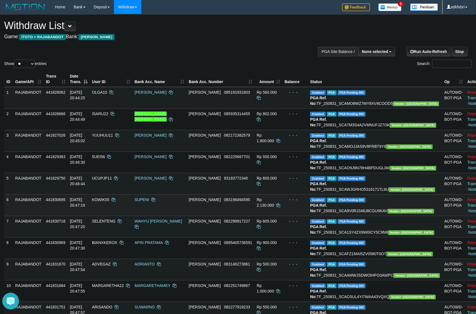
copy td "TF_250831_SCAWJGRHO5316171TL9U"
click at [373, 216] on td "Grabbed PGA PGA Pending 000 {"status":"000","data":{"unique_id":"298-441830695-…" at bounding box center [375, 204] width 134 height 21
copy td "TF_250831_SCA9V0RJ346J8CGU9KAV"
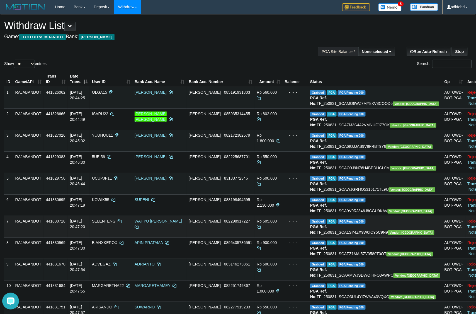
click at [367, 237] on td "Grabbed PGA PGA Pending 000 {"status":"000","data":{"unique_id":"298-441830718-…" at bounding box center [375, 226] width 134 height 21
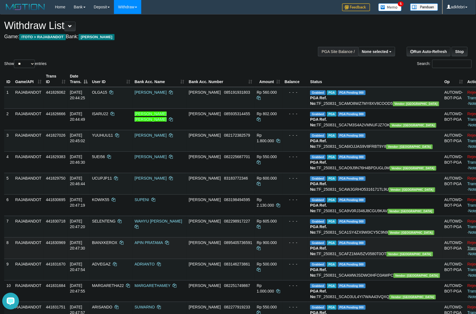
copy td "TF_250831_SCA1SY4ZX9W0ICY5C9N9"
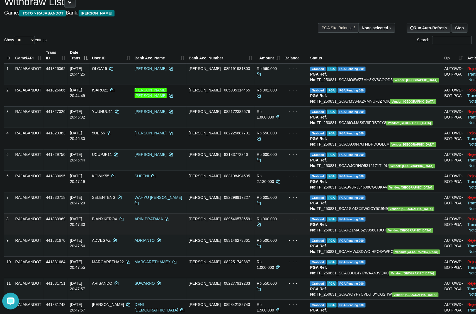
scroll to position [70, 0]
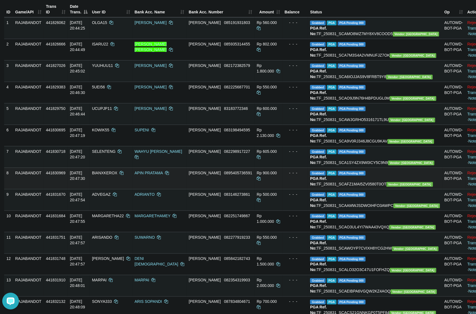
click at [376, 189] on td "Grabbed PGA PGA Pending 000 {"status":"000","data":{"unique_id":"298-441830969-…" at bounding box center [375, 178] width 134 height 21
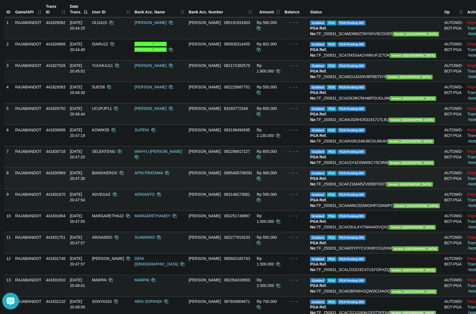
click at [376, 189] on td "Grabbed PGA PGA Pending 000 {"status":"000","data":{"unique_id":"298-441830969-…" at bounding box center [375, 178] width 134 height 21
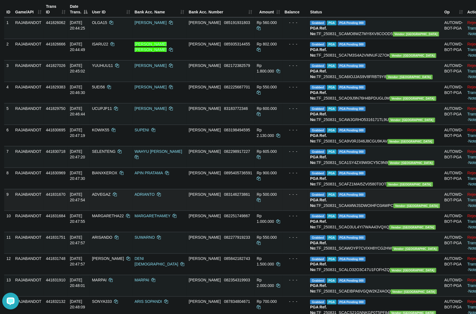
copy td "TF_250831_SCAFZ1MAI5ZV0580T0OT"
click at [381, 210] on td "Grabbed PGA PGA Pending 000 {"status":"000","data":{"unique_id":"298-441831670-…" at bounding box center [375, 199] width 134 height 21
copy td "TF_250831_SCAAMWJSDWOIHFO3AWPC"
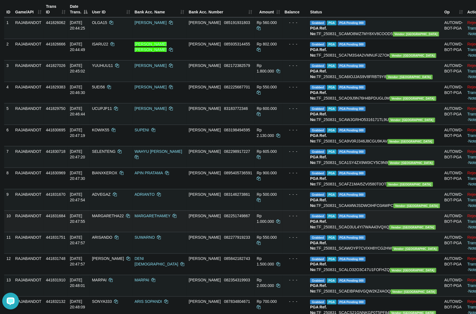
click at [394, 232] on td "Grabbed PGA PGA Pending 000 {"status":"000","data":{"unique_id":"298-441831684-…" at bounding box center [375, 220] width 134 height 21
drag, startPoint x: 394, startPoint y: 283, endPoint x: 468, endPoint y: 289, distance: 73.5
click at [394, 232] on td "Grabbed PGA PGA Pending 000 {"status":"000","data":{"unique_id":"298-441831684-…" at bounding box center [375, 220] width 134 height 21
copy td "TF_250831_SCAO3UL4YI7WAA43VQXQ"
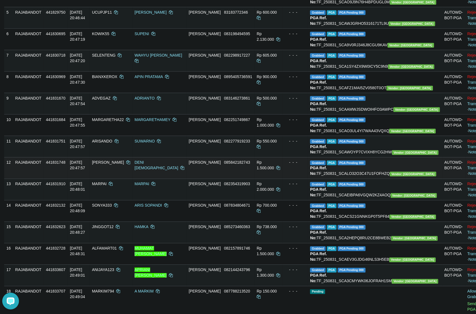
scroll to position [174, 0]
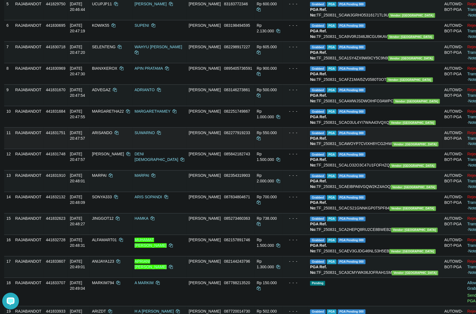
click at [373, 149] on td "Grabbed PGA PGA Pending 000 {"status":"000","data":{"unique_id":"298-441831751-…" at bounding box center [375, 137] width 134 height 21
drag, startPoint x: 373, startPoint y: 206, endPoint x: 478, endPoint y: 241, distance: 111.2
click at [373, 149] on td "Grabbed PGA PGA Pending 000 {"status":"000","data":{"unique_id":"298-441831751-…" at bounding box center [375, 137] width 134 height 21
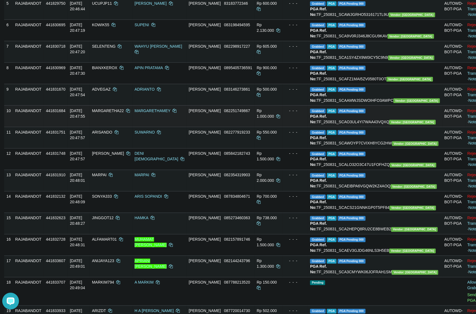
scroll to position [209, 0]
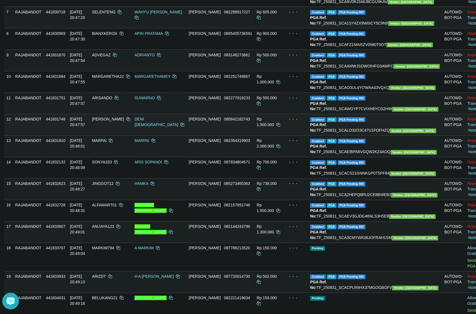
click at [383, 135] on td "Grabbed PGA PGA Pending 000 {"status":"000","data":{"unique_id":"298-441831748-…" at bounding box center [375, 124] width 134 height 21
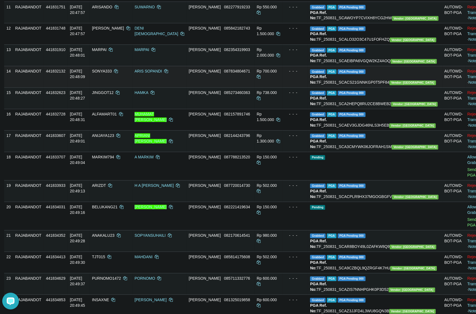
scroll to position [314, 0]
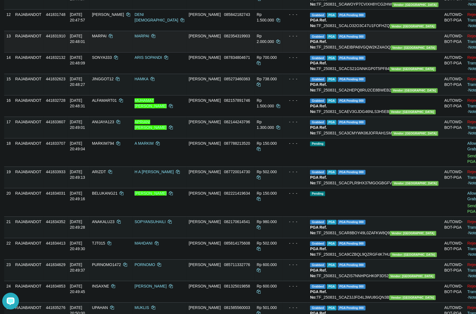
click at [365, 52] on td "Grabbed PGA PGA Pending 000 {"status":"000","data":{"unique_id":"298-441831910-…" at bounding box center [375, 41] width 134 height 21
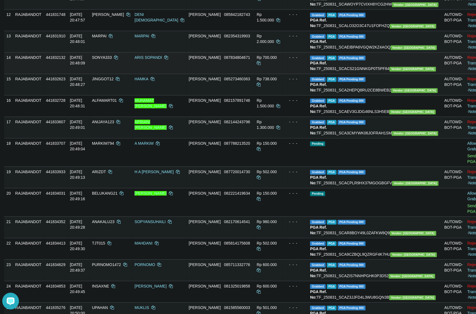
drag, startPoint x: 365, startPoint y: 121, endPoint x: 446, endPoint y: 151, distance: 86.2
click at [365, 52] on td "Grabbed PGA PGA Pending 000 {"status":"000","data":{"unique_id":"298-441831910-…" at bounding box center [375, 41] width 134 height 21
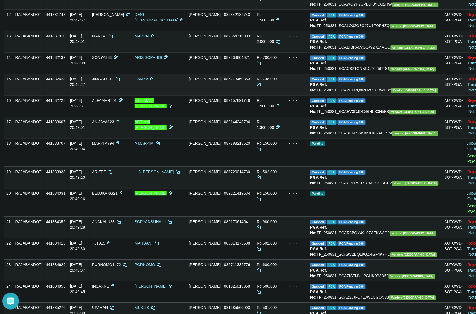
click at [382, 95] on td "Grabbed PGA PGA Pending 000 {"status":"000","data":{"unique_id":"298-441832623-…" at bounding box center [375, 84] width 134 height 21
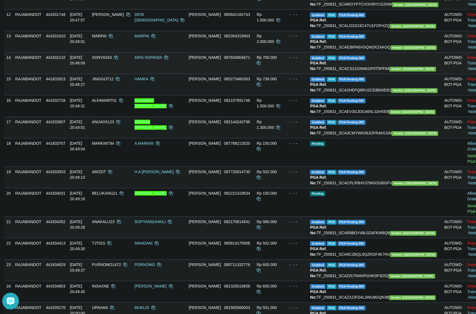
click at [373, 74] on td "Grabbed PGA PGA Pending 000 {"status":"000","data":{"unique_id":"298-441832132-…" at bounding box center [375, 62] width 134 height 21
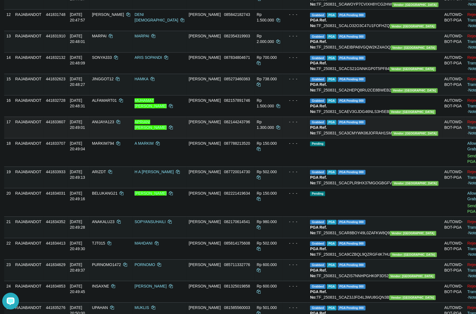
click at [327, 135] on b "PGA Ref. No:" at bounding box center [318, 130] width 17 height 10
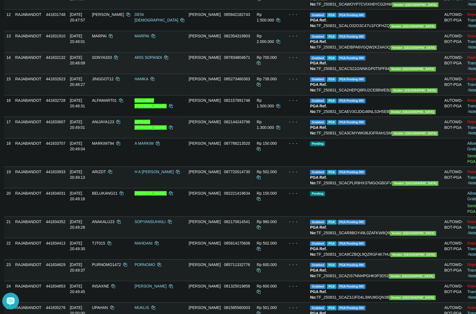
click at [361, 74] on td "Grabbed PGA PGA Pending 000 {"status":"000","data":{"unique_id":"298-441832132-…" at bounding box center [375, 62] width 134 height 21
click at [360, 74] on td "Grabbed PGA PGA Pending 000 {"status":"000","data":{"unique_id":"298-441832132-…" at bounding box center [375, 62] width 134 height 21
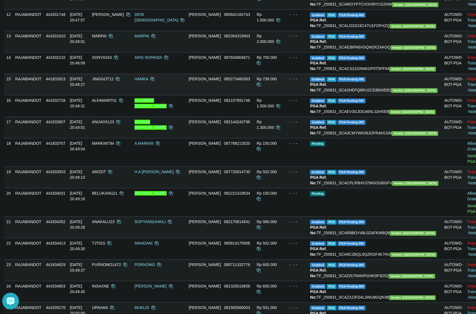
click at [369, 95] on td "Grabbed PGA PGA Pending 000 {"status":"000","data":{"unique_id":"298-441832623-…" at bounding box center [375, 84] width 134 height 21
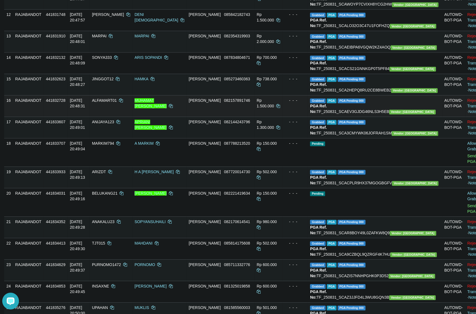
click at [383, 117] on td "Grabbed PGA PGA Pending 000 {"status":"000","data":{"unique_id":"298-441832728-…" at bounding box center [375, 105] width 134 height 21
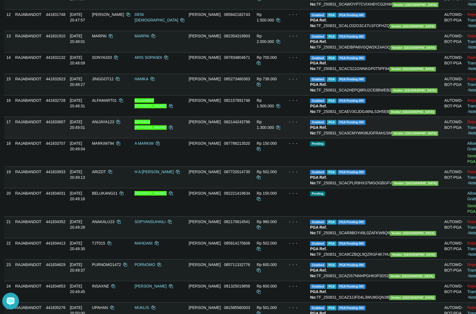
click at [382, 138] on td "Grabbed PGA PGA Pending 000 {"status":"000","data":{"unique_id":"298-441833607-…" at bounding box center [375, 127] width 134 height 21
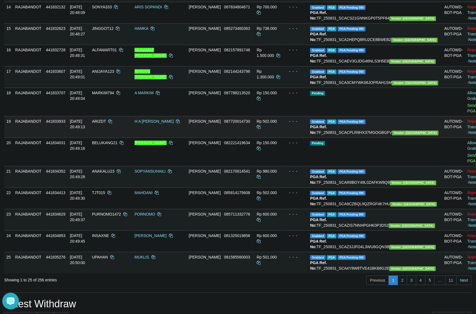
scroll to position [383, 0]
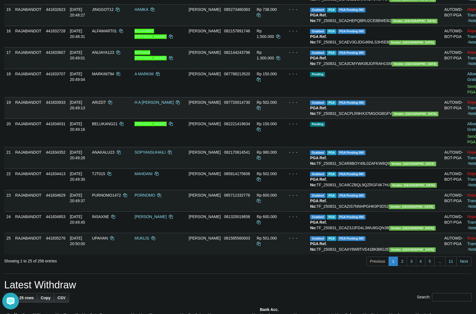
click at [397, 118] on td "Grabbed PGA PGA Pending 000 {"status":"000","data":{"unique_id":"298-441833933-…" at bounding box center [375, 107] width 134 height 21
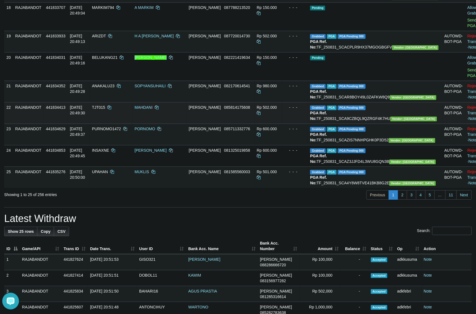
scroll to position [453, 0]
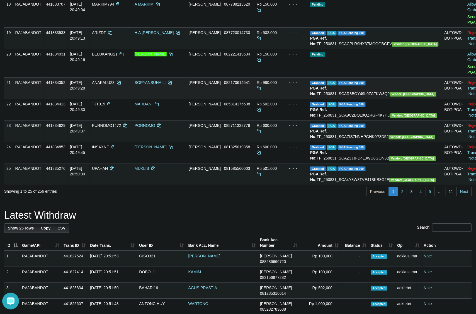
click at [369, 99] on td "Grabbed PGA PGA Pending 000 {"status":"000","data":{"unique_id":"298-441834352-…" at bounding box center [375, 87] width 134 height 21
click at [371, 99] on td "Grabbed PGA PGA Pending 000 {"status":"000","data":{"unique_id":"298-441834352-…" at bounding box center [375, 87] width 134 height 21
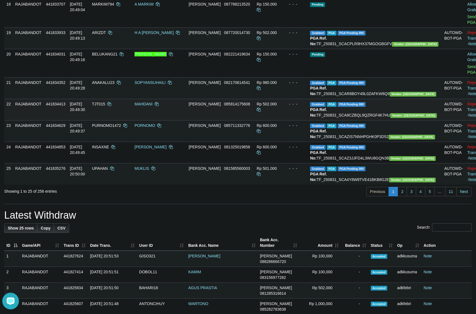
click at [383, 120] on td "Grabbed PGA PGA Pending 000 {"status":"000","data":{"unique_id":"298-441834413-…" at bounding box center [375, 109] width 134 height 21
click at [382, 120] on td "Grabbed PGA PGA Pending 000 {"status":"000","data":{"unique_id":"298-441834413-…" at bounding box center [375, 109] width 134 height 21
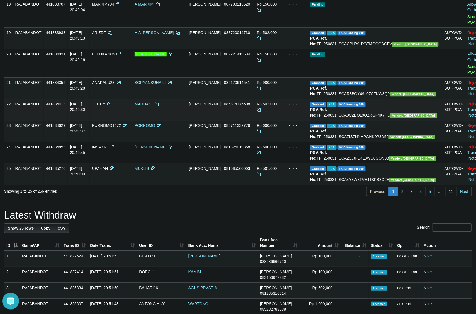
click at [382, 120] on td "Grabbed PGA PGA Pending 000 {"status":"000","data":{"unique_id":"298-441834413-…" at bounding box center [375, 109] width 134 height 21
click at [368, 120] on td "Grabbed PGA PGA Pending 000 {"status":"000","data":{"unique_id":"298-441834413-…" at bounding box center [375, 109] width 134 height 21
click at [367, 120] on td "Grabbed PGA PGA Pending 000 {"status":"000","data":{"unique_id":"298-441834413-…" at bounding box center [375, 109] width 134 height 21
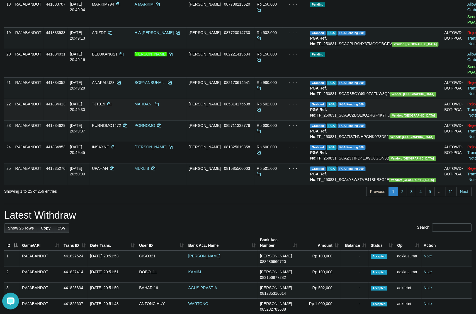
click at [367, 120] on td "Grabbed PGA PGA Pending 000 {"status":"000","data":{"unique_id":"298-441834413-…" at bounding box center [375, 109] width 134 height 21
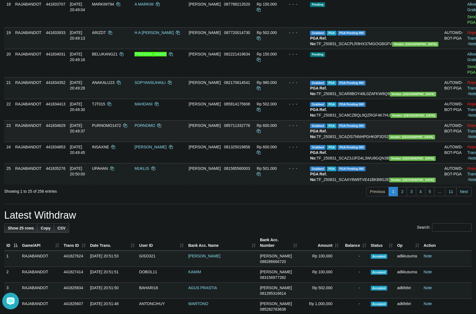
click at [398, 142] on td "Grabbed PGA PGA Pending 000 {"status":"000","data":{"unique_id":"298-441834629-…" at bounding box center [375, 130] width 134 height 21
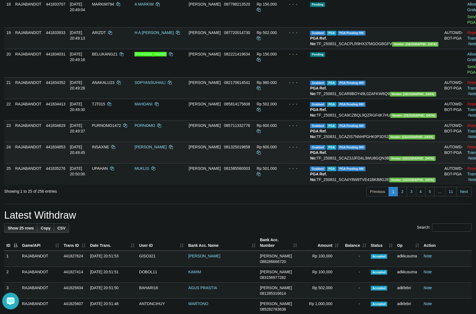
click at [390, 163] on td "Grabbed PGA PGA Pending 000 {"status":"000","data":{"unique_id":"298-441834853-…" at bounding box center [375, 152] width 134 height 21
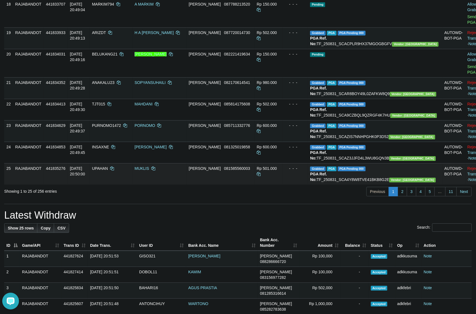
click at [388, 185] on td "Grabbed PGA PGA Pending 000 {"status":"000","data":{"unique_id":"298-441835276-…" at bounding box center [375, 173] width 134 height 21
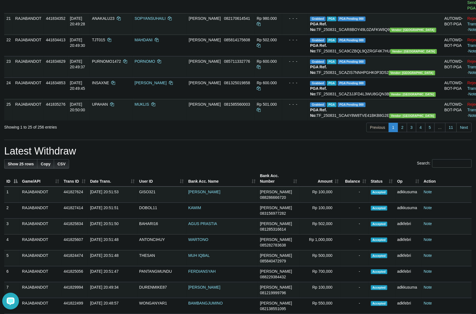
scroll to position [523, 0]
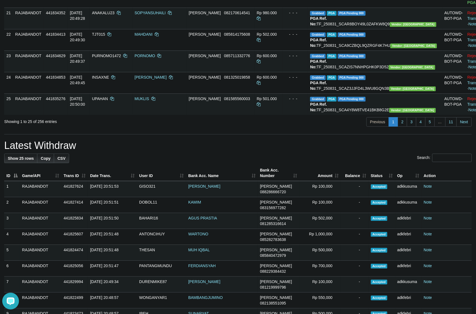
click at [405, 128] on div "Previous 1 2 3 4 5 … 11 Next" at bounding box center [337, 123] width 269 height 12
click at [401, 127] on link "2" at bounding box center [402, 121] width 9 height 9
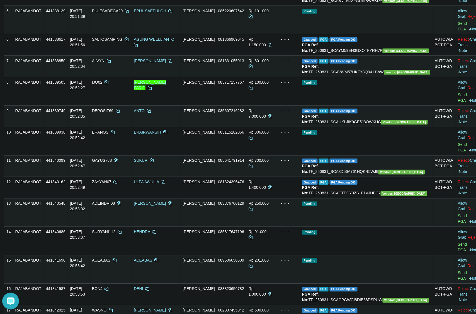
scroll to position [0, 0]
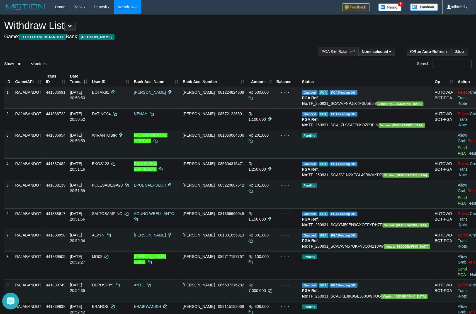
click at [368, 108] on td "Grabbed PGA PGA Pending 000 {"status":"000","data":{"unique_id":"298-441836691-…" at bounding box center [366, 98] width 133 height 22
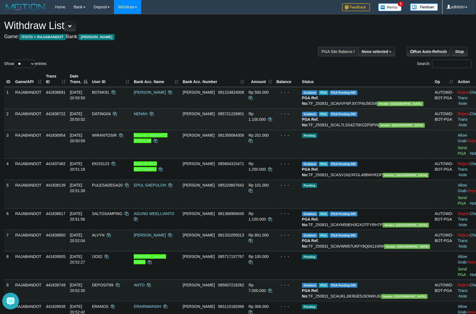
click at [361, 130] on td "Grabbed PGA PGA Pending 000 {"status":"000","data":{"unique_id":"298-441836722-…" at bounding box center [366, 118] width 133 height 21
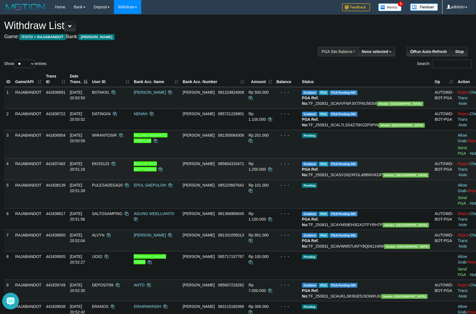
click at [367, 180] on td "Grabbed PGA PGA Pending 000 {"status":"000","data":{"unique_id":"298-441837482-…" at bounding box center [366, 168] width 133 height 21
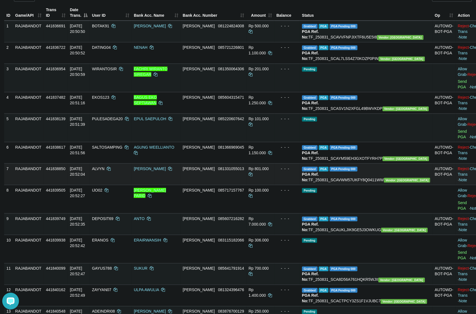
scroll to position [70, 0]
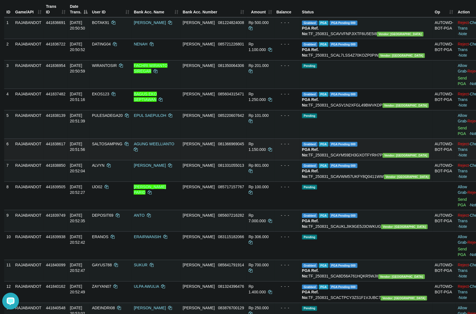
click at [389, 160] on td "Grabbed PGA PGA Pending 000 {"status":"000","data":{"unique_id":"298-441838617-…" at bounding box center [366, 149] width 133 height 21
drag, startPoint x: 389, startPoint y: 162, endPoint x: 387, endPoint y: 154, distance: 8.5
click at [389, 160] on td "Grabbed PGA PGA Pending 000 {"status":"000","data":{"unique_id":"298-441838617-…" at bounding box center [366, 149] width 133 height 21
click at [386, 154] on td "Grabbed PGA PGA Pending 000 {"status":"000","data":{"unique_id":"298-441838617-…" at bounding box center [366, 149] width 133 height 21
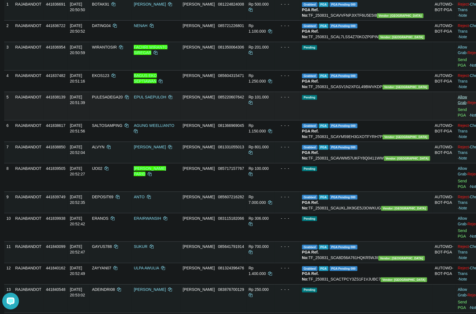
scroll to position [139, 0]
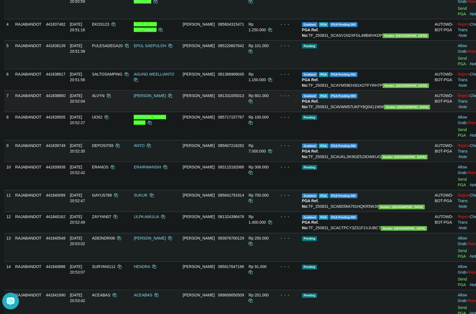
click at [397, 112] on td "Grabbed PGA PGA Pending 000 {"status":"000","data":{"unique_id":"298-441838850-…" at bounding box center [366, 100] width 133 height 21
click at [390, 156] on td "Grabbed PGA PGA Pending 000 {"status":"000","data":{"unique_id":"298-441839749-…" at bounding box center [366, 150] width 133 height 21
click at [390, 157] on td "Grabbed PGA PGA Pending 000 {"status":"000","data":{"unique_id":"298-441839749-…" at bounding box center [366, 150] width 133 height 21
click at [390, 203] on td "Grabbed PGA PGA Pending 000 {"status":"000","data":{"unique_id":"298-441840099-…" at bounding box center [366, 200] width 133 height 21
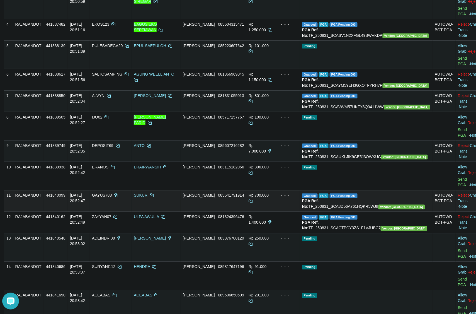
click at [390, 203] on td "Grabbed PGA PGA Pending 000 {"status":"000","data":{"unique_id":"298-441840099-…" at bounding box center [366, 200] width 133 height 21
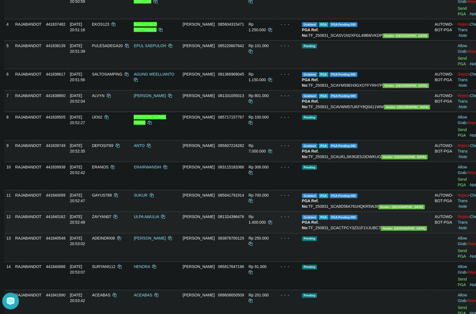
click at [392, 229] on td "Grabbed PGA PGA Pending 000 {"status":"000","data":{"unique_id":"298-441840162-…" at bounding box center [366, 222] width 133 height 21
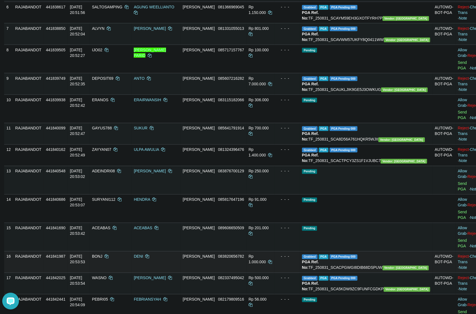
scroll to position [209, 0]
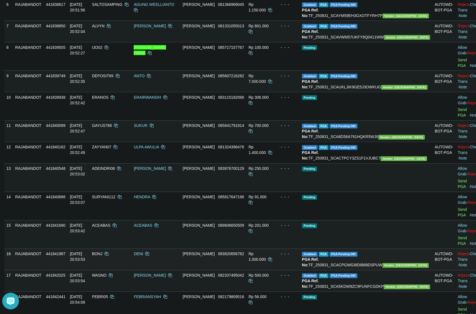
click at [392, 249] on td "Grabbed PGA PGA Pending 000 {"status":"000","data":{"unique_id":"298-441841987-…" at bounding box center [366, 259] width 133 height 21
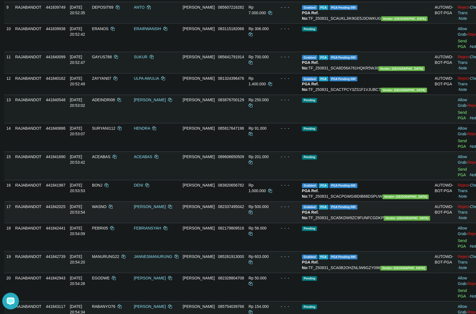
scroll to position [279, 0]
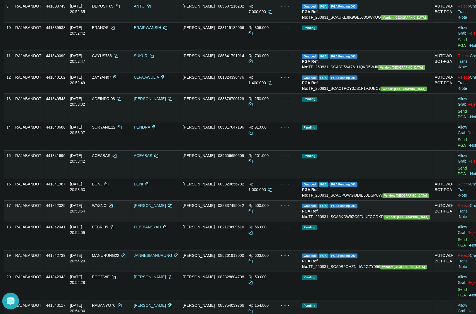
click at [397, 200] on td "Grabbed PGA PGA Pending 000 {"status":"000","data":{"unique_id":"298-441842025-…" at bounding box center [366, 210] width 133 height 21
click at [395, 200] on td "Grabbed PGA PGA Pending 000 {"status":"000","data":{"unique_id":"298-441842025-…" at bounding box center [366, 210] width 133 height 21
click at [388, 250] on td "Grabbed PGA PGA Pending 000 {"status":"000","data":{"unique_id":"298-441842739-…" at bounding box center [366, 260] width 133 height 21
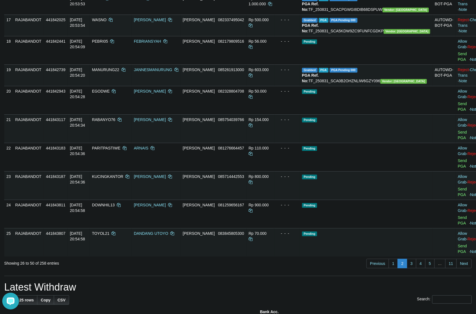
scroll to position [488, 0]
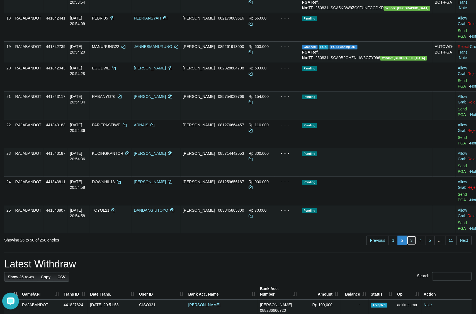
click at [410, 236] on link "3" at bounding box center [411, 240] width 9 height 9
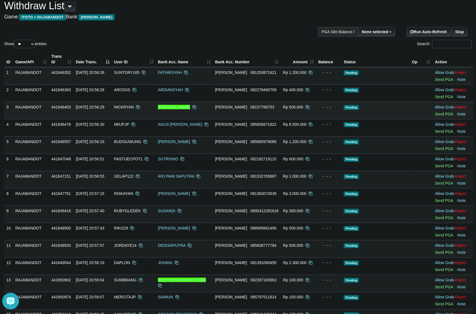
scroll to position [0, 0]
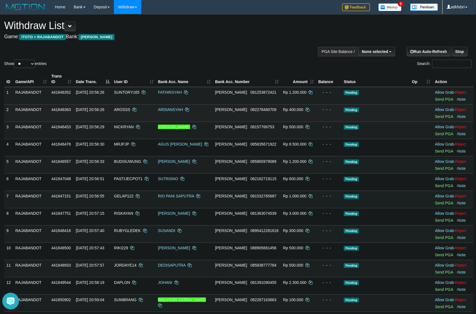
click at [358, 119] on td "Pending" at bounding box center [376, 112] width 68 height 17
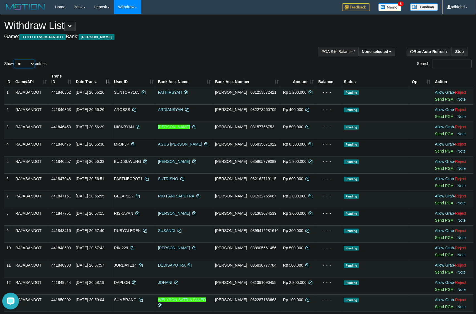
click at [28, 68] on select "** ** ** ***" at bounding box center [24, 64] width 21 height 8
select select "***"
click at [15, 66] on select "** ** ** ***" at bounding box center [24, 64] width 21 height 8
click at [141, 53] on div "Show ** ** ** *** entries Search:" at bounding box center [238, 41] width 476 height 55
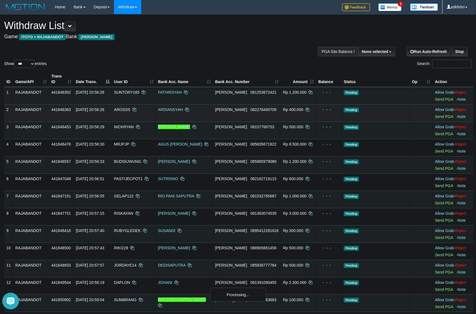
drag, startPoint x: 377, startPoint y: 113, endPoint x: 378, endPoint y: 117, distance: 3.9
click at [378, 117] on td "Pending" at bounding box center [376, 112] width 68 height 17
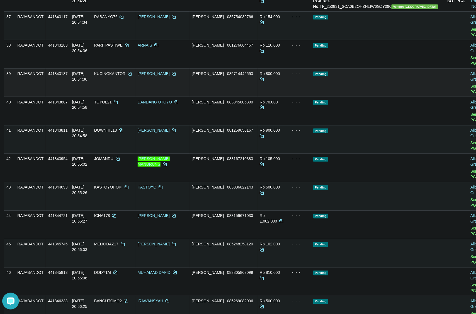
scroll to position [738, 0]
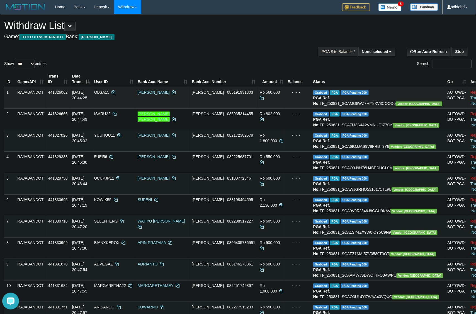
click at [118, 101] on td "OLGA15" at bounding box center [113, 98] width 43 height 22
click at [242, 109] on td "DANA 085191931803" at bounding box center [224, 98] width 68 height 22
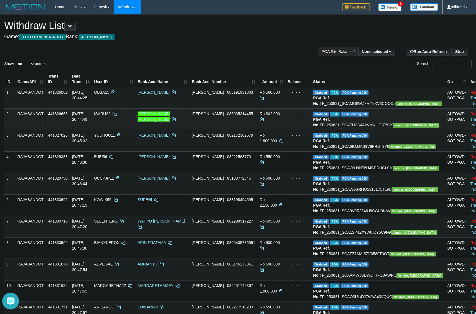
click at [110, 116] on span "ISARU22" at bounding box center [102, 113] width 16 height 4
drag, startPoint x: 273, startPoint y: 137, endPoint x: 282, endPoint y: 127, distance: 13.8
click at [272, 130] on td "Rp 802.000" at bounding box center [272, 118] width 28 height 21
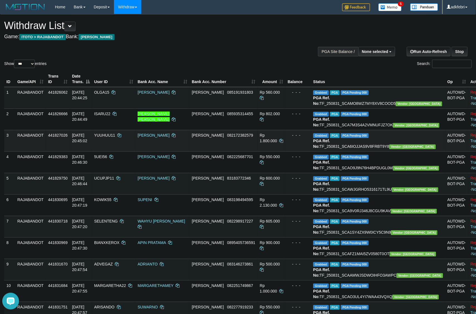
click at [115, 137] on span "YUUHUU11" at bounding box center [104, 135] width 21 height 4
drag, startPoint x: 276, startPoint y: 158, endPoint x: 281, endPoint y: 149, distance: 10.7
click at [276, 151] on td "Rp 1.800.000" at bounding box center [272, 140] width 28 height 21
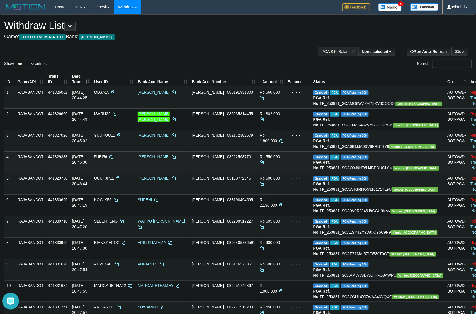
click at [107, 159] on span "5UEI56" at bounding box center [100, 156] width 13 height 4
drag, startPoint x: 229, startPoint y: 189, endPoint x: 226, endPoint y: 184, distance: 5.3
click at [229, 173] on td "DANA 082225687701" at bounding box center [224, 161] width 68 height 21
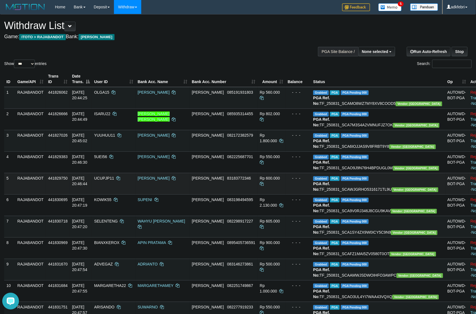
click at [114, 180] on span "UCUPJP11" at bounding box center [104, 178] width 20 height 4
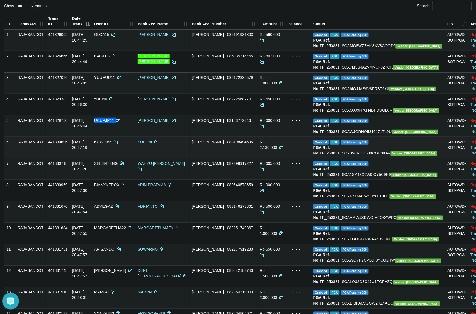
scroll to position [105, 0]
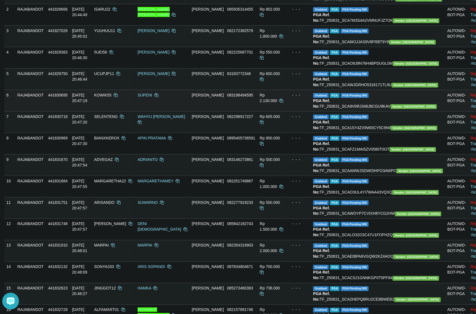
click at [237, 111] on td "DANA 083198494595" at bounding box center [224, 100] width 68 height 21
click at [111, 97] on span "KOWIK55" at bounding box center [102, 95] width 17 height 4
drag, startPoint x: 202, startPoint y: 148, endPoint x: 208, endPoint y: 145, distance: 6.1
click at [190, 111] on td "SUPENI" at bounding box center [162, 100] width 54 height 21
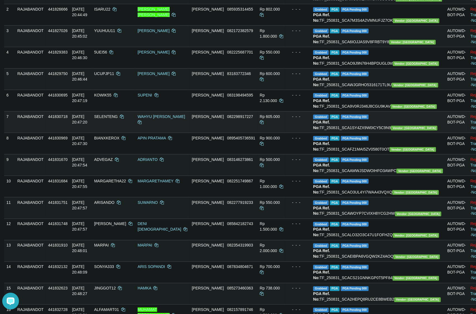
click at [118, 119] on span "SELENTENG" at bounding box center [106, 116] width 24 height 4
drag, startPoint x: 247, startPoint y: 169, endPoint x: 260, endPoint y: 161, distance: 15.8
click at [246, 133] on td "DANA 082298917227" at bounding box center [224, 121] width 68 height 21
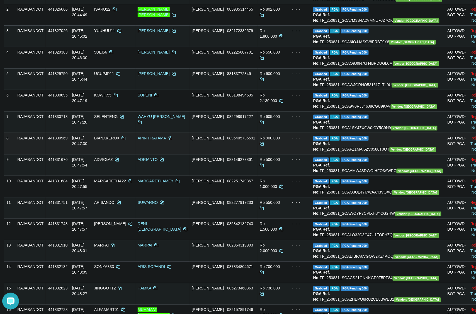
click at [128, 154] on td "BIANXKEROX" at bounding box center [113, 143] width 43 height 21
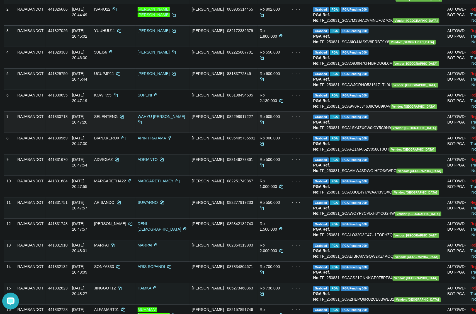
click at [264, 133] on td "Rp 605.000" at bounding box center [272, 121] width 28 height 21
click at [113, 162] on span "ADVEGAZ" at bounding box center [103, 159] width 19 height 4
click at [258, 133] on td "DANA 082298917227" at bounding box center [224, 121] width 68 height 21
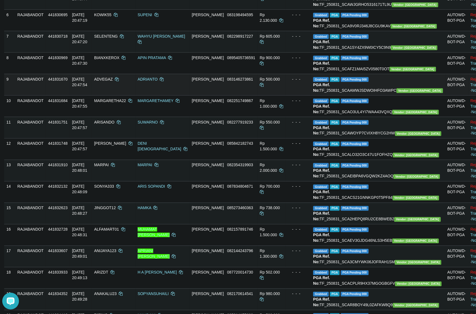
scroll to position [209, 0]
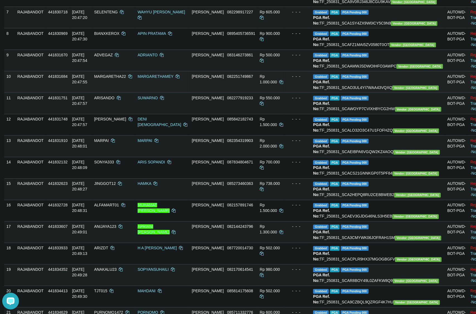
click at [126, 79] on span "MARGARETHA22" at bounding box center [110, 76] width 32 height 4
click at [235, 93] on td "DANA 082251749867" at bounding box center [224, 81] width 68 height 21
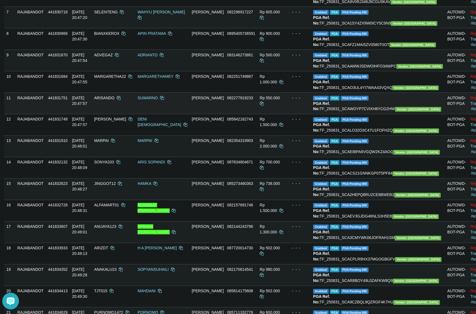
click at [115, 100] on span "ARISANDO" at bounding box center [104, 98] width 20 height 4
drag, startPoint x: 274, startPoint y: 191, endPoint x: 279, endPoint y: 177, distance: 14.7
click at [274, 135] on td "Rp 1.500.000" at bounding box center [272, 124] width 28 height 21
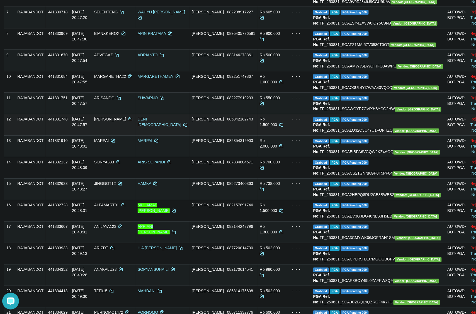
click at [123, 122] on span "PRAGYA" at bounding box center [110, 119] width 32 height 4
click at [124, 122] on span "PRAGYA" at bounding box center [110, 119] width 32 height 4
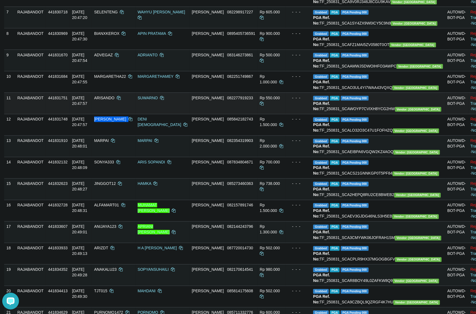
drag, startPoint x: 251, startPoint y: 163, endPoint x: 249, endPoint y: 155, distance: 8.5
click at [250, 114] on td "DANA 082277919233" at bounding box center [224, 103] width 68 height 21
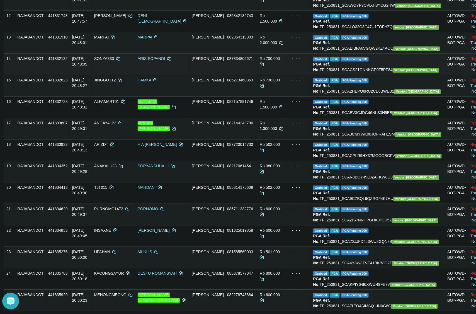
scroll to position [314, 0]
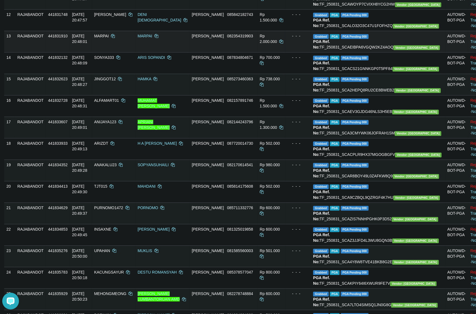
click at [119, 52] on td "MARPAI" at bounding box center [113, 41] width 43 height 21
click at [258, 95] on td "DANA 085273460363" at bounding box center [224, 84] width 68 height 21
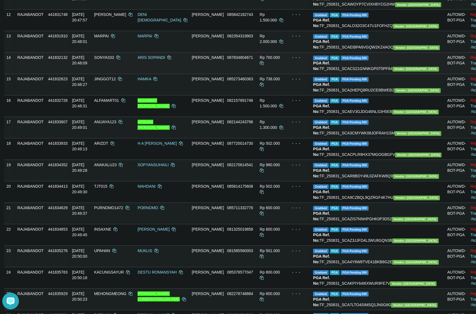
drag, startPoint x: 110, startPoint y: 139, endPoint x: 120, endPoint y: 137, distance: 10.6
click at [92, 74] on td "31/08/2025 20:48:09" at bounding box center [81, 62] width 22 height 21
click at [114, 60] on span "SONYA333" at bounding box center [104, 57] width 20 height 4
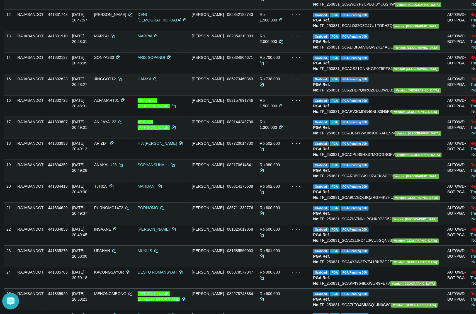
click at [252, 95] on td "DANA 085273460363" at bounding box center [224, 84] width 68 height 21
click at [135, 95] on td "JINGGOT12" at bounding box center [113, 84] width 43 height 21
click at [116, 81] on span "JINGGOT12" at bounding box center [105, 79] width 22 height 4
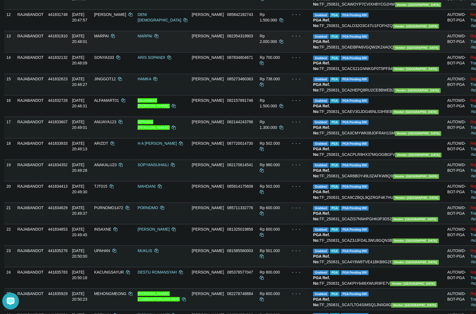
click at [240, 52] on td "DANA 082354319903" at bounding box center [224, 41] width 68 height 21
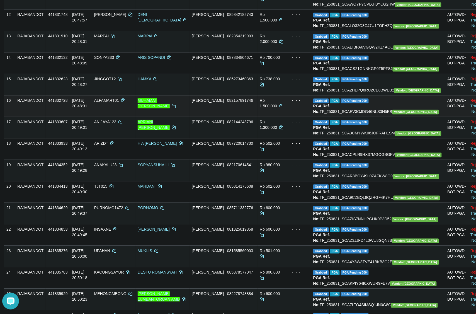
click at [119, 103] on span "ALFAMART01" at bounding box center [106, 100] width 25 height 4
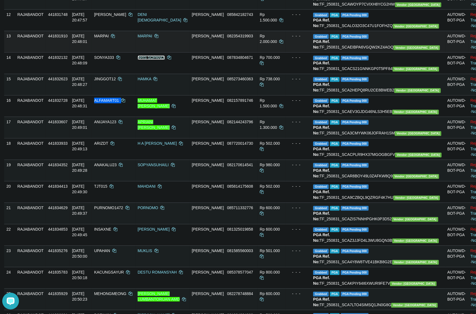
click at [165, 60] on link "ARIS SOPANDI" at bounding box center [152, 57] width 28 height 4
click at [130, 138] on td "ANIJAYA123" at bounding box center [113, 127] width 43 height 21
click at [128, 138] on td "ANIJAYA123" at bounding box center [113, 127] width 43 height 21
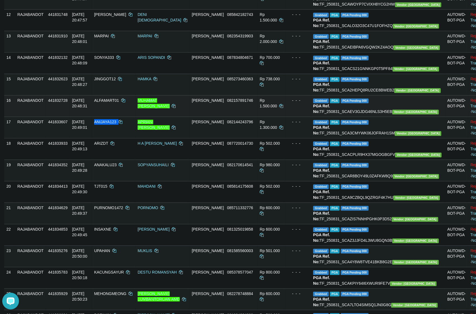
scroll to position [418, 0]
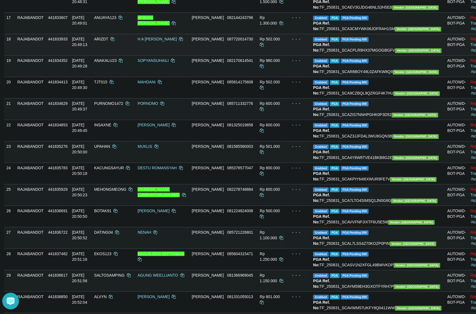
click at [247, 55] on td "DANA 087720014730" at bounding box center [224, 44] width 68 height 21
click at [108, 41] on span "ARIZDT" at bounding box center [101, 39] width 14 height 4
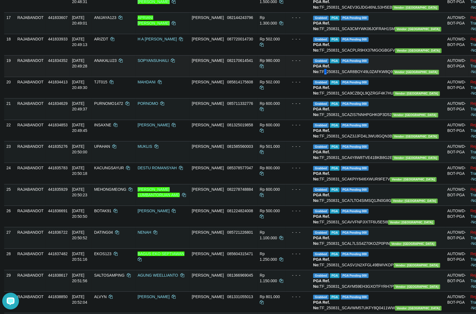
click at [331, 77] on td "Grabbed PGA PGA Pending 000 {"status":"000","data":{"unique_id":"298-441834352-…" at bounding box center [378, 65] width 134 height 21
click at [117, 63] on span "ANAKALU23" at bounding box center [105, 60] width 23 height 4
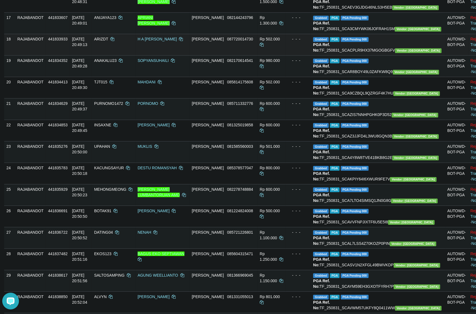
click at [258, 55] on td "DANA 087720014730" at bounding box center [224, 44] width 68 height 21
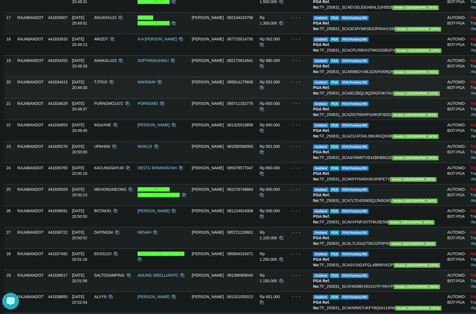
click at [123, 98] on td "TJT015" at bounding box center [113, 87] width 43 height 21
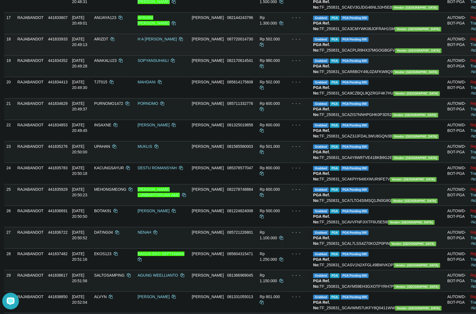
click at [243, 55] on td "DANA 087720014730" at bounding box center [224, 44] width 68 height 21
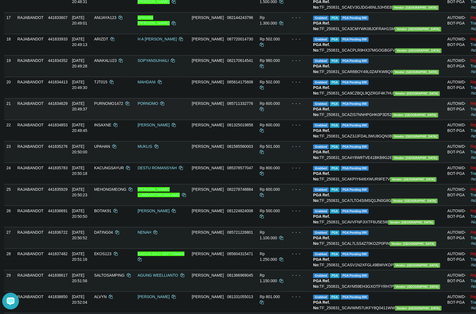
click at [118, 106] on span "PURNOMO1472" at bounding box center [108, 103] width 29 height 4
click at [266, 77] on td "Rp 980.000" at bounding box center [272, 65] width 28 height 21
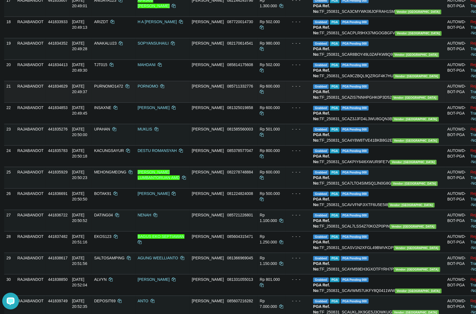
scroll to position [453, 0]
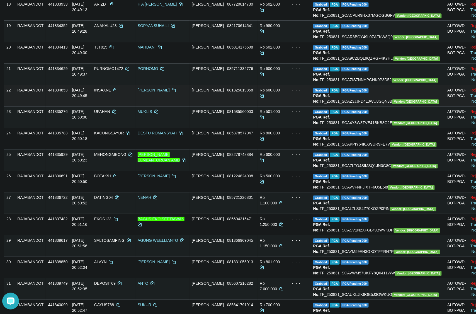
click at [111, 92] on span "INSAXNE" at bounding box center [102, 90] width 17 height 4
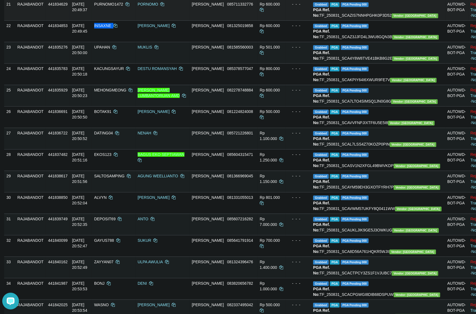
scroll to position [523, 0]
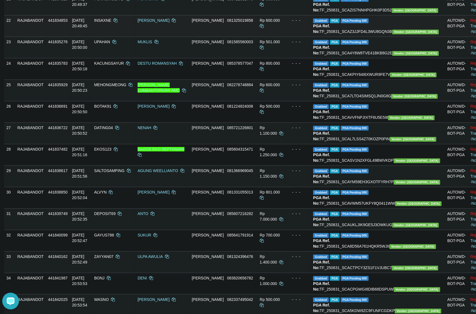
drag, startPoint x: 257, startPoint y: 151, endPoint x: 262, endPoint y: 142, distance: 9.9
click at [257, 37] on td "DANA 081325019858" at bounding box center [224, 25] width 68 height 21
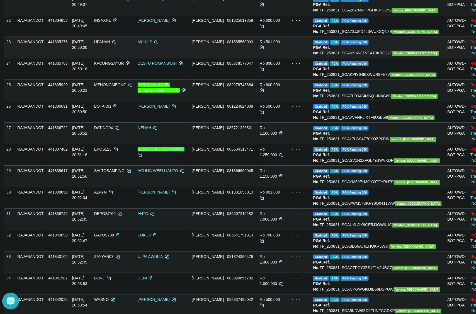
click at [125, 58] on td "UPAHAN" at bounding box center [113, 47] width 43 height 21
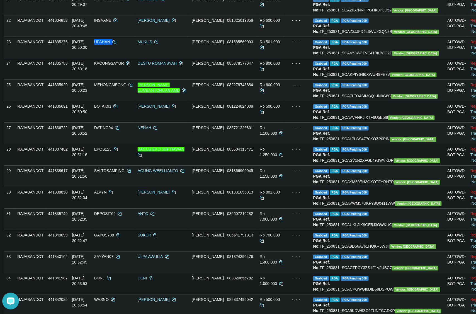
drag, startPoint x: 287, startPoint y: 161, endPoint x: 288, endPoint y: 155, distance: 6.2
click at [285, 37] on td "Rp 600.000" at bounding box center [272, 25] width 28 height 21
click at [309, 23] on div "- - -" at bounding box center [298, 21] width 21 height 6
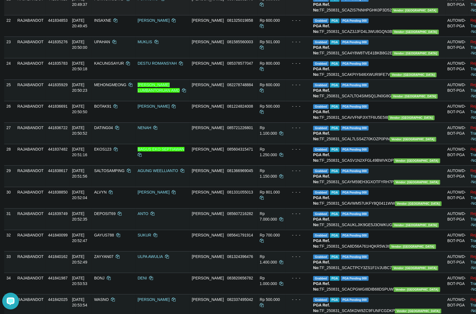
click at [225, 15] on td "DANA 085711332776" at bounding box center [224, 4] width 68 height 21
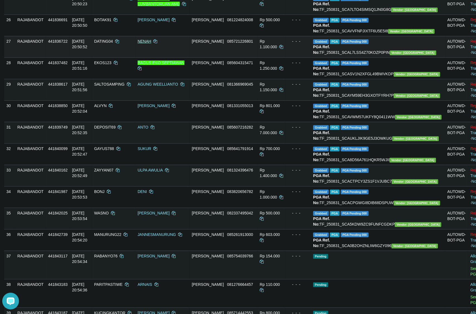
scroll to position [662, 0]
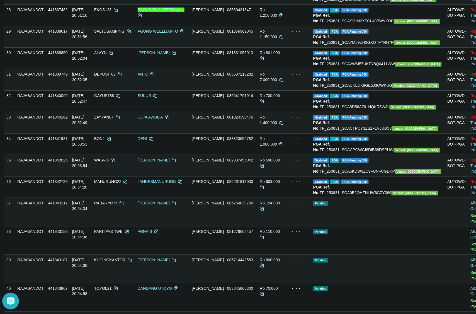
drag, startPoint x: 270, startPoint y: 155, endPoint x: 263, endPoint y: 155, distance: 6.7
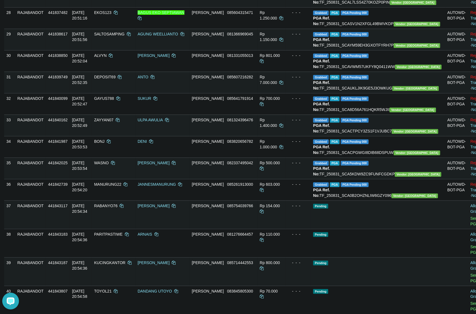
scroll to position [627, 0]
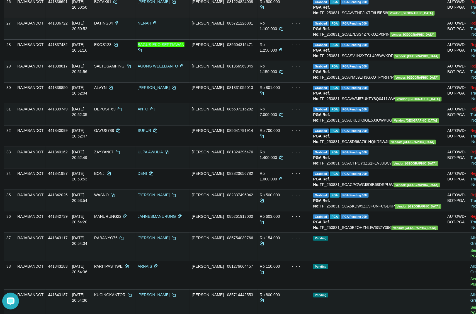
click at [376, 18] on td "Grabbed PGA PGA Pending 000 {"status":"000","data":{"unique_id":"298-441836691-…" at bounding box center [378, 6] width 134 height 21
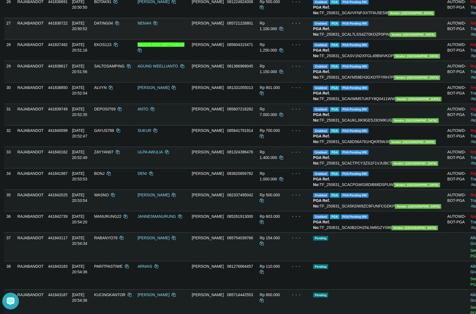
click at [304, 39] on td "- - -" at bounding box center [298, 28] width 26 height 21
click at [160, 39] on td "NENAH" at bounding box center [162, 28] width 54 height 21
click at [113, 25] on span "DATING04" at bounding box center [103, 23] width 19 height 4
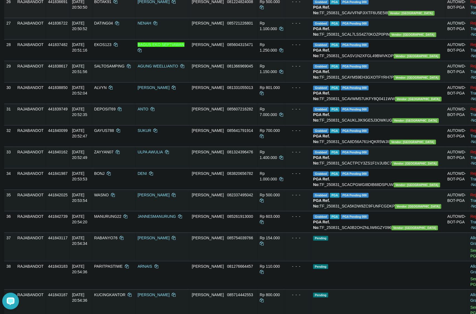
click at [277, 18] on td "Rp 500.000" at bounding box center [272, 6] width 28 height 21
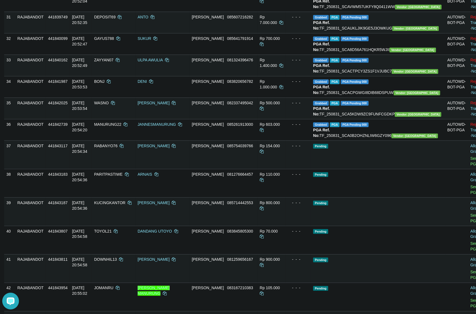
scroll to position [732, 0]
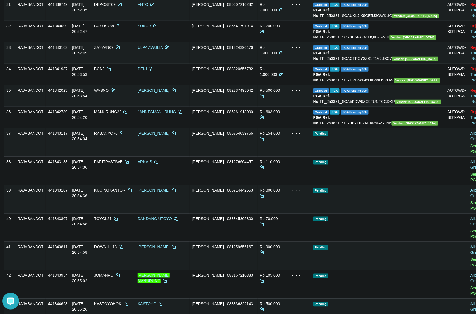
drag, startPoint x: 266, startPoint y: 160, endPoint x: 270, endPoint y: 160, distance: 4.2
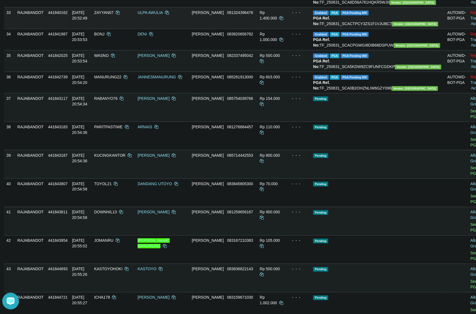
scroll to position [836, 0]
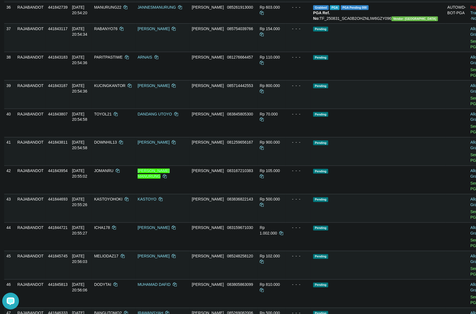
drag, startPoint x: 303, startPoint y: 158, endPoint x: 302, endPoint y: 153, distance: 4.6
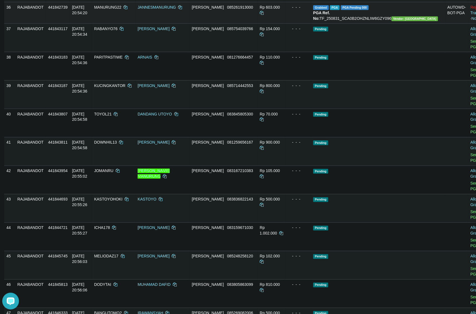
click at [122, 9] on span "MANURUNG22" at bounding box center [107, 7] width 27 height 4
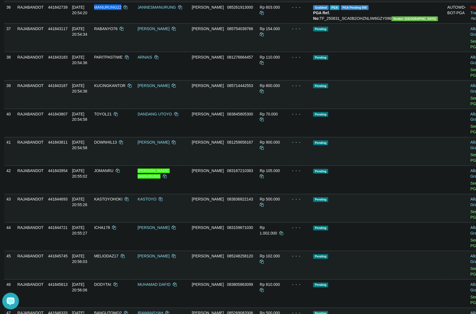
drag, startPoint x: 137, startPoint y: 212, endPoint x: 175, endPoint y: 205, distance: 38.3
click at [122, 9] on span "MANURUNG22" at bounding box center [107, 7] width 27 height 4
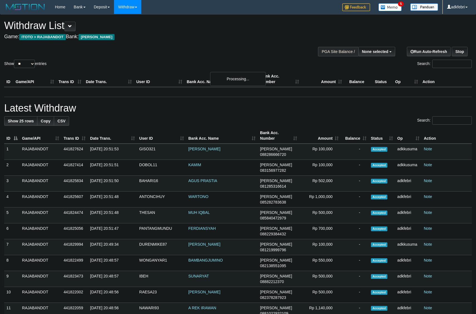
select select
drag, startPoint x: 0, startPoint y: 0, endPoint x: 36, endPoint y: 79, distance: 86.6
click at [25, 68] on select "** ** ** ***" at bounding box center [24, 64] width 21 height 8
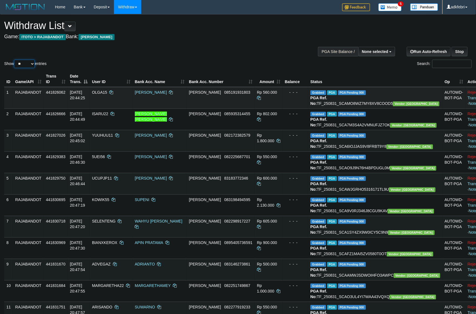
select select "***"
click at [15, 66] on select "** ** ** ***" at bounding box center [24, 64] width 21 height 8
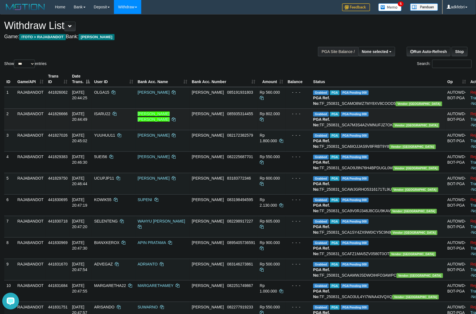
click at [393, 128] on span "Vendor: [GEOGRAPHIC_DATA]" at bounding box center [416, 125] width 47 height 5
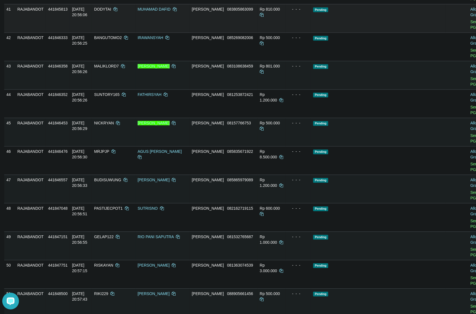
click at [311, 32] on td "- - -" at bounding box center [298, 18] width 26 height 28
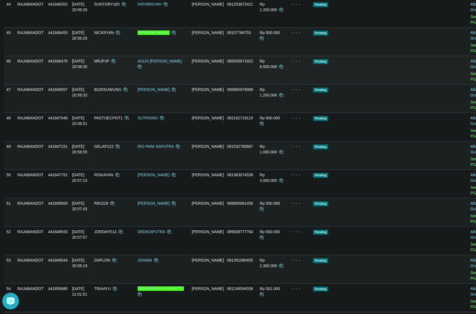
scroll to position [1074, 0]
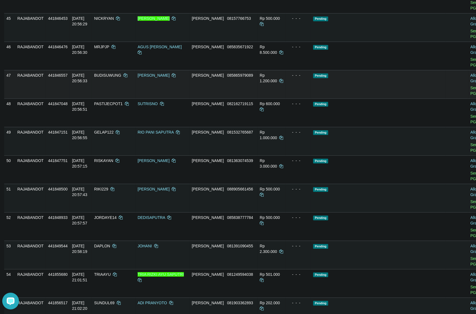
click at [250, 98] on td "DANA 085865979089" at bounding box center [224, 84] width 68 height 28
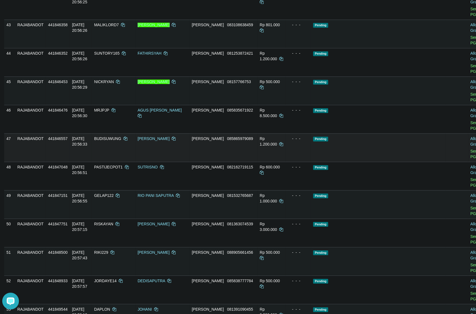
scroll to position [969, 0]
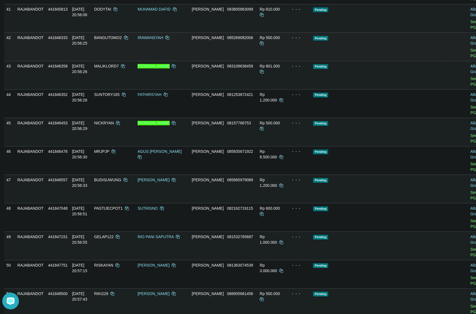
click at [274, 61] on td "Rp 500.000" at bounding box center [272, 46] width 28 height 28
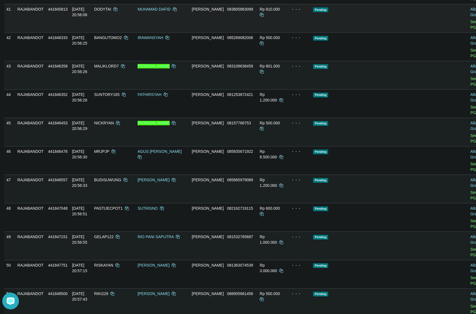
click at [311, 32] on td "- - -" at bounding box center [298, 18] width 26 height 28
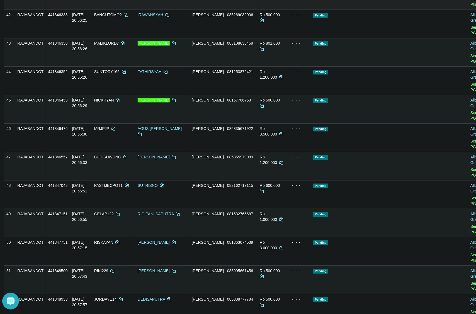
scroll to position [1074, 0]
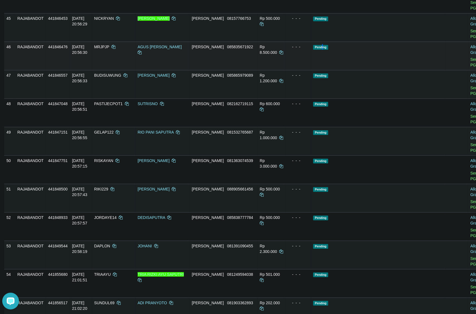
drag, startPoint x: 339, startPoint y: 161, endPoint x: 335, endPoint y: 159, distance: 3.5
click at [335, 70] on td "Pending" at bounding box center [378, 56] width 134 height 28
click at [283, 70] on td "Rp 8.500.000" at bounding box center [272, 56] width 28 height 28
click at [344, 70] on td "Pending" at bounding box center [378, 56] width 134 height 28
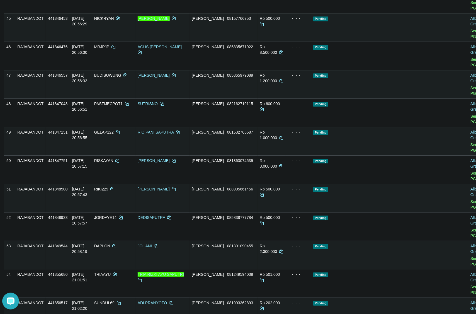
scroll to position [935, 0]
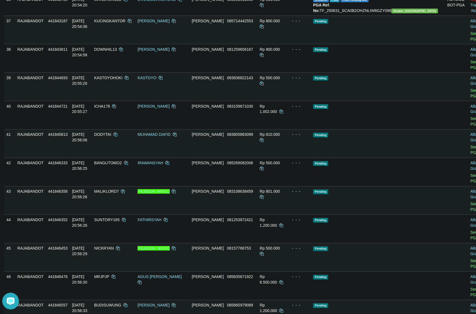
scroll to position [830, 0]
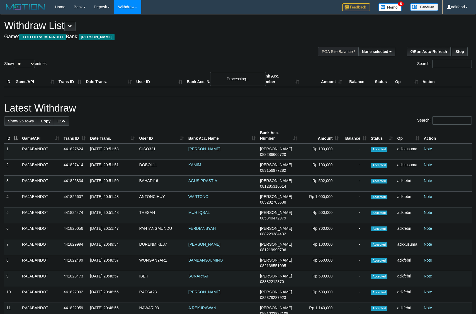
select select
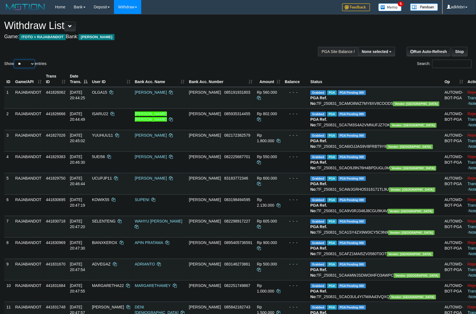
click at [26, 68] on select "** ** ** ***" at bounding box center [24, 64] width 21 height 8
select select "***"
click at [15, 66] on select "** ** ** ***" at bounding box center [24, 64] width 21 height 8
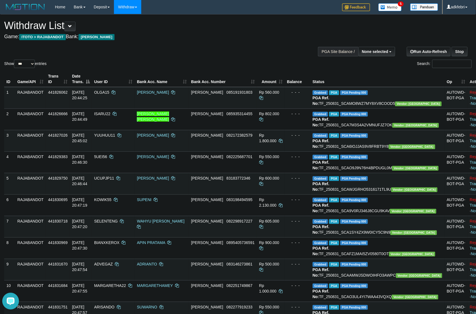
click at [238, 65] on div "Show ** ** ** *** entries Search:" at bounding box center [238, 41] width 476 height 55
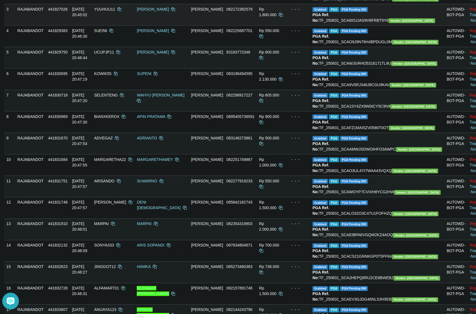
scroll to position [35, 0]
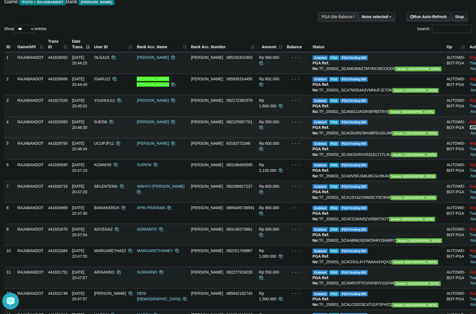
click at [470, 130] on link "Check Trans" at bounding box center [481, 125] width 23 height 10
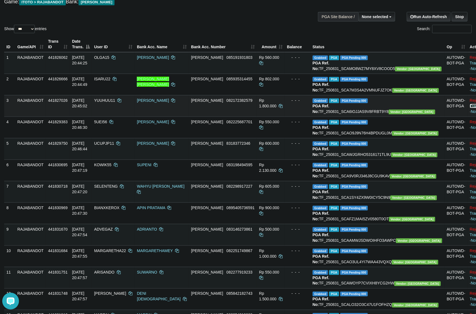
click at [470, 108] on link "Check Trans" at bounding box center [481, 103] width 23 height 10
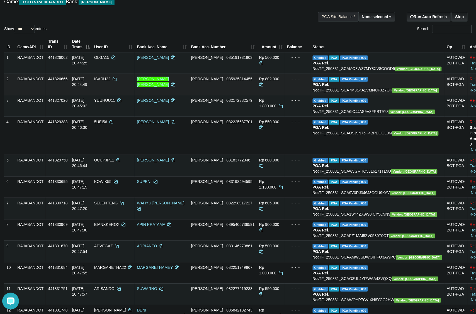
click at [468, 88] on td "Reject · Check Trans · Note" at bounding box center [484, 84] width 33 height 21
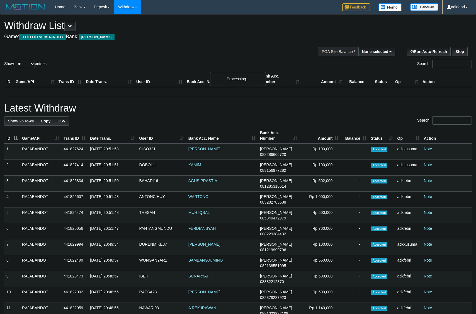
select select
select select "**"
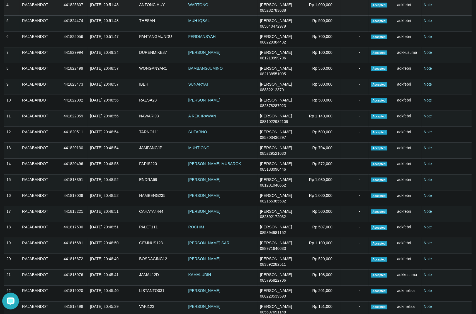
scroll to position [592, 0]
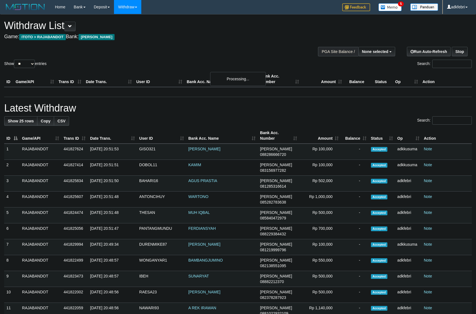
select select
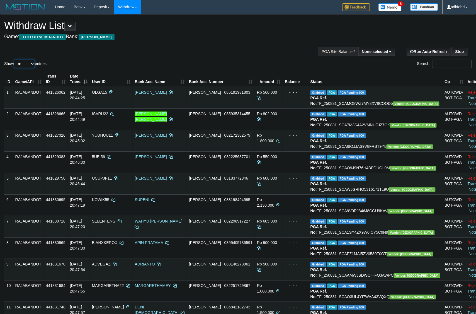
click at [27, 68] on select "** ** ** ***" at bounding box center [24, 64] width 21 height 8
select select "***"
click at [15, 66] on select "** ** ** ***" at bounding box center [24, 64] width 21 height 8
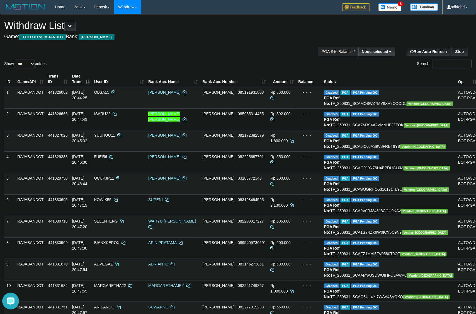
click at [383, 48] on button "None selected" at bounding box center [376, 51] width 37 height 9
click at [360, 77] on label "[ITOTO] RAJABANDOT" at bounding box center [366, 79] width 58 height 7
select select "***"
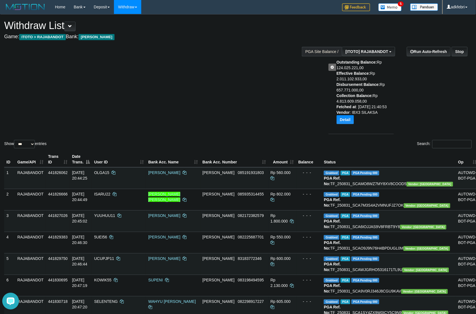
click at [175, 65] on div "Show ** ** ** *** entries Search:" at bounding box center [238, 81] width 476 height 135
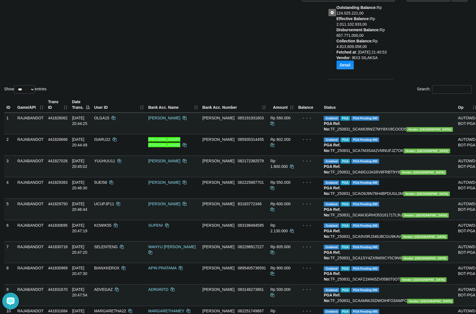
scroll to position [0, 0]
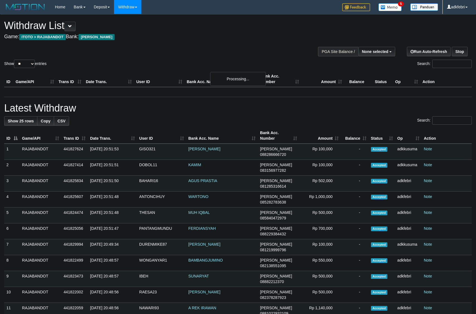
select select
select select "**"
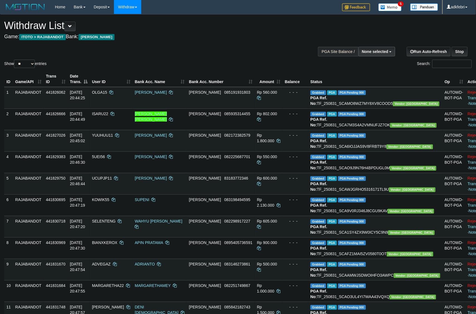
drag, startPoint x: 378, startPoint y: 51, endPoint x: 388, endPoint y: 66, distance: 17.9
click at [378, 50] on span "None selected" at bounding box center [375, 51] width 26 height 4
click at [374, 81] on label "[ITOTO] RAJABANDOT" at bounding box center [366, 79] width 58 height 7
select select "***"
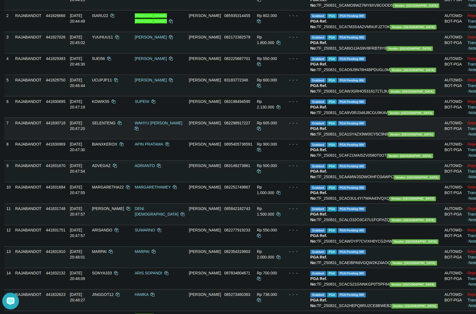
scroll to position [105, 0]
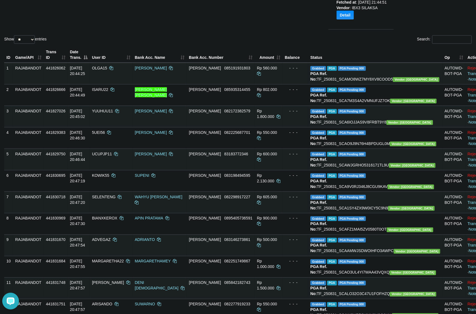
click at [29, 42] on select "** ** ** ***" at bounding box center [24, 39] width 21 height 8
select select "***"
click at [15, 35] on select "** ** ** ***" at bounding box center [24, 39] width 21 height 8
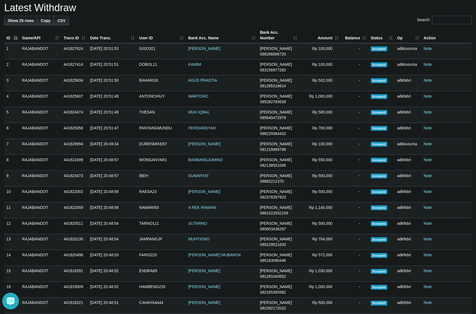
scroll to position [1986, 0]
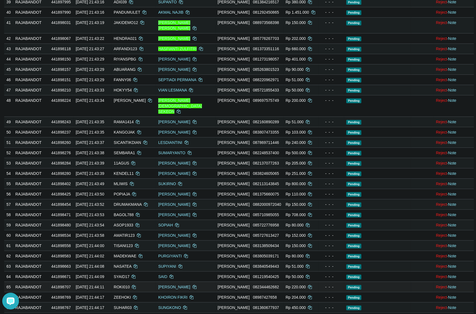
scroll to position [662, 0]
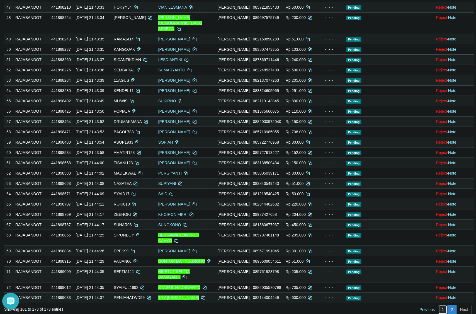
click at [442, 309] on link "1" at bounding box center [442, 309] width 9 height 9
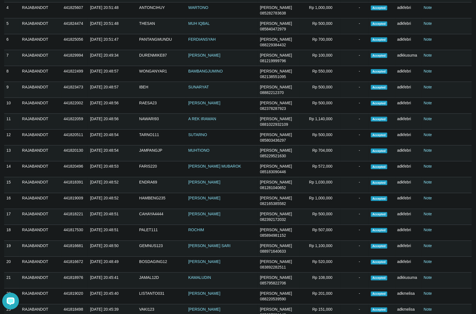
scroll to position [2187, 0]
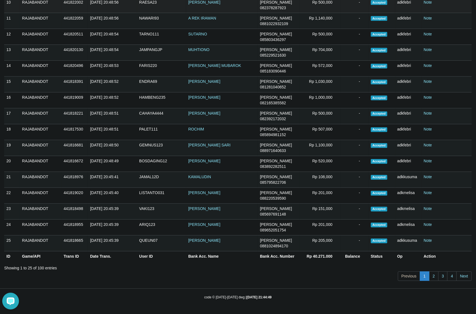
click at [60, 13] on td "RAJABANDOT" at bounding box center [41, 5] width 42 height 16
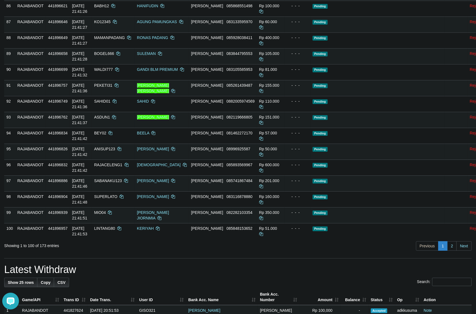
scroll to position [1630, 0]
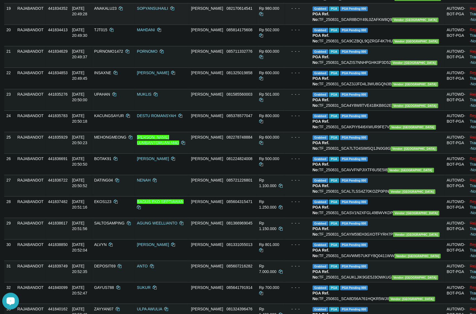
scroll to position [550, 0]
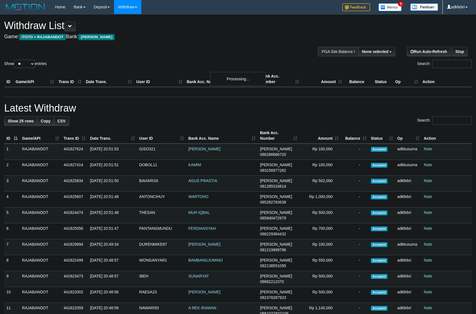
select select
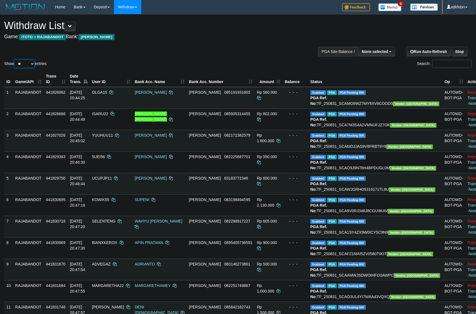
click at [34, 68] on select "** ** ** ***" at bounding box center [24, 64] width 21 height 8
select select "***"
click at [15, 66] on select "** ** ** ***" at bounding box center [24, 64] width 21 height 8
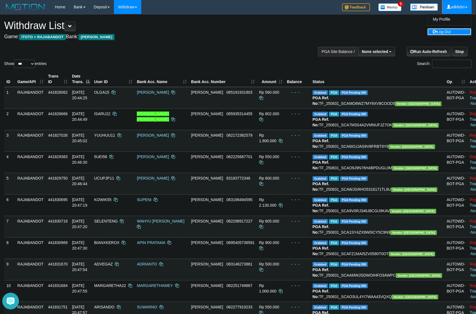
click at [440, 34] on link "Log Out" at bounding box center [450, 31] width 44 height 7
